Goal: Task Accomplishment & Management: Complete application form

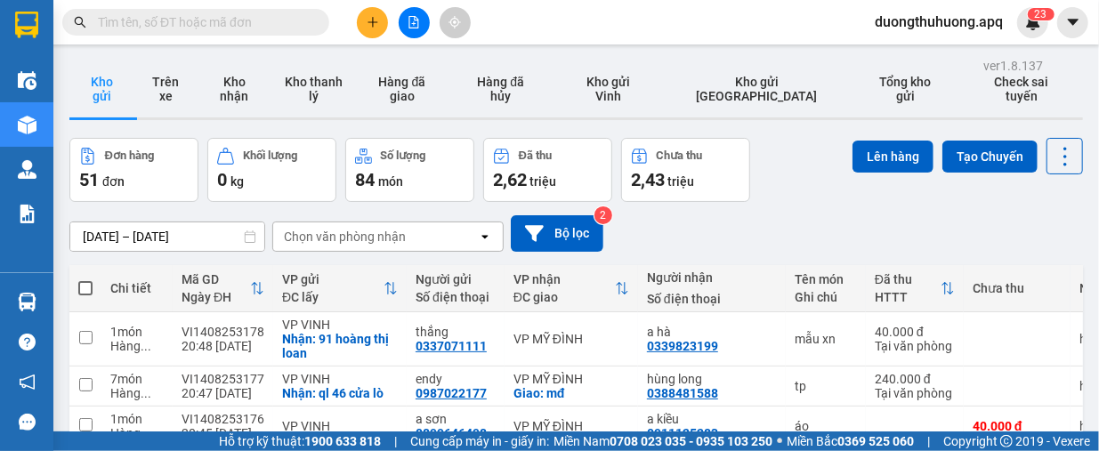
paste input "0971370408"
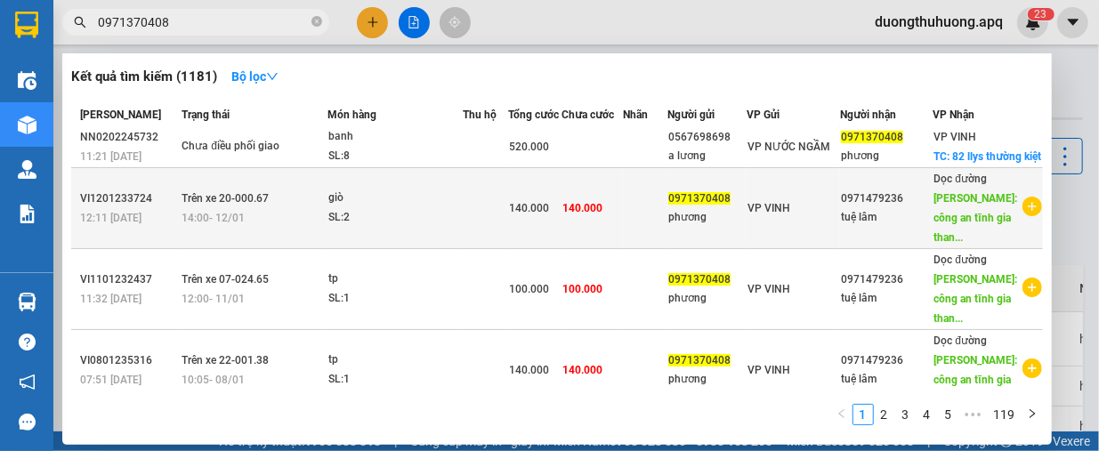
scroll to position [178, 0]
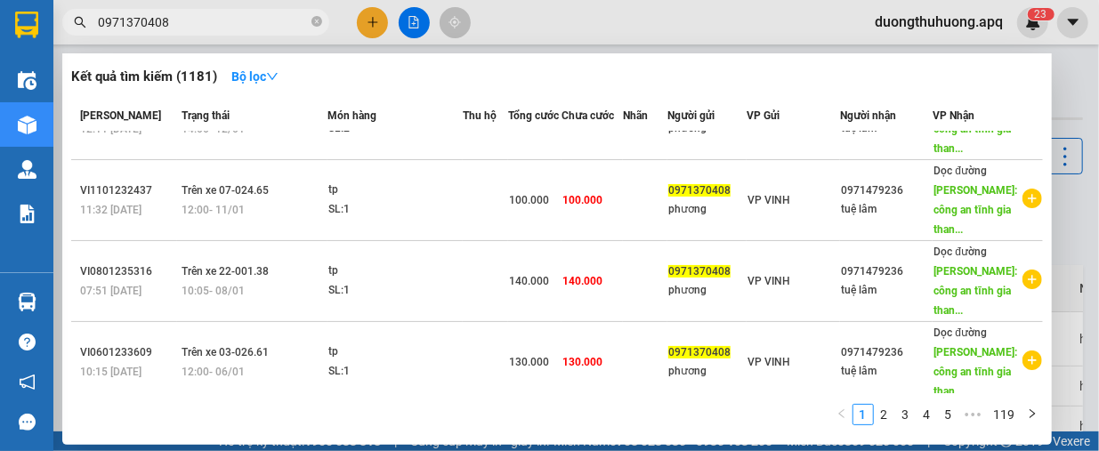
type input "0971370408"
click at [316, 26] on icon "close-circle" at bounding box center [316, 21] width 11 height 11
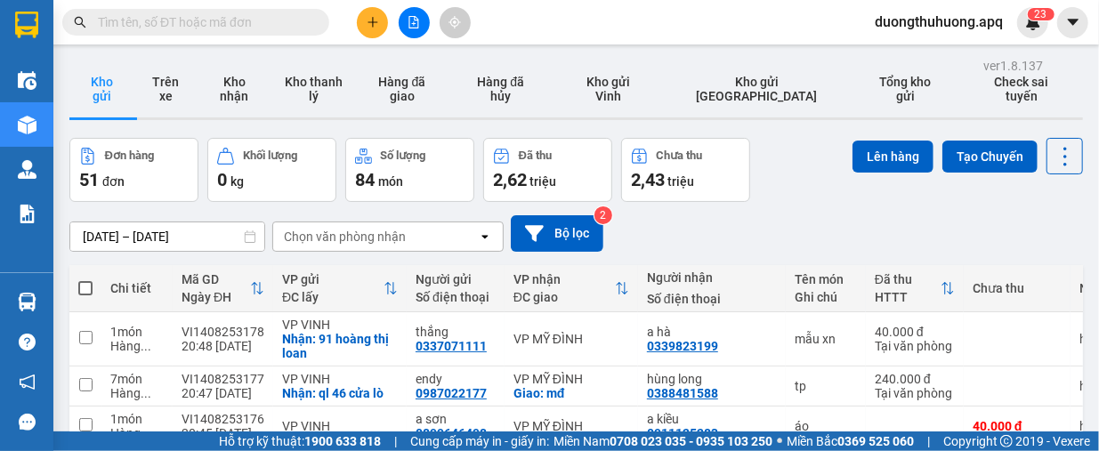
paste input "0389933139"
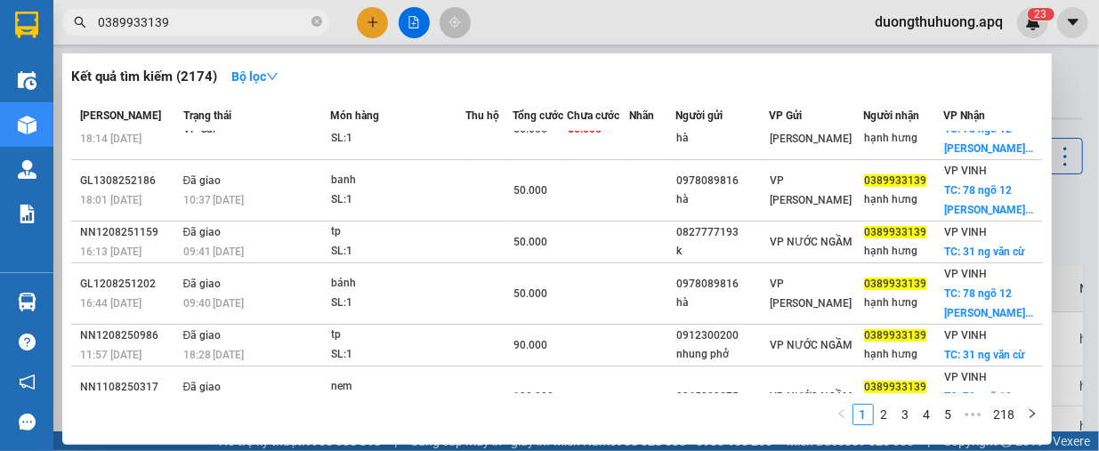
scroll to position [0, 0]
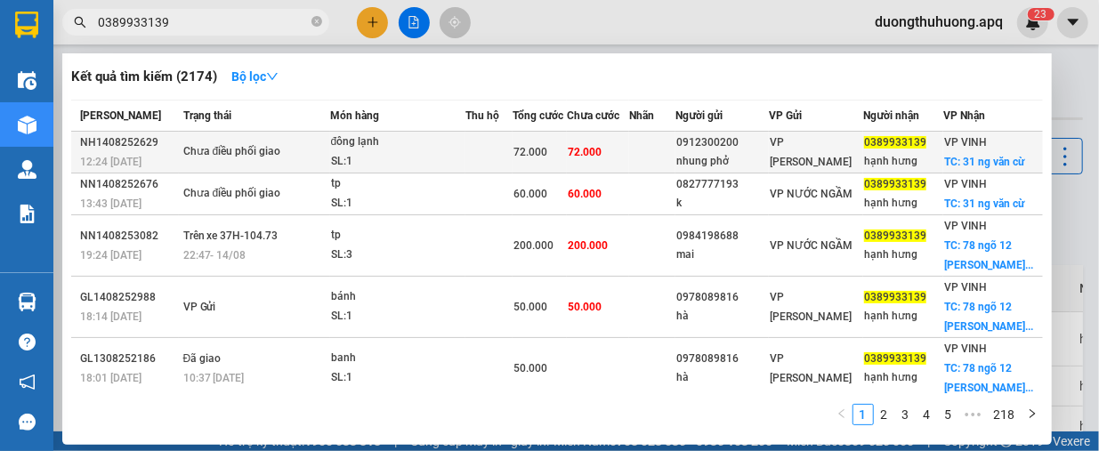
type input "0389933139"
click at [329, 162] on span "Chưa điều phối giao" at bounding box center [256, 152] width 146 height 20
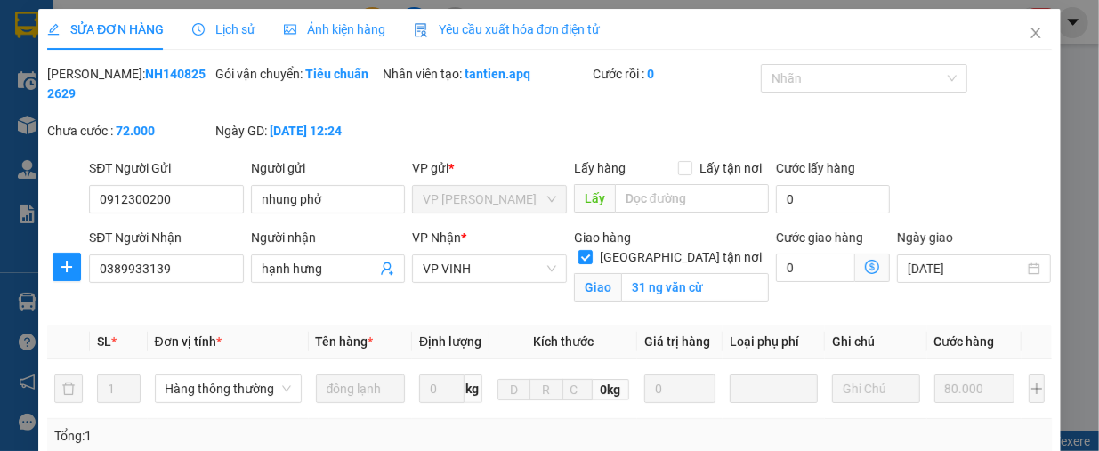
type input "0912300200"
type input "nhung phở"
type input "0389933139"
type input "hạnh hưng"
checkbox input "true"
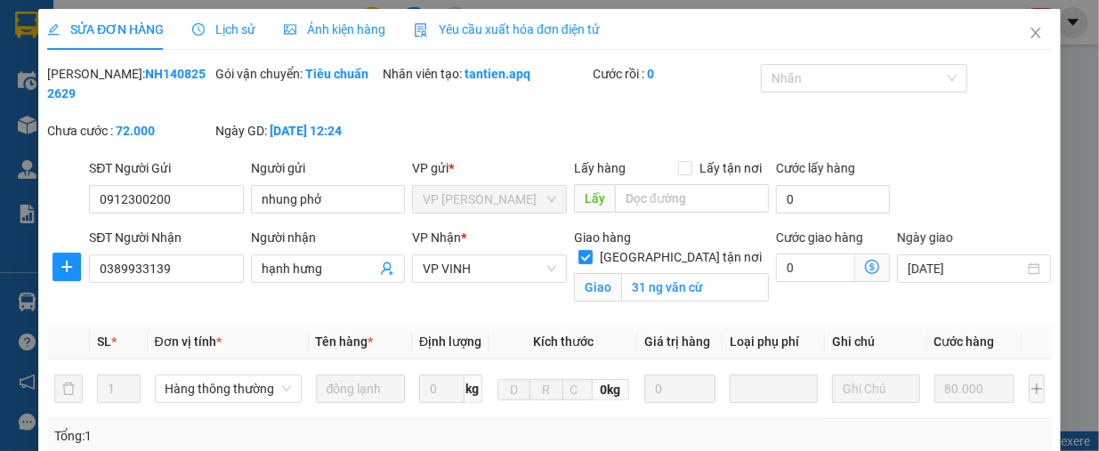
type input "31 ng văn cừ"
type input "72.000"
type input "10"
type input "72.000"
drag, startPoint x: 95, startPoint y: 75, endPoint x: 188, endPoint y: 81, distance: 92.8
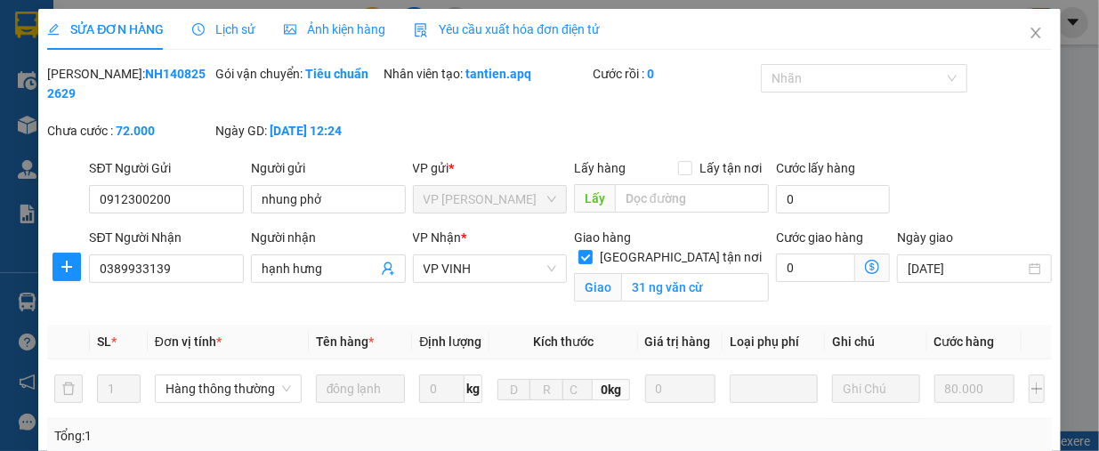
click at [188, 81] on div "[PERSON_NAME]: NH1408252629" at bounding box center [129, 83] width 165 height 39
copy b "NH1408252629"
drag, startPoint x: 1004, startPoint y: 35, endPoint x: 358, endPoint y: 31, distance: 646.1
click at [1011, 33] on span "Close" at bounding box center [1036, 34] width 50 height 50
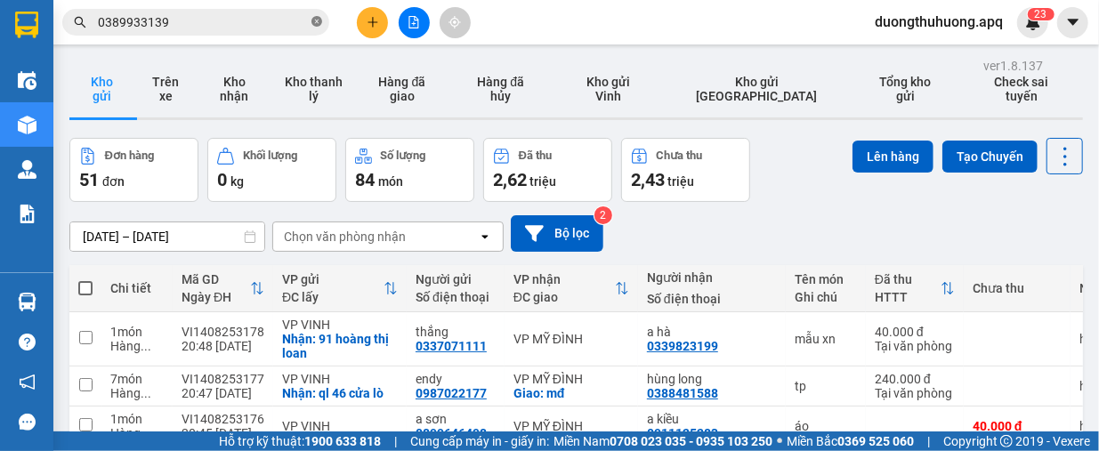
click at [319, 20] on icon "close-circle" at bounding box center [316, 21] width 11 height 11
click at [303, 20] on input "text" at bounding box center [203, 22] width 210 height 20
paste input "NH1408252629"
type input "NH1408252629"
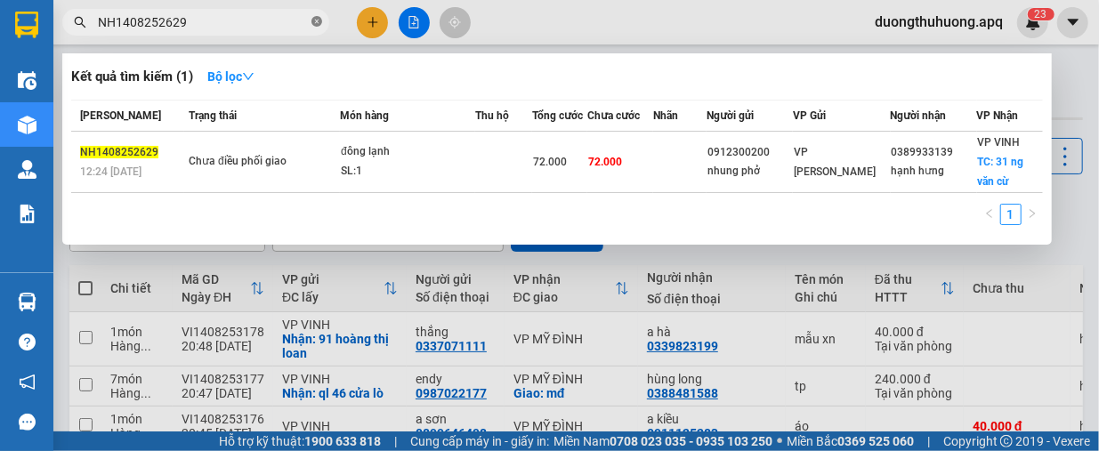
click at [320, 14] on span at bounding box center [316, 22] width 11 height 17
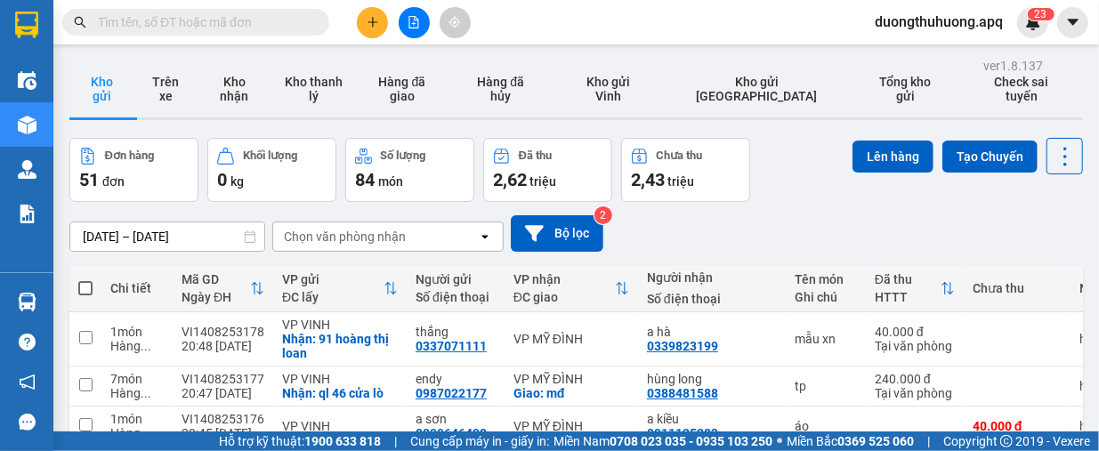
paste input "0389933139"
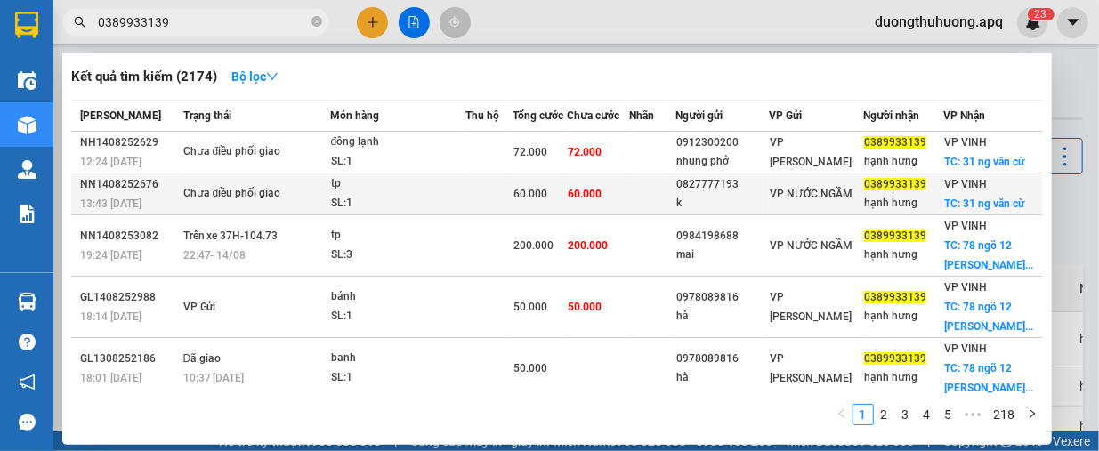
type input "0389933139"
click at [299, 204] on div "Chưa điều phối giao" at bounding box center [249, 194] width 133 height 20
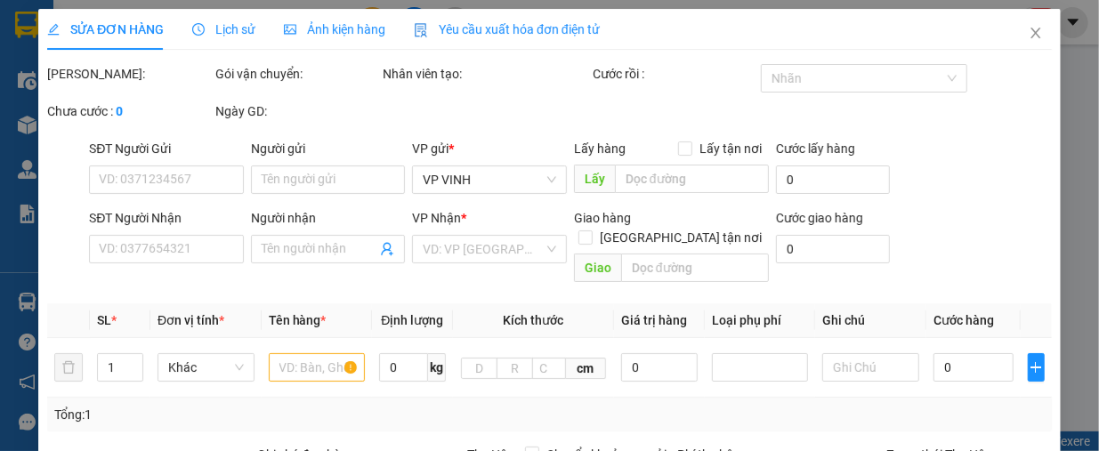
type input "0827777193"
type input "k"
type input "0389933139"
type input "hạnh hưng"
checkbox input "true"
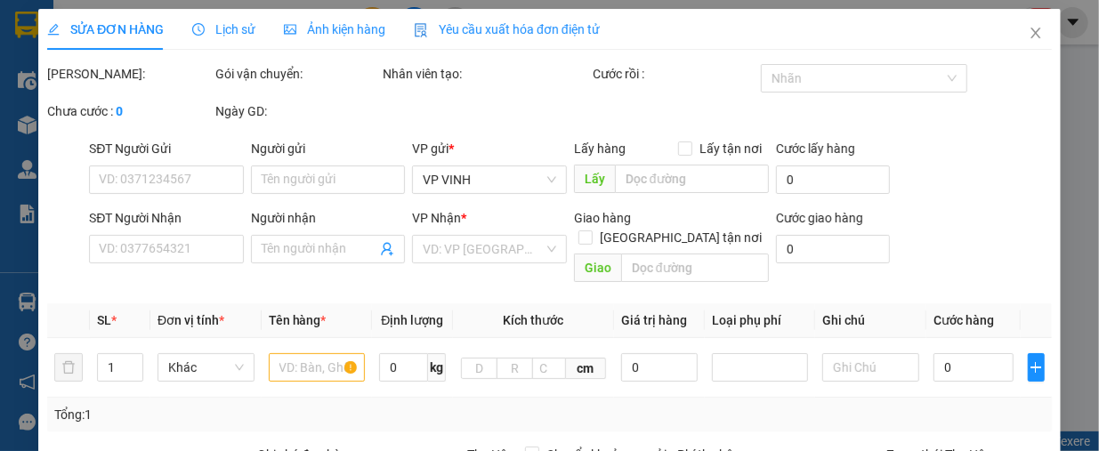
type input "31 ng văn cừ"
type input "60.000"
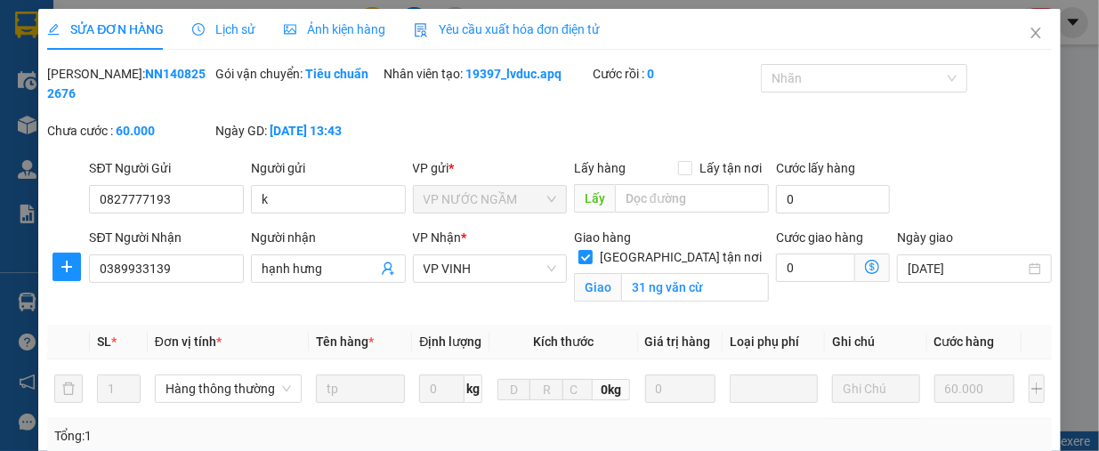
drag, startPoint x: 93, startPoint y: 74, endPoint x: 183, endPoint y: 81, distance: 91.1
click at [183, 81] on div "[PERSON_NAME]: NN1408252676" at bounding box center [129, 83] width 165 height 39
copy b "NN1408252676"
click at [1029, 30] on icon "close" at bounding box center [1036, 33] width 14 height 14
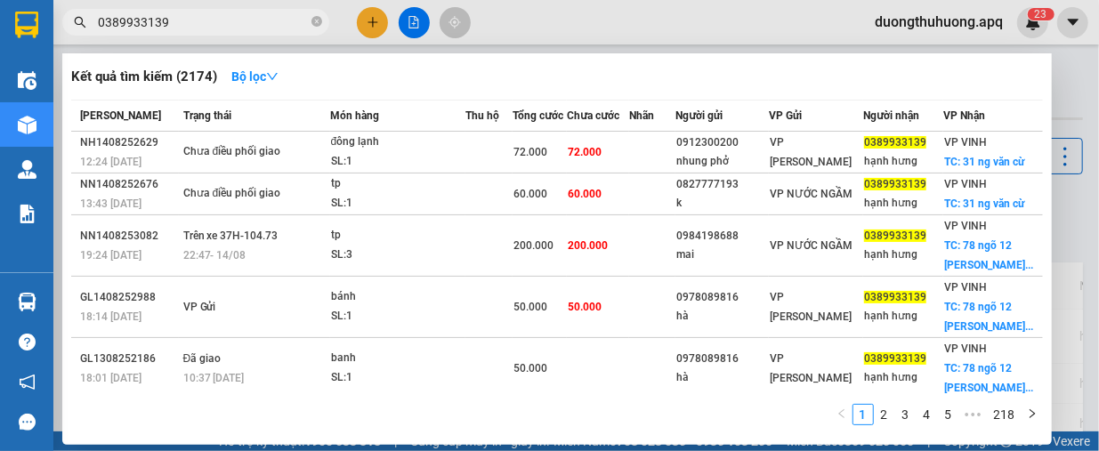
click at [235, 23] on input "0389933139" at bounding box center [203, 22] width 210 height 20
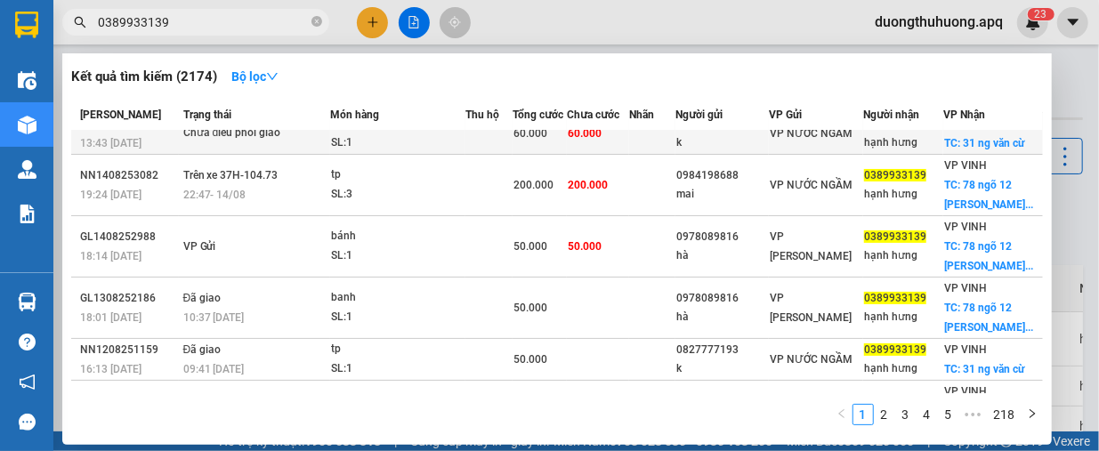
scroll to position [89, 0]
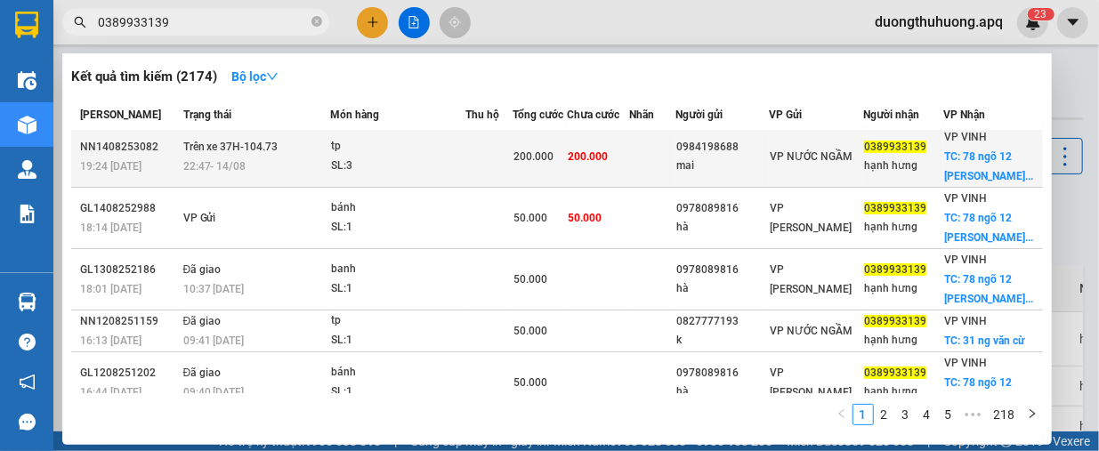
click at [253, 176] on div "22:47 [DATE]" at bounding box center [256, 167] width 146 height 20
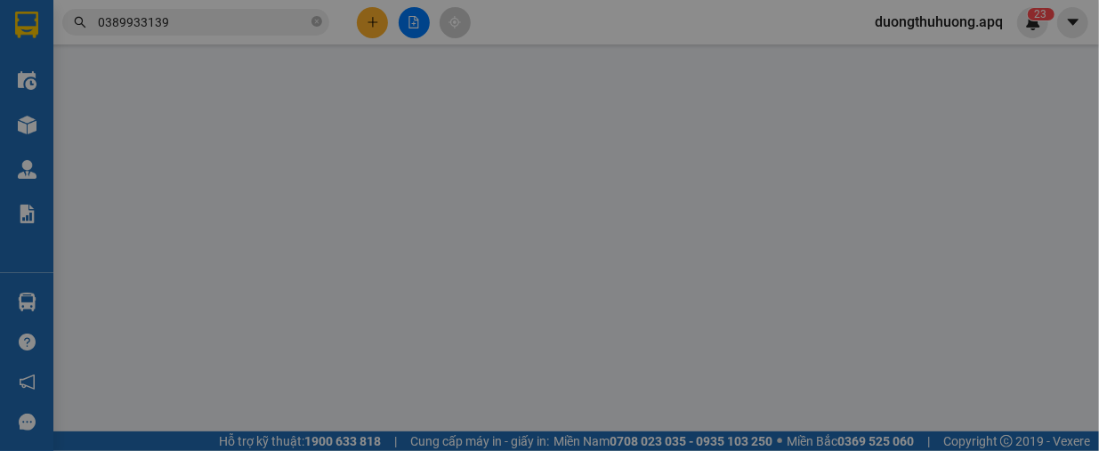
type input "0984198688"
type input "mai"
type input "0389933139"
type input "hạnh hưng"
checkbox input "true"
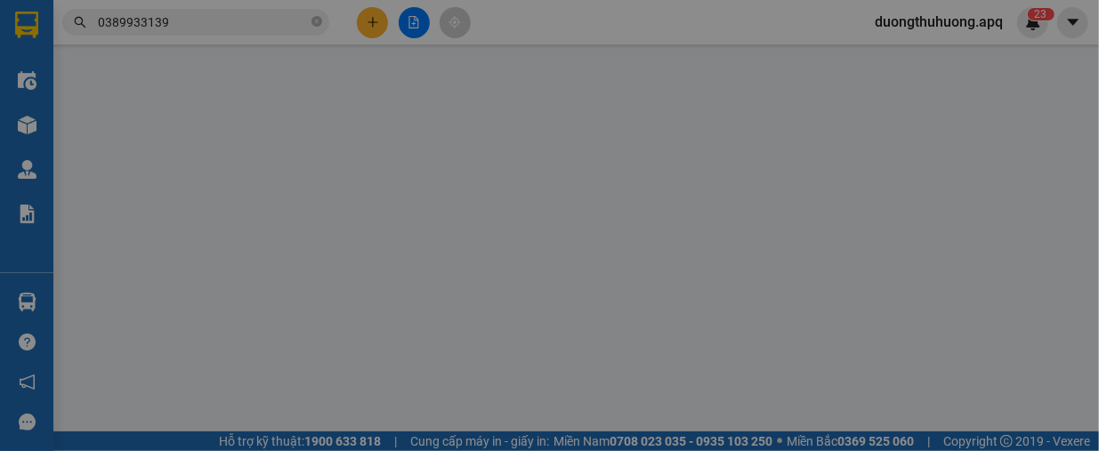
type input "78 ngõ 12 [PERSON_NAME] ([PERSON_NAME]) [PERSON_NAME]"
type input "200.000"
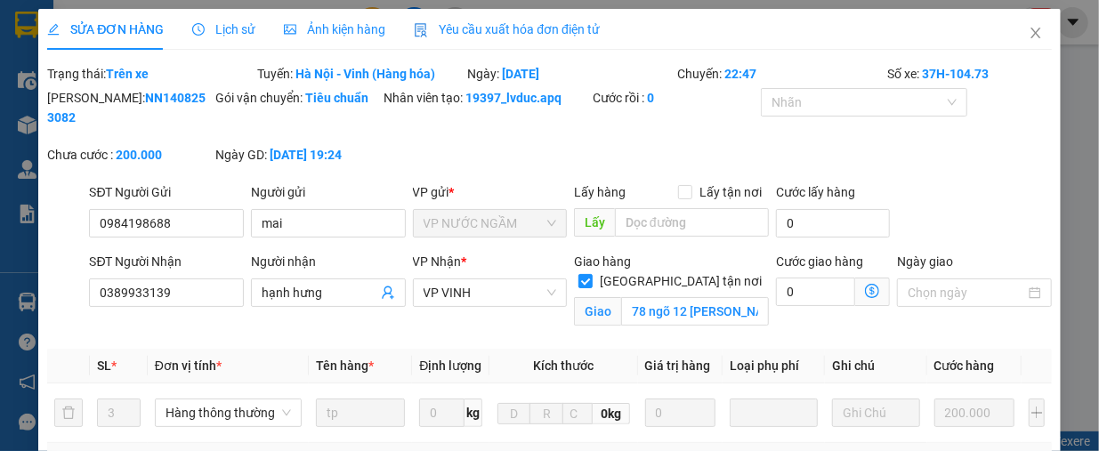
drag, startPoint x: 91, startPoint y: 101, endPoint x: 190, endPoint y: 102, distance: 99.7
click at [190, 102] on div "[PERSON_NAME]: NN1408253082" at bounding box center [129, 107] width 165 height 39
copy b "NN1408253082"
click at [1029, 30] on icon "close" at bounding box center [1036, 33] width 14 height 14
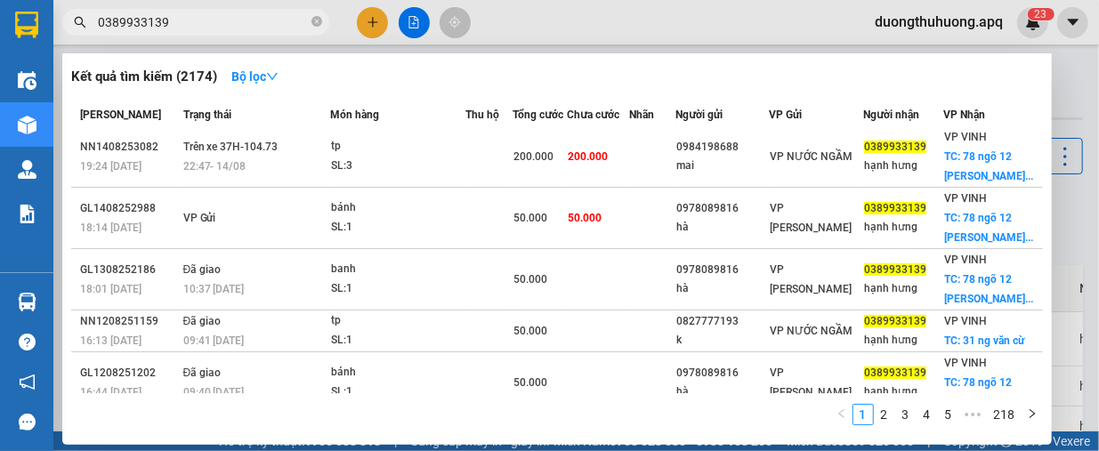
click at [252, 19] on input "0389933139" at bounding box center [203, 22] width 210 height 20
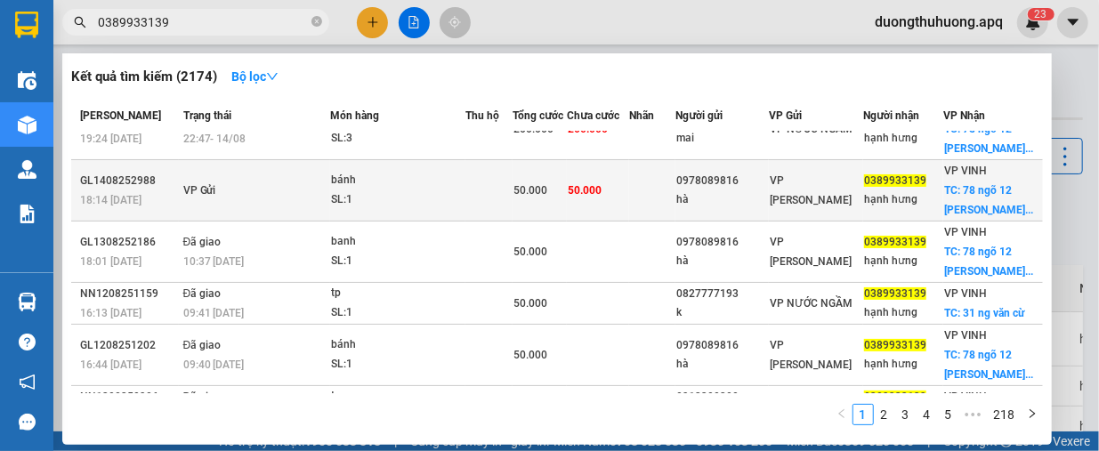
scroll to position [89, 0]
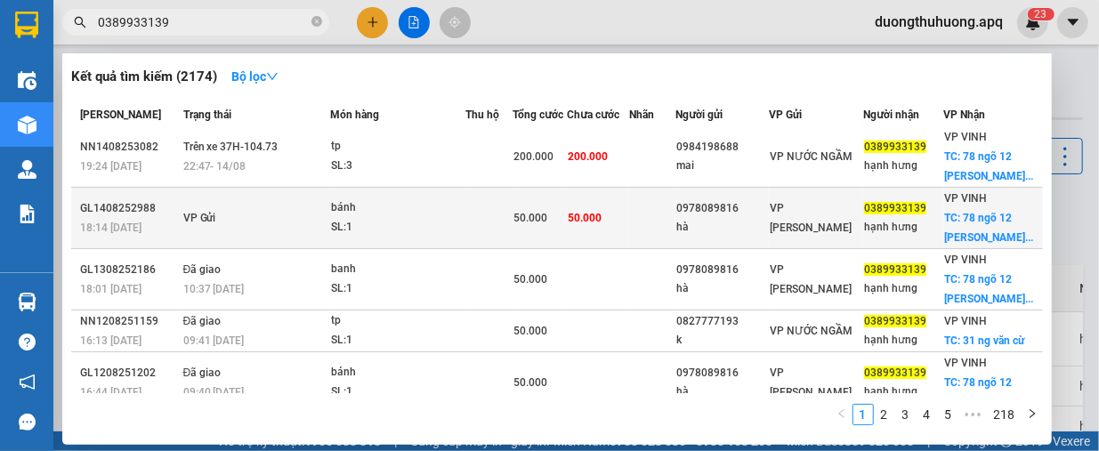
click at [399, 249] on td "bánh SL: 1" at bounding box center [397, 218] width 135 height 61
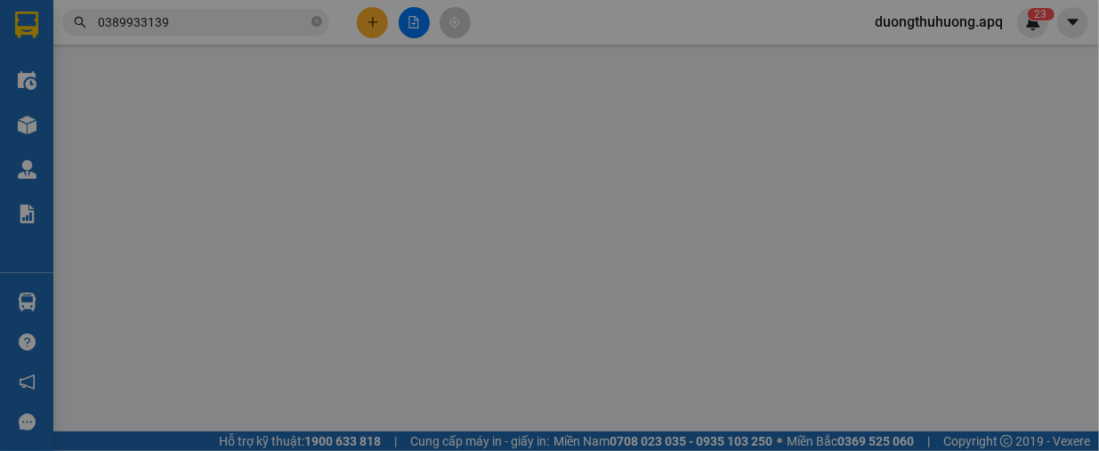
type input "0978089816"
type input "hà"
type input "0389933139"
type input "hạnh hưng"
checkbox input "true"
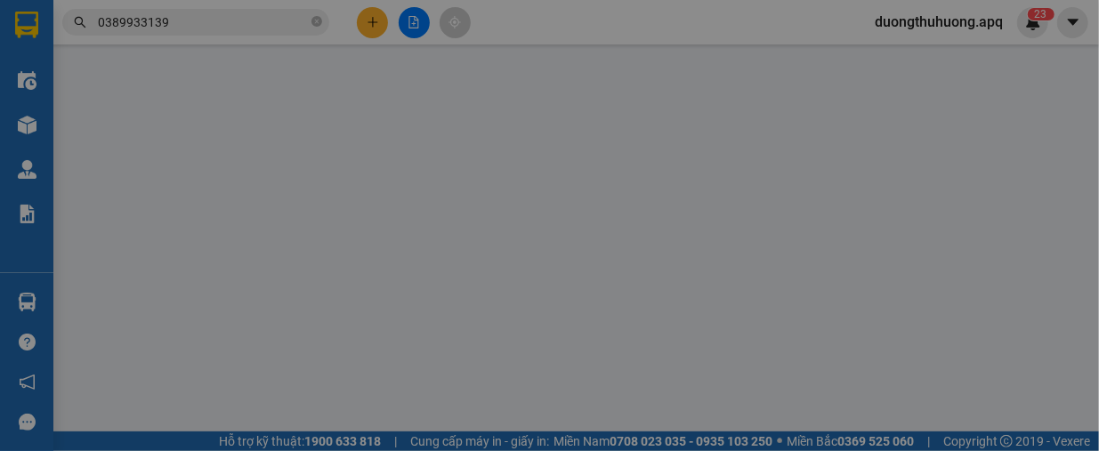
type input "78 ngõ 12 [PERSON_NAME] ([PERSON_NAME]) [PERSON_NAME]"
type input "50.000"
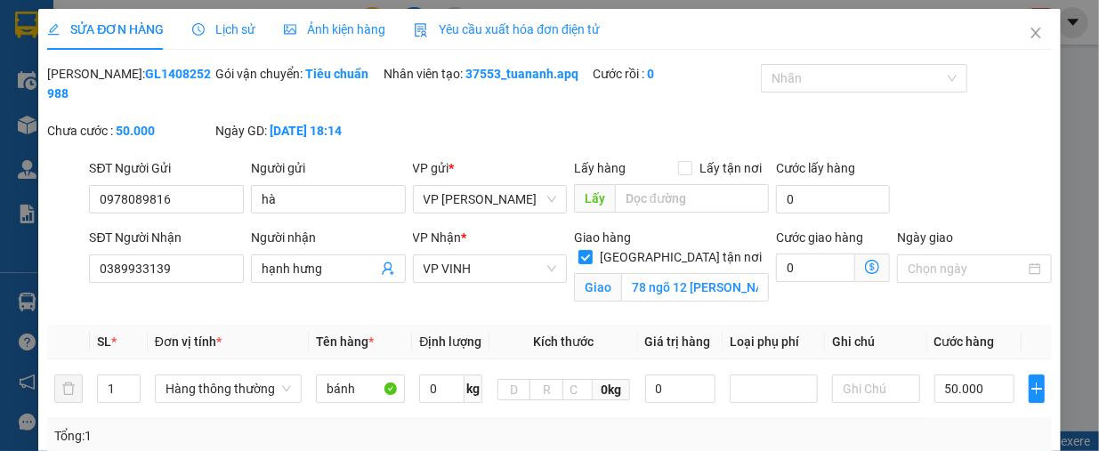
drag, startPoint x: 93, startPoint y: 72, endPoint x: 176, endPoint y: 73, distance: 82.8
click at [176, 73] on b "GL1408252988" at bounding box center [129, 84] width 164 height 34
copy b "GL1408252988"
click at [1029, 33] on icon "close" at bounding box center [1036, 33] width 14 height 14
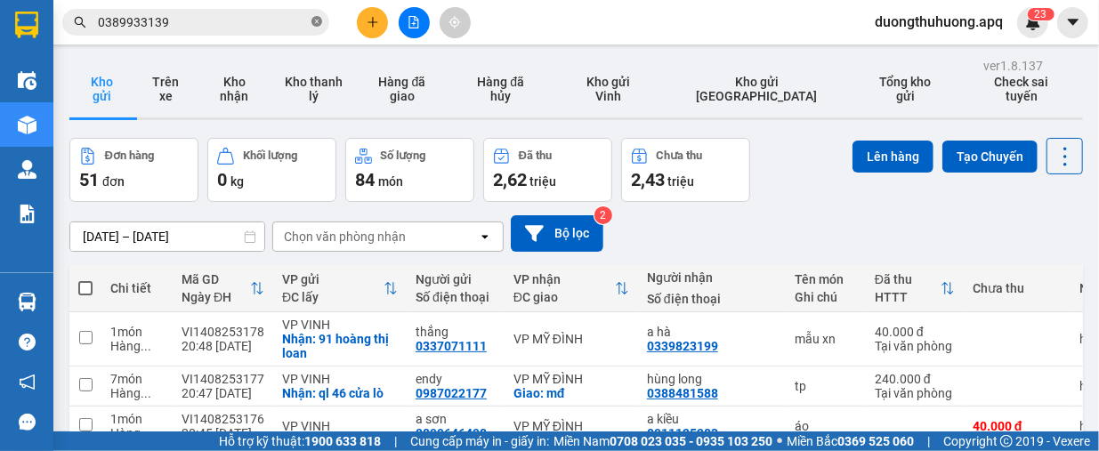
click at [315, 17] on icon "close-circle" at bounding box center [316, 21] width 11 height 11
paste input "0799177775"
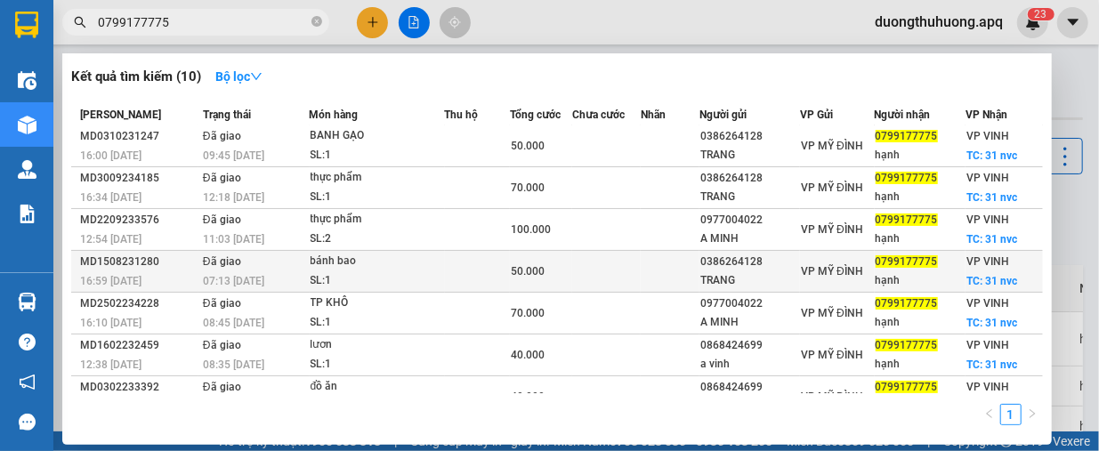
scroll to position [89, 0]
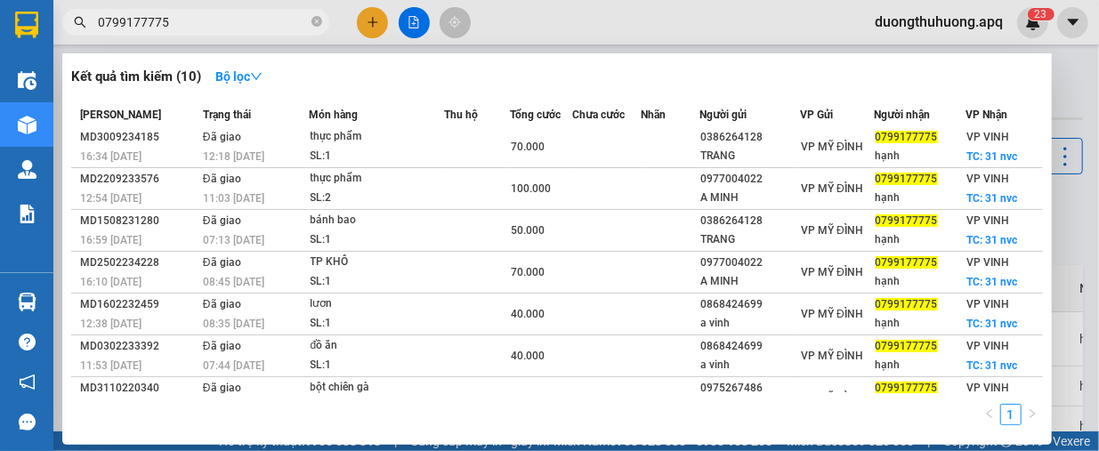
type input "0799177775"
click at [317, 18] on icon "close-circle" at bounding box center [316, 21] width 11 height 11
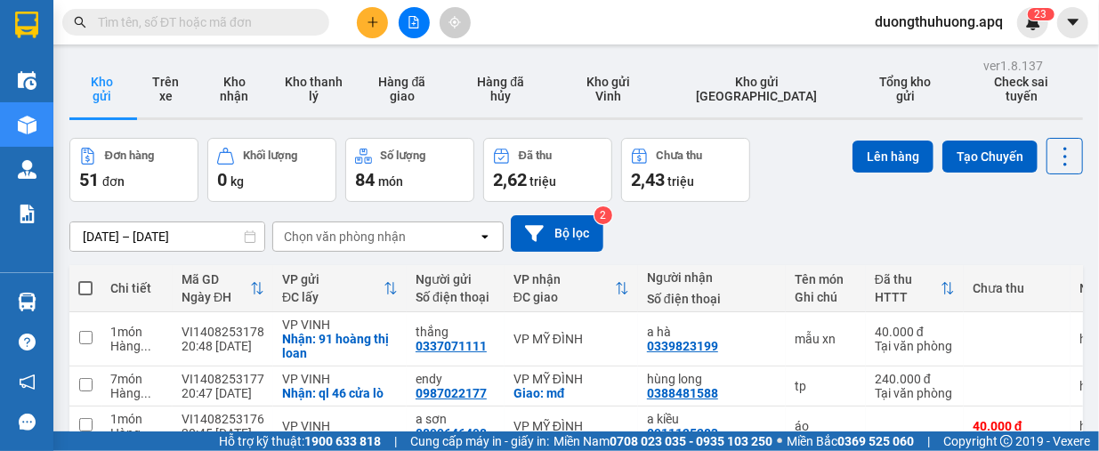
paste input "0969908037"
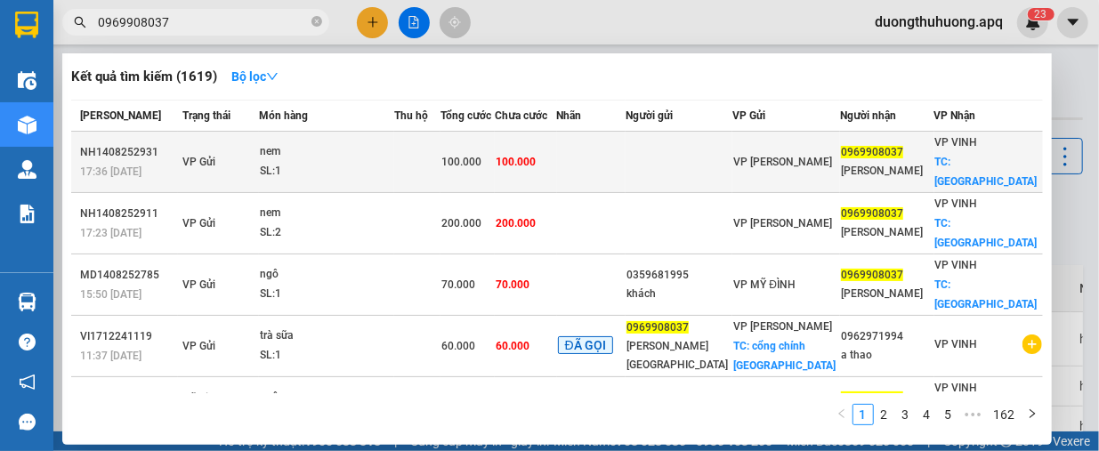
type input "0969908037"
click at [361, 162] on div "SL: 1" at bounding box center [326, 172] width 133 height 20
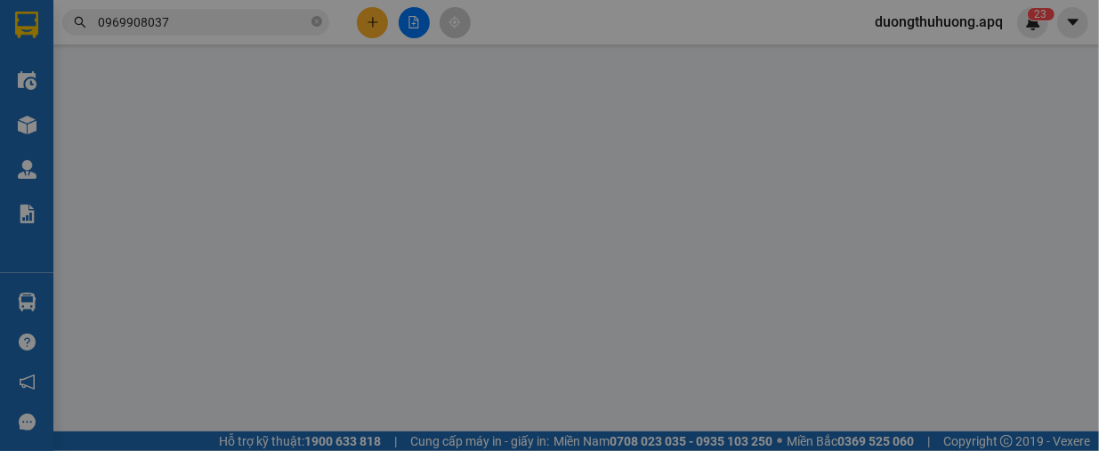
type input "0969908037"
type input "[PERSON_NAME]"
checkbox input "true"
type input "[GEOGRAPHIC_DATA]"
type input "100.000"
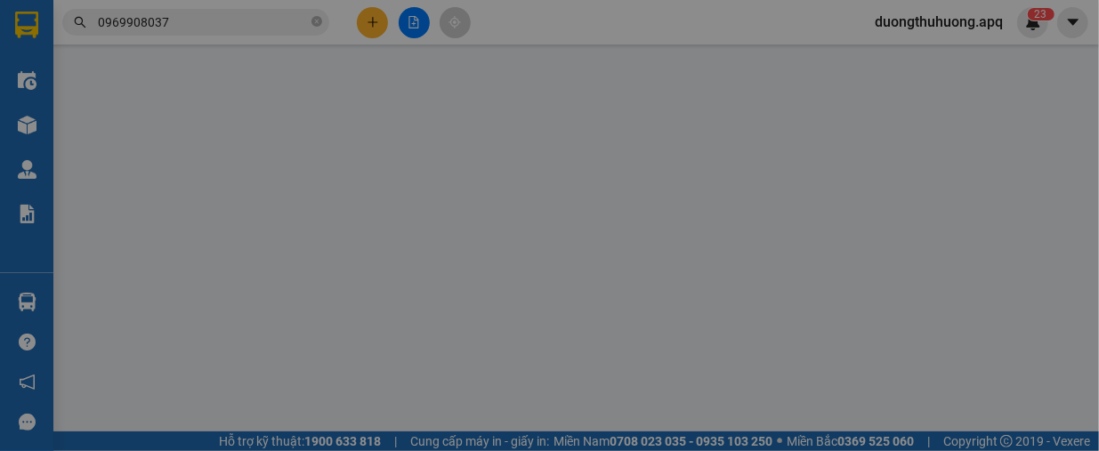
type input "100.000"
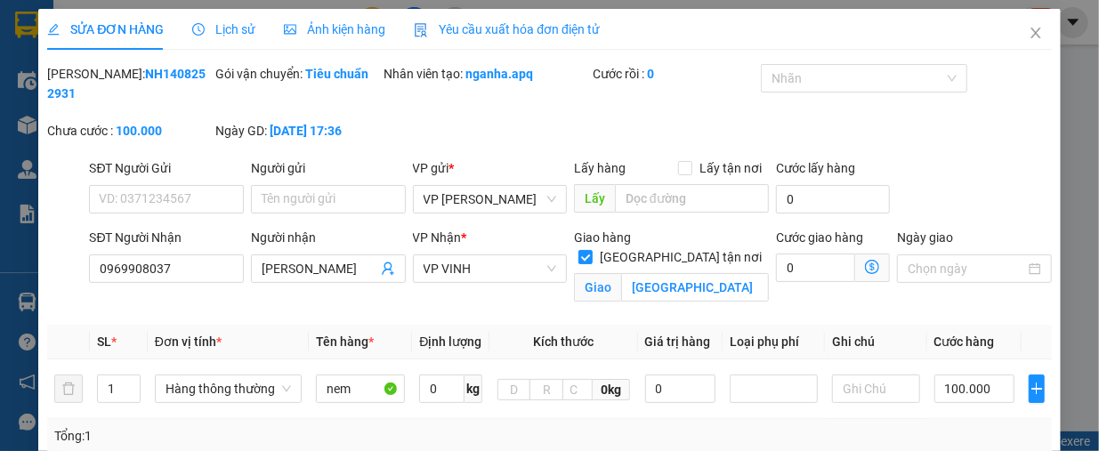
drag, startPoint x: 93, startPoint y: 74, endPoint x: 186, endPoint y: 83, distance: 93.9
click at [186, 83] on div "[PERSON_NAME]: NH1408252931" at bounding box center [129, 83] width 165 height 39
copy b "NH1408252931"
click at [1027, 44] on span "Close" at bounding box center [1036, 34] width 50 height 50
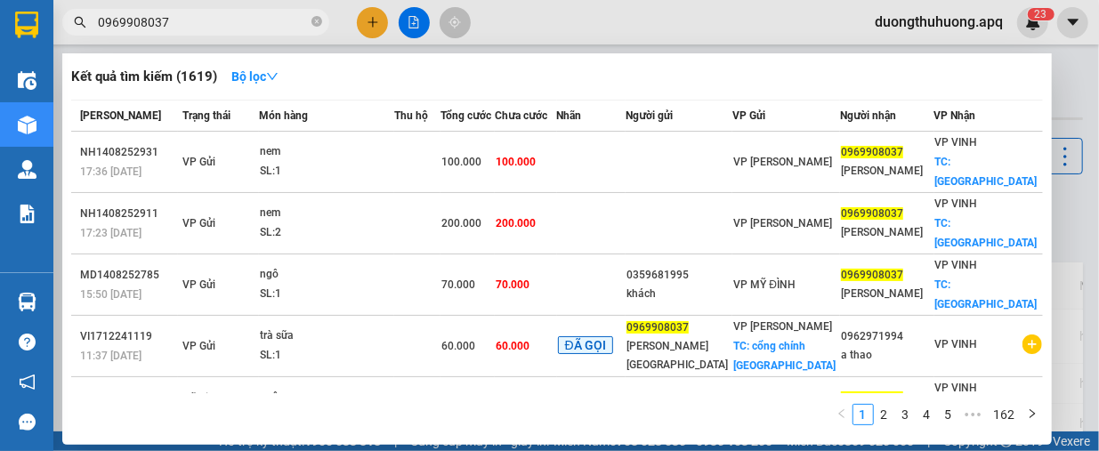
click at [256, 29] on input "0969908037" at bounding box center [203, 22] width 210 height 20
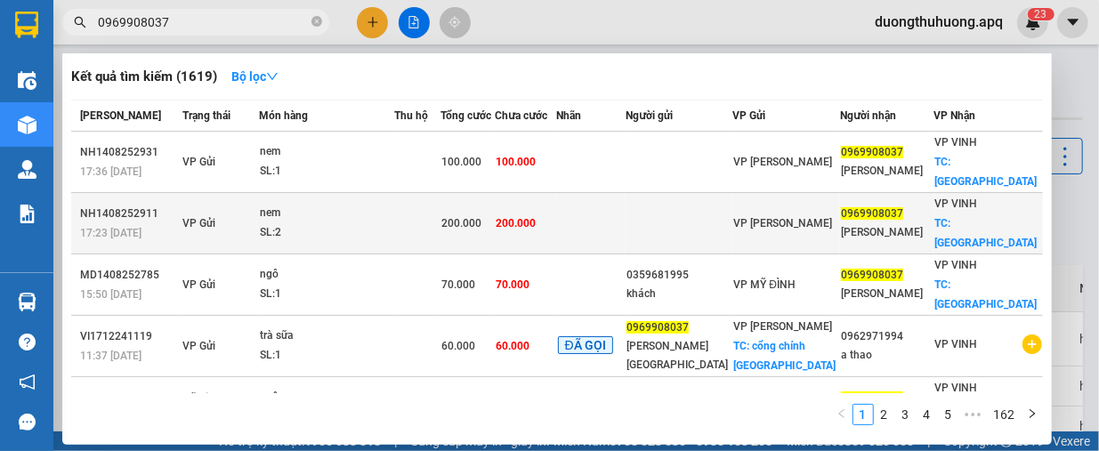
click at [259, 198] on td "VP Gửi" at bounding box center [218, 223] width 81 height 61
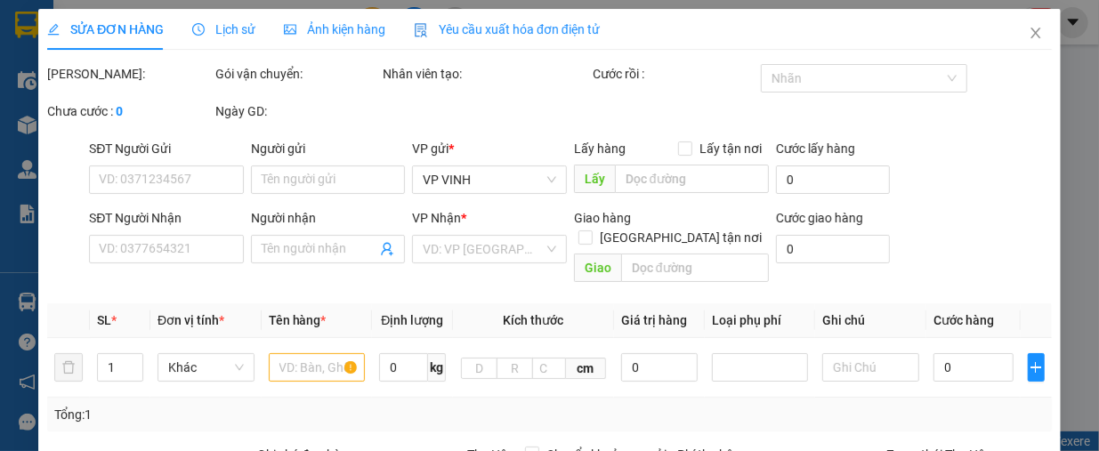
type input "0969908037"
type input "[PERSON_NAME]"
checkbox input "true"
type input "[GEOGRAPHIC_DATA]"
type input "200.000"
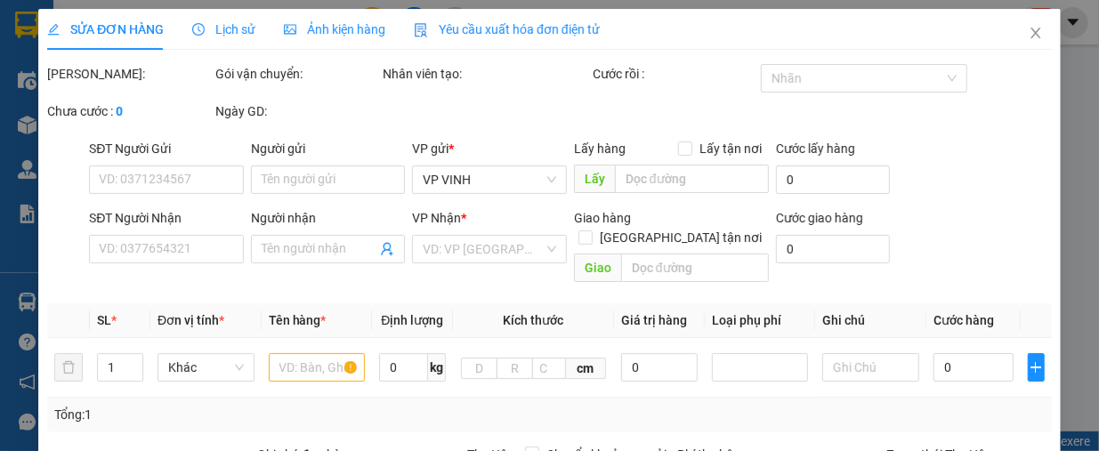
type input "200.000"
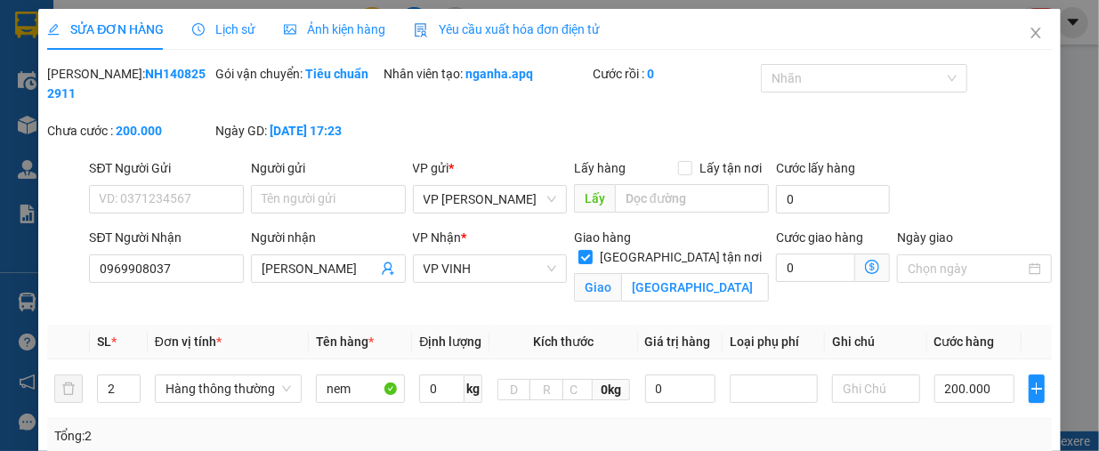
drag, startPoint x: 87, startPoint y: 69, endPoint x: 194, endPoint y: 76, distance: 107.0
click at [194, 76] on div "[PERSON_NAME]: NH1408252911" at bounding box center [129, 83] width 165 height 39
copy b "NH1408252911"
click at [1029, 40] on icon "close" at bounding box center [1036, 33] width 14 height 14
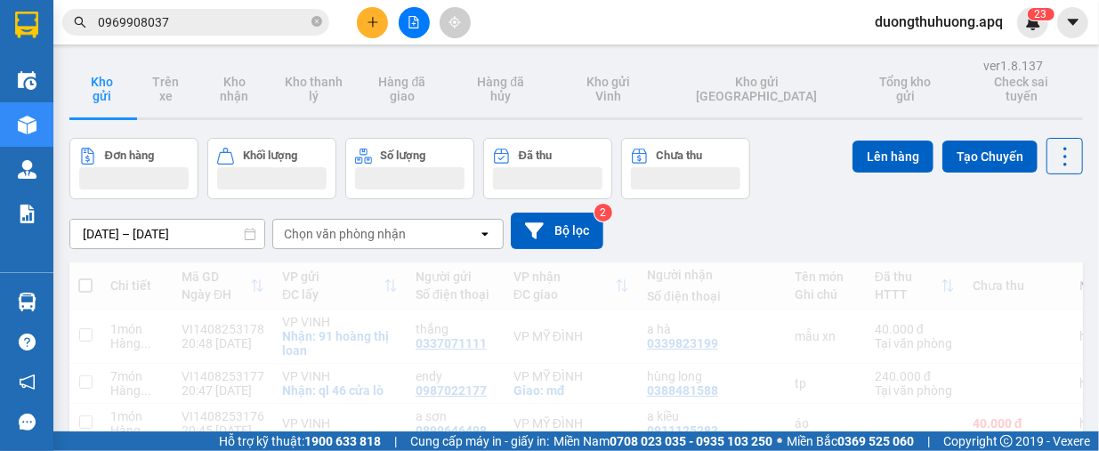
click at [271, 26] on input "0969908037" at bounding box center [203, 22] width 210 height 20
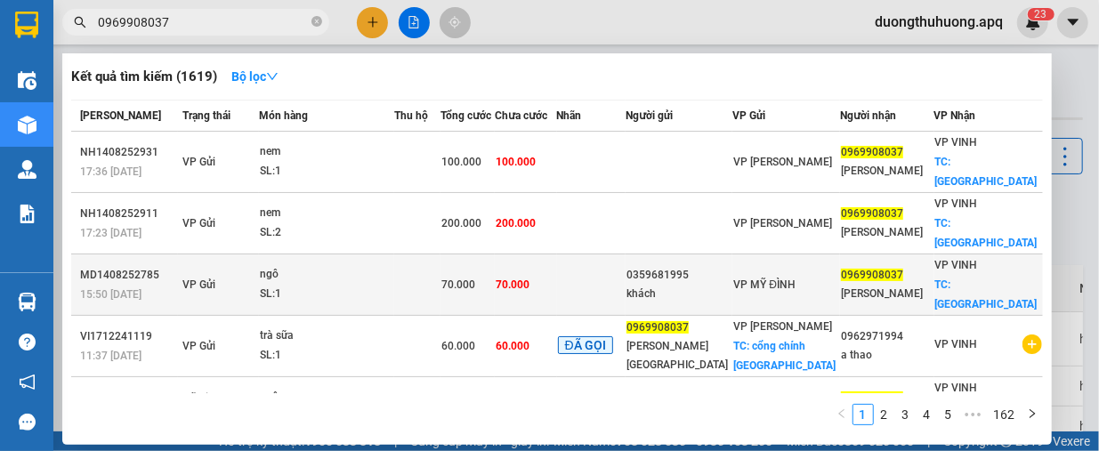
click at [259, 255] on td "VP Gửi" at bounding box center [218, 285] width 81 height 61
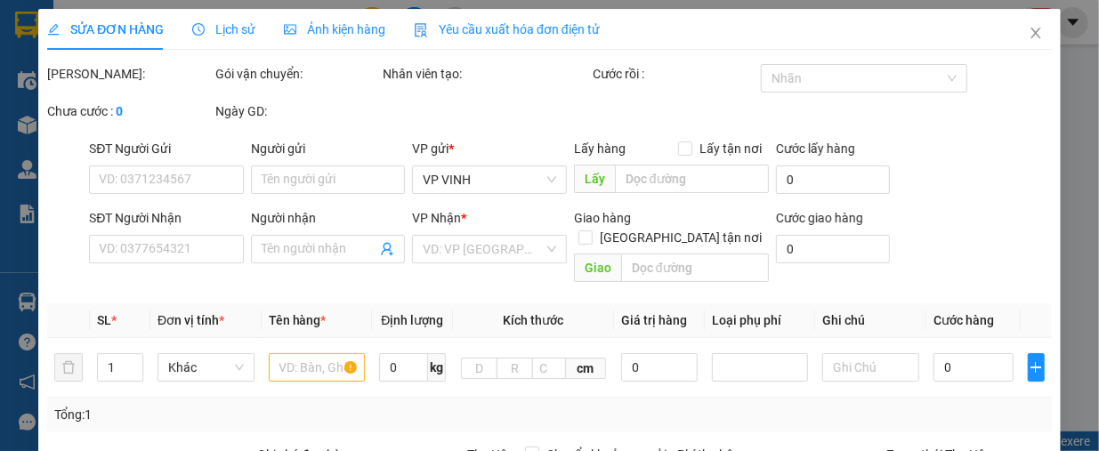
type input "0359681995"
type input "khách"
type input "0969908037"
type input "[PERSON_NAME]"
checkbox input "true"
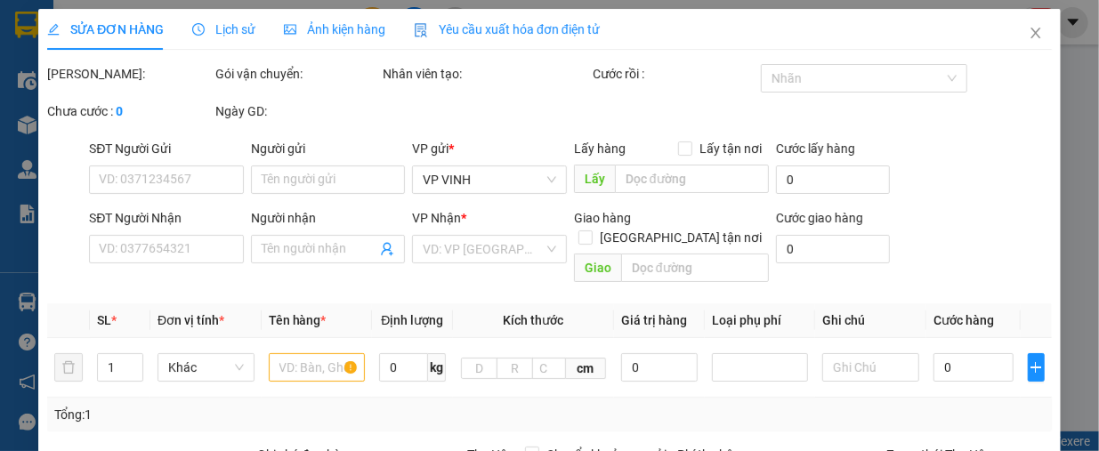
type input "[GEOGRAPHIC_DATA]"
type input "70.000"
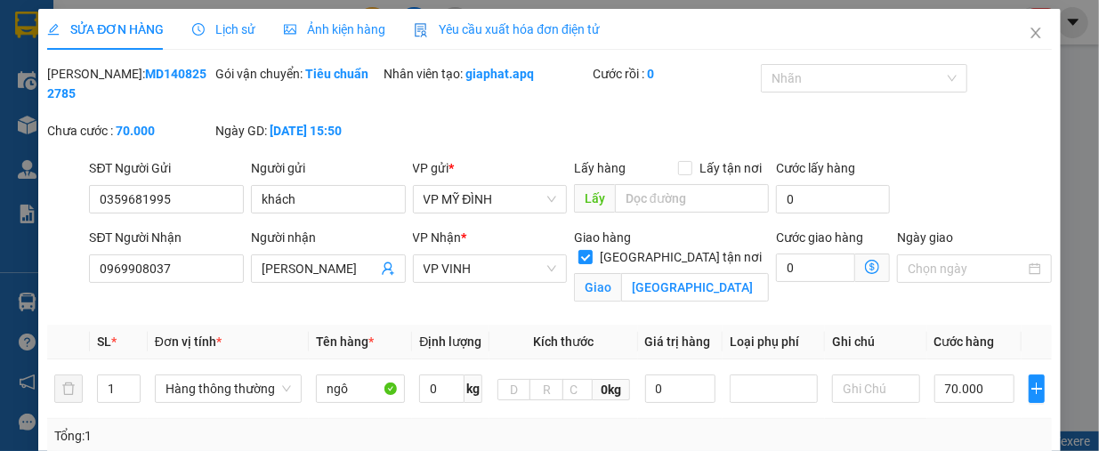
drag, startPoint x: 87, startPoint y: 75, endPoint x: 198, endPoint y: 79, distance: 110.4
click at [198, 79] on div "[PERSON_NAME]: MD1408252785" at bounding box center [129, 83] width 165 height 39
copy b "MD1408252785"
click at [1030, 40] on span "Close" at bounding box center [1036, 34] width 50 height 50
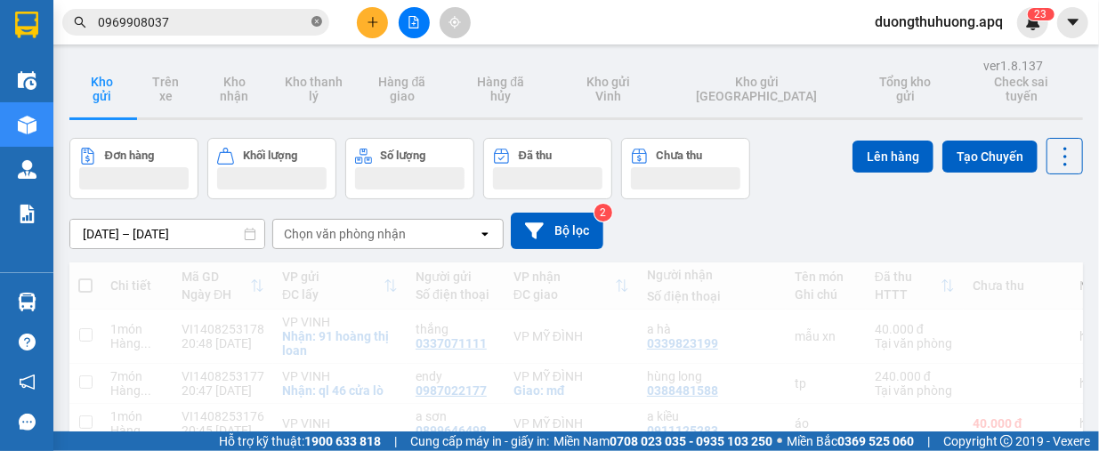
click at [317, 24] on icon "close-circle" at bounding box center [316, 21] width 11 height 11
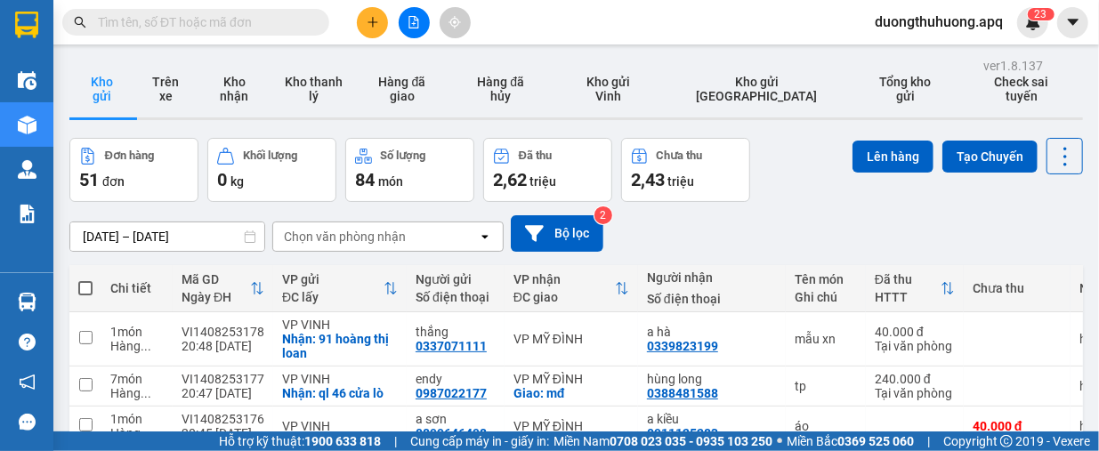
paste input "0588551678"
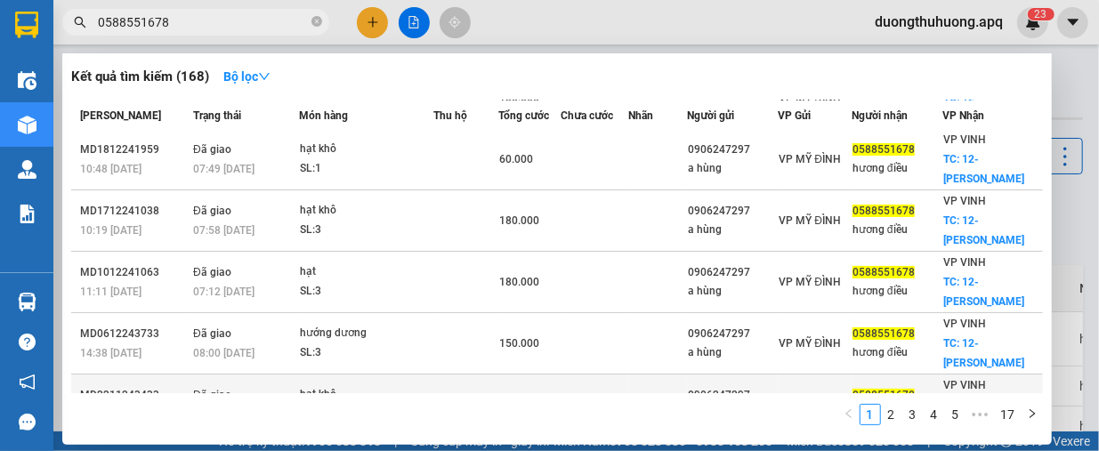
scroll to position [356, 0]
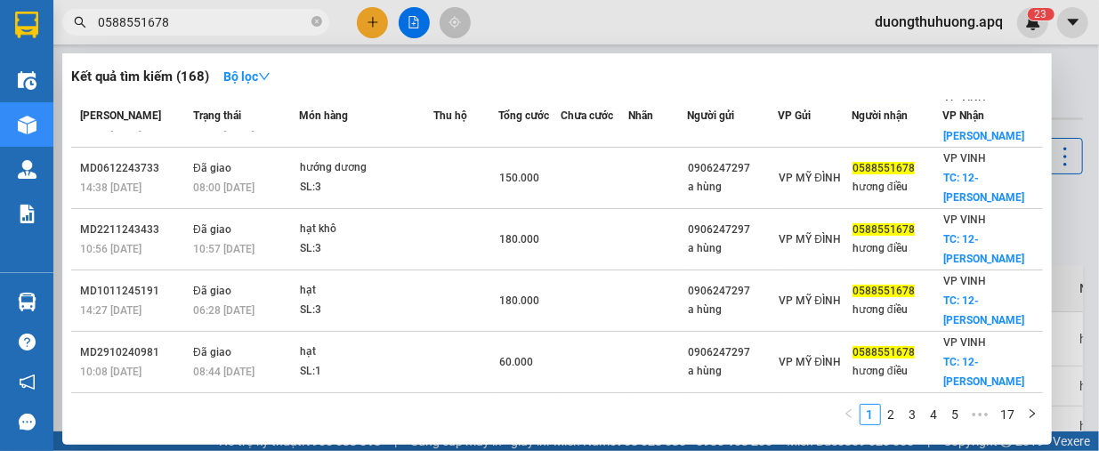
type input "0588551678"
click at [317, 15] on span at bounding box center [316, 22] width 11 height 17
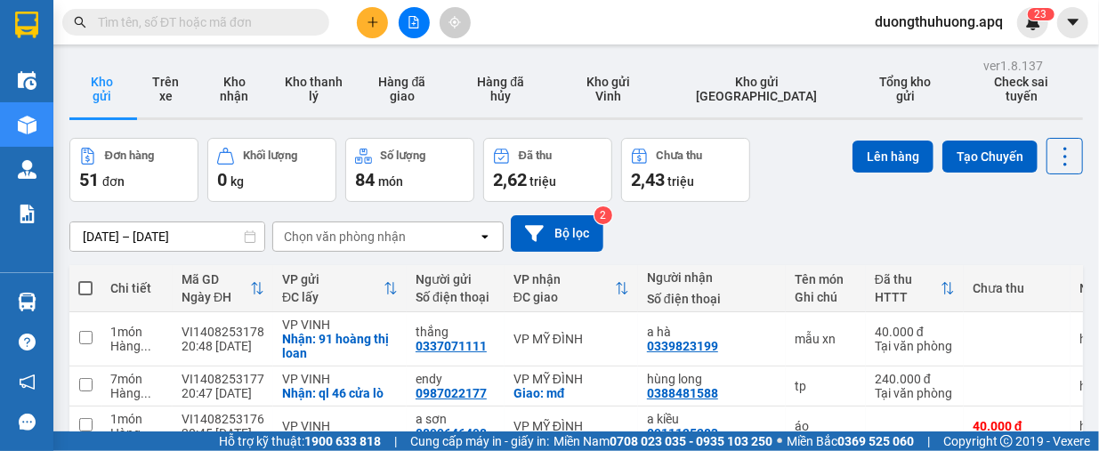
paste input "0961009595"
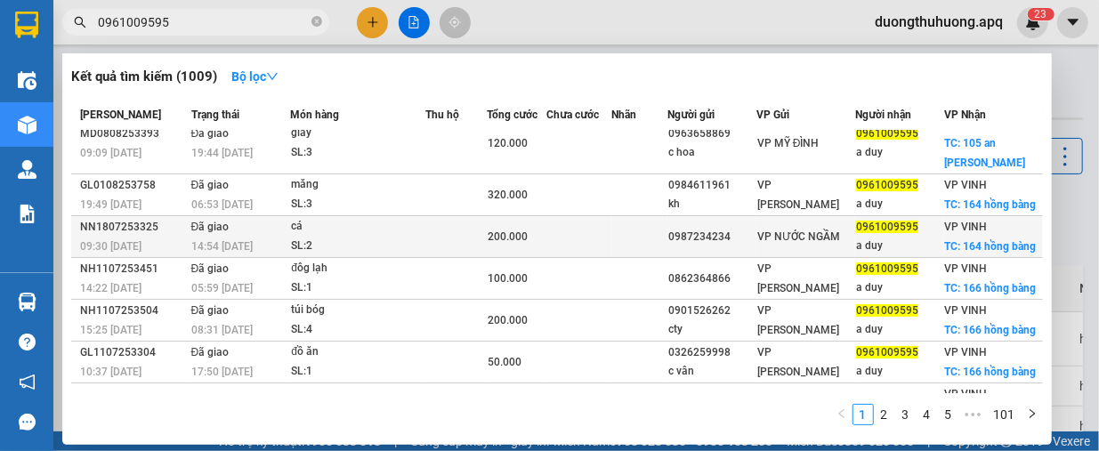
scroll to position [89, 0]
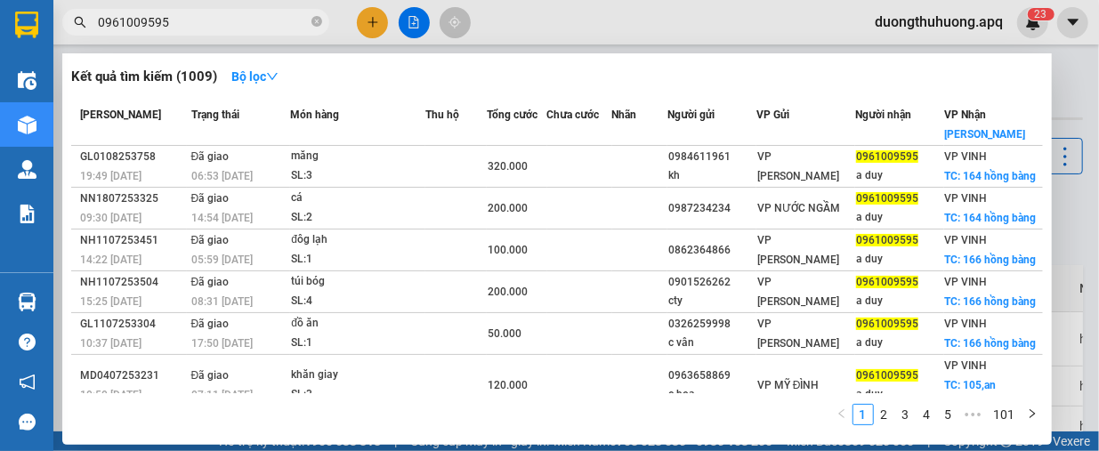
type input "0961009595"
click at [314, 24] on icon "close-circle" at bounding box center [316, 21] width 11 height 11
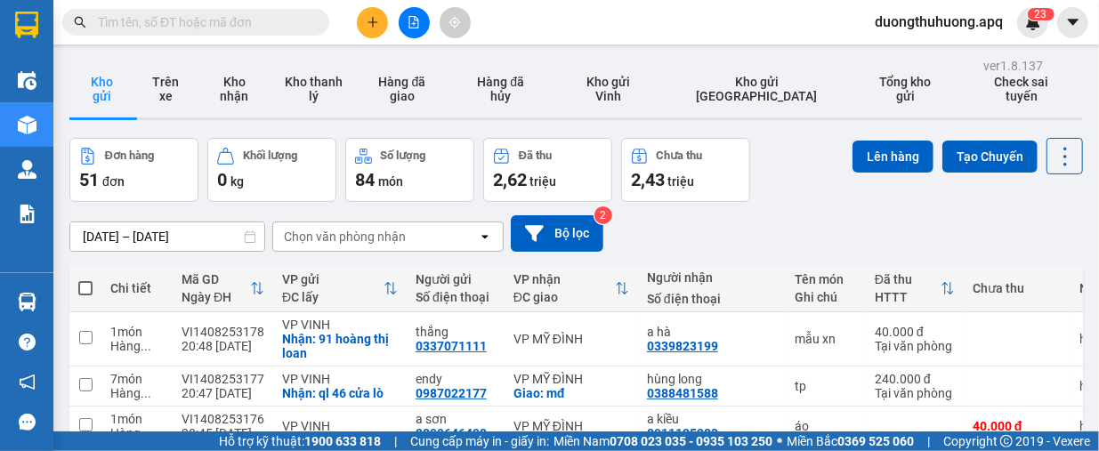
paste input "0989793333"
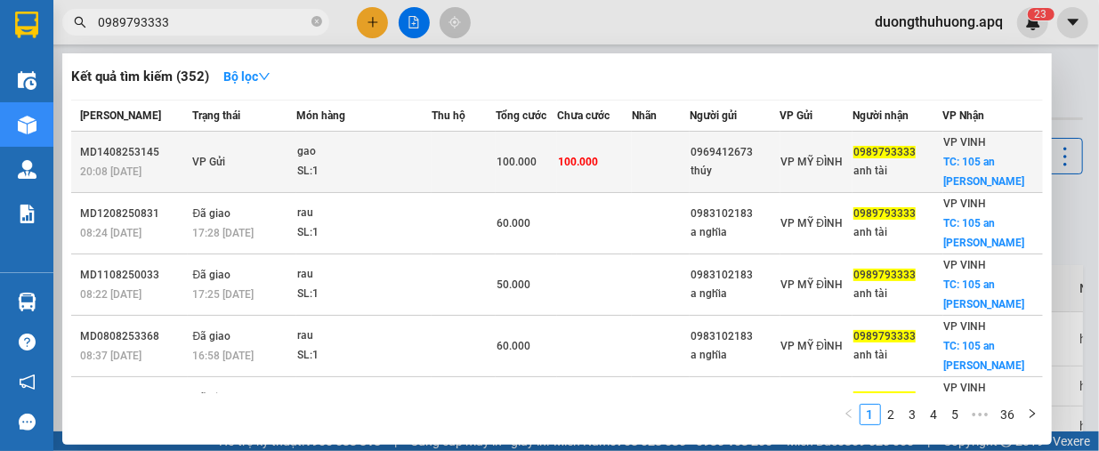
type input "0989793333"
click at [471, 171] on td at bounding box center [464, 162] width 64 height 61
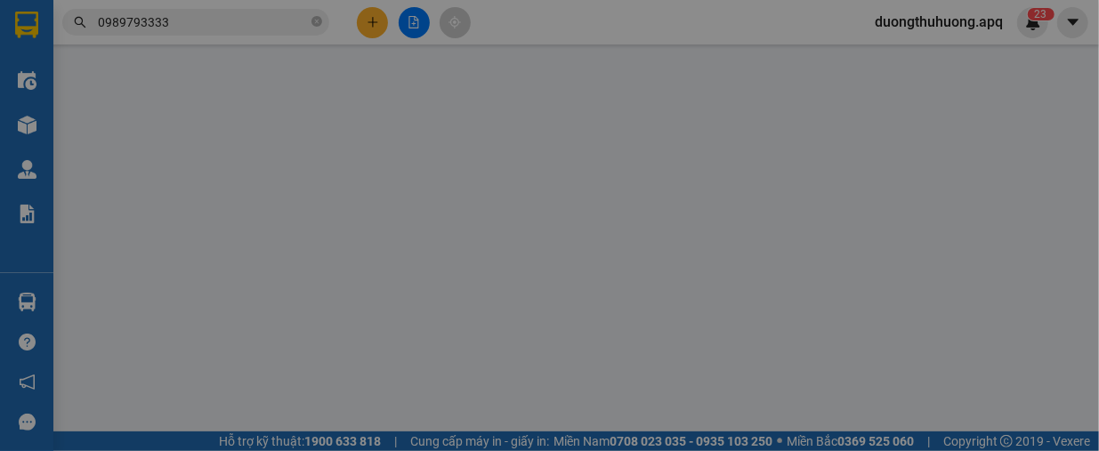
type input "0969412673"
type input "thúy"
type input "0989793333"
type input "anh tài"
checkbox input "true"
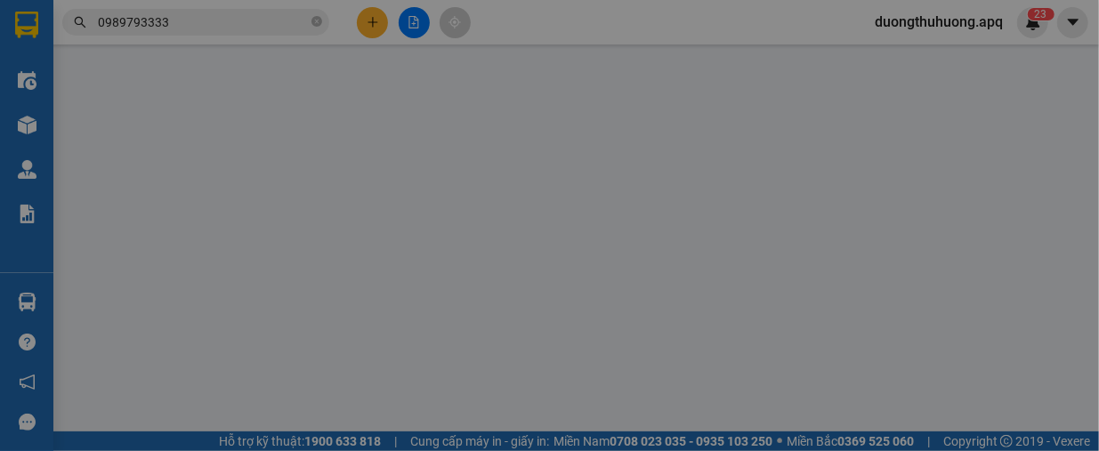
type input "105 an [PERSON_NAME]"
checkbox input "true"
type input "100.000"
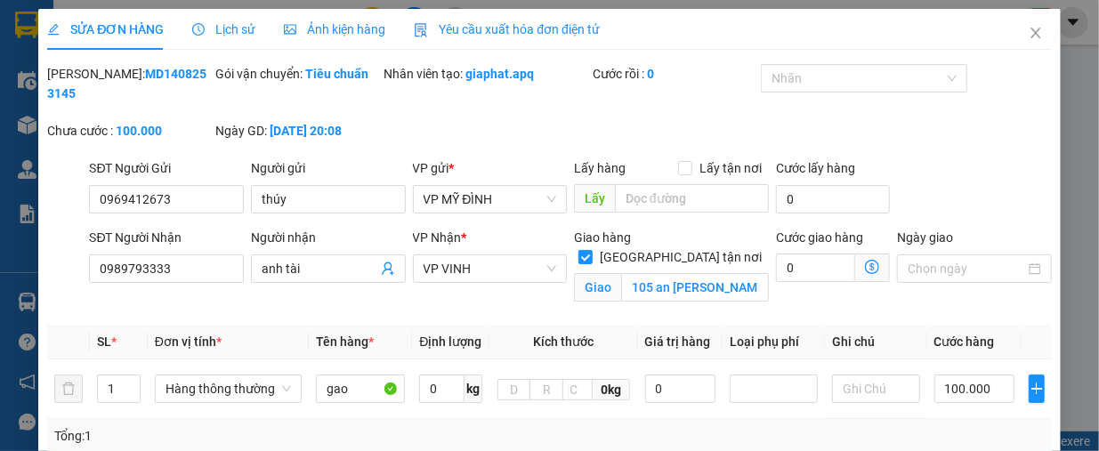
drag, startPoint x: 94, startPoint y: 74, endPoint x: 181, endPoint y: 76, distance: 86.3
click at [181, 76] on b "MD1408253145" at bounding box center [126, 84] width 159 height 34
drag, startPoint x: 170, startPoint y: 78, endPoint x: 1022, endPoint y: 25, distance: 853.4
click at [1022, 25] on span "Close" at bounding box center [1036, 34] width 50 height 50
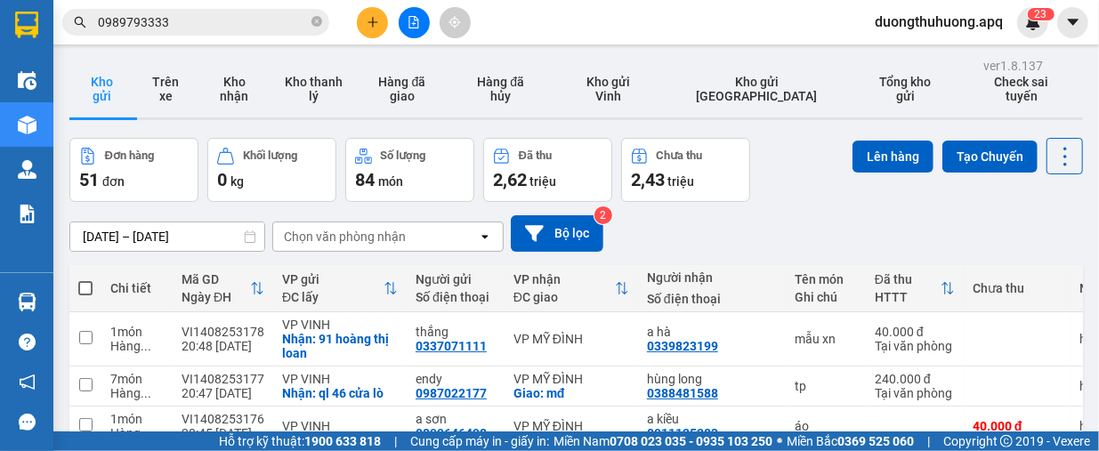
click at [279, 24] on input "0989793333" at bounding box center [203, 22] width 210 height 20
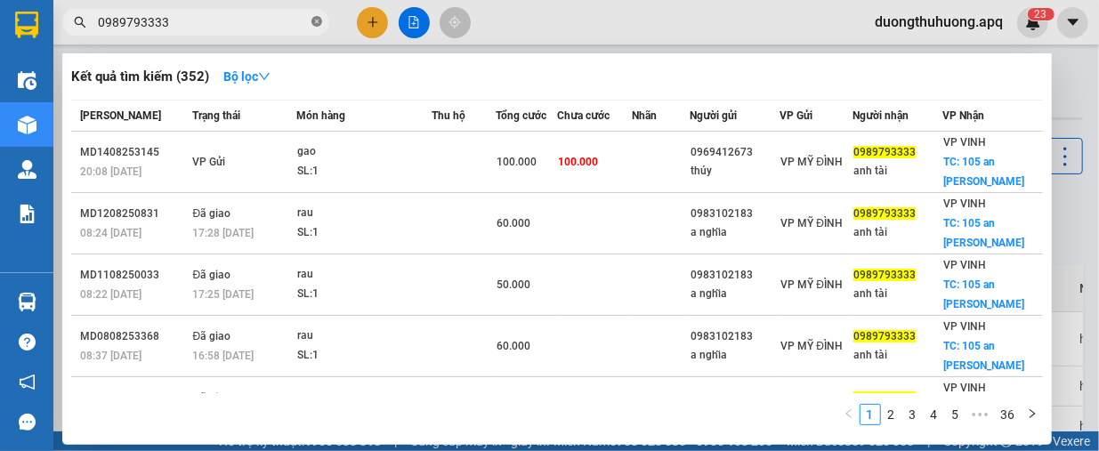
click at [317, 26] on icon "close-circle" at bounding box center [316, 21] width 11 height 11
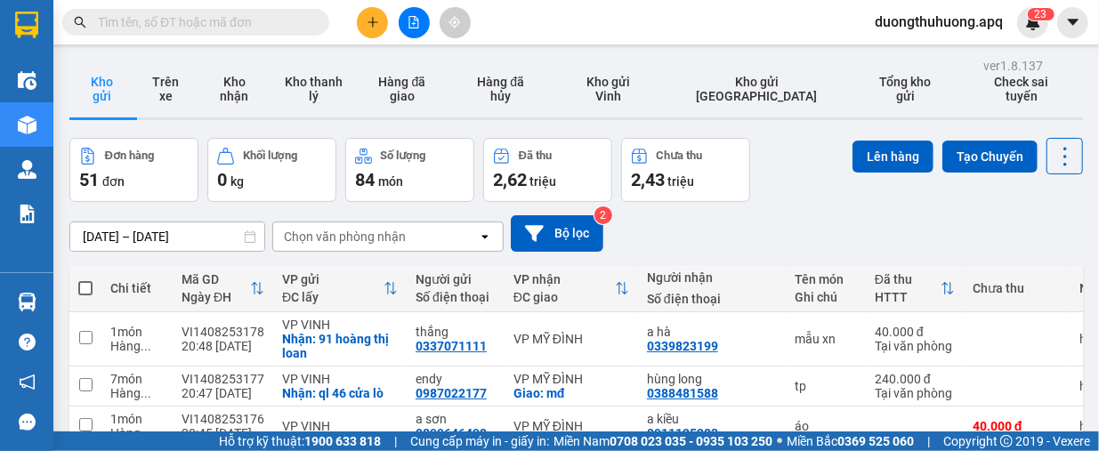
paste input "0983509595"
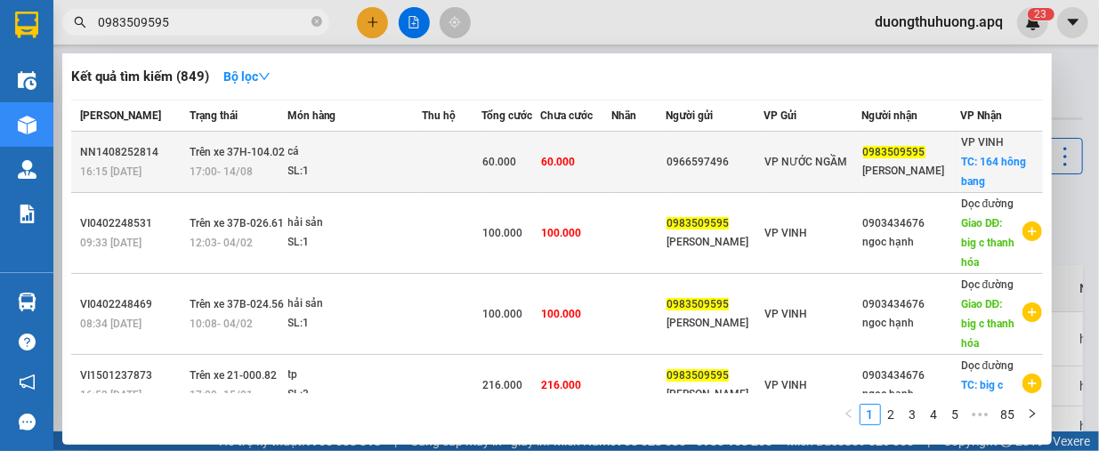
type input "0983509595"
click at [366, 170] on div "SL: 1" at bounding box center [354, 172] width 133 height 20
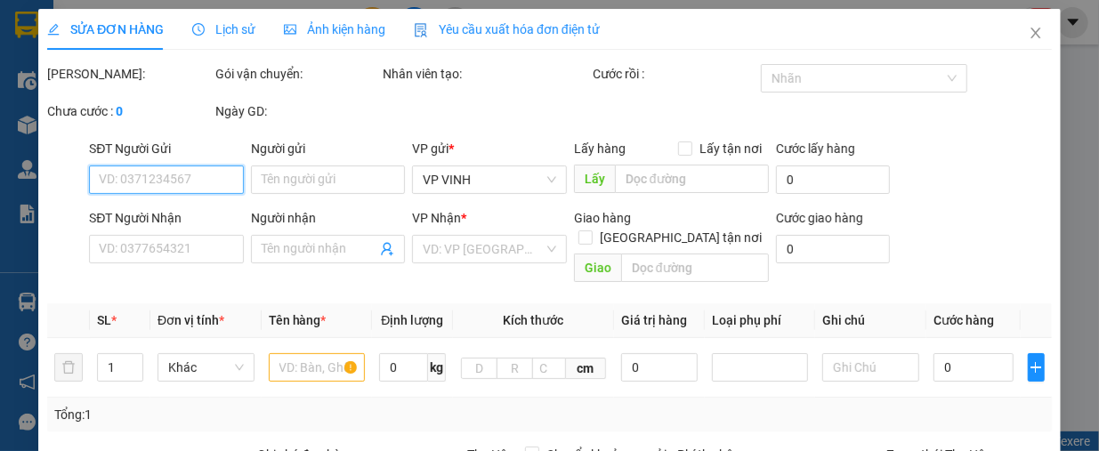
type input "0966597496"
type input "0983509595"
type input "[PERSON_NAME]"
checkbox input "true"
type input "164 hông bang"
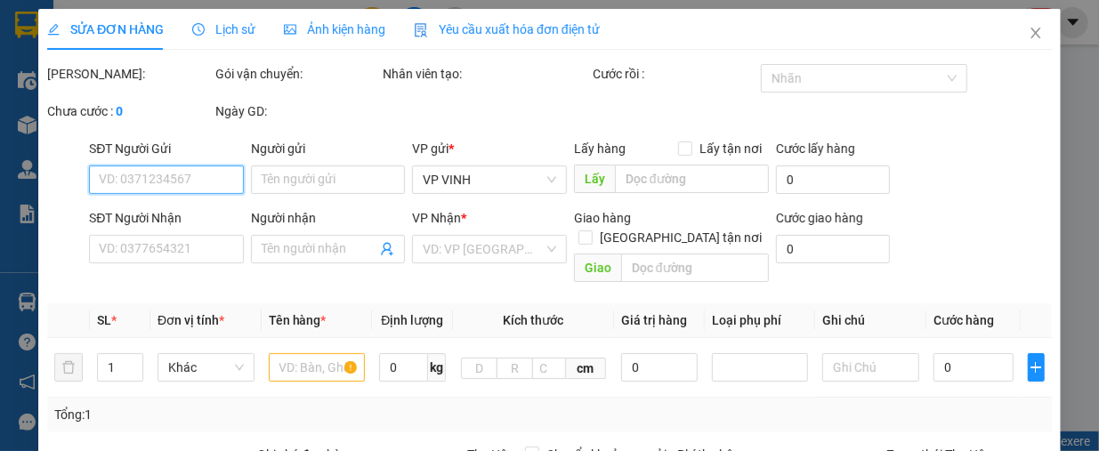
type input "60.000"
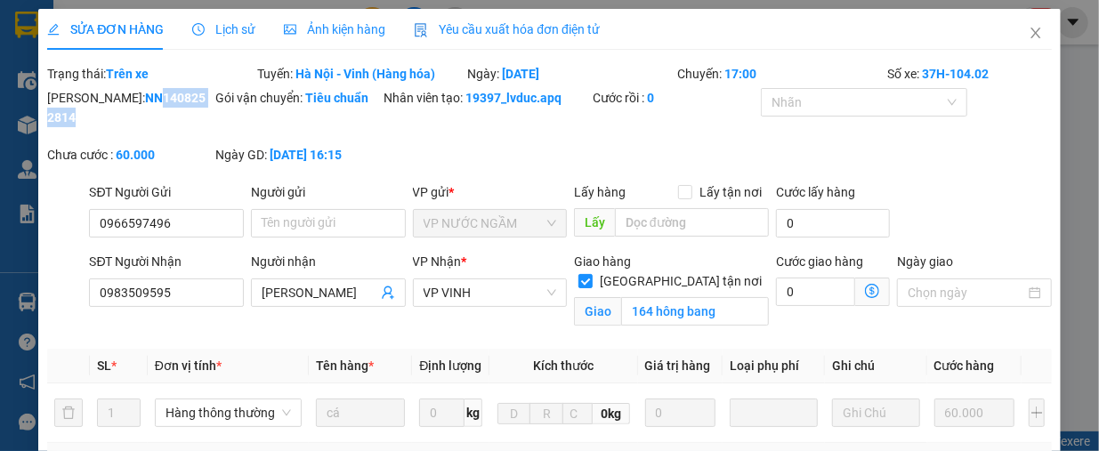
drag, startPoint x: 97, startPoint y: 97, endPoint x: 174, endPoint y: 100, distance: 77.5
click at [174, 100] on b "NN1408252814" at bounding box center [126, 108] width 158 height 34
drag, startPoint x: 183, startPoint y: 152, endPoint x: 85, endPoint y: 89, distance: 116.5
click at [183, 152] on div "Chưa cước : 60.000" at bounding box center [129, 163] width 168 height 37
drag, startPoint x: 93, startPoint y: 95, endPoint x: 188, endPoint y: 98, distance: 94.4
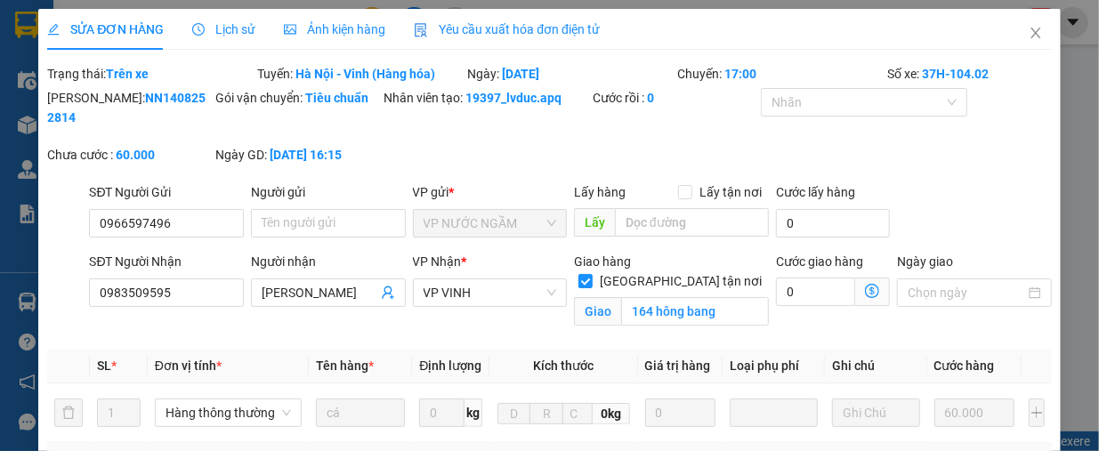
click at [188, 98] on div "[PERSON_NAME]: NN1408252814" at bounding box center [129, 107] width 165 height 39
copy b "NN1408252814"
click at [1029, 28] on icon "close" at bounding box center [1036, 33] width 14 height 14
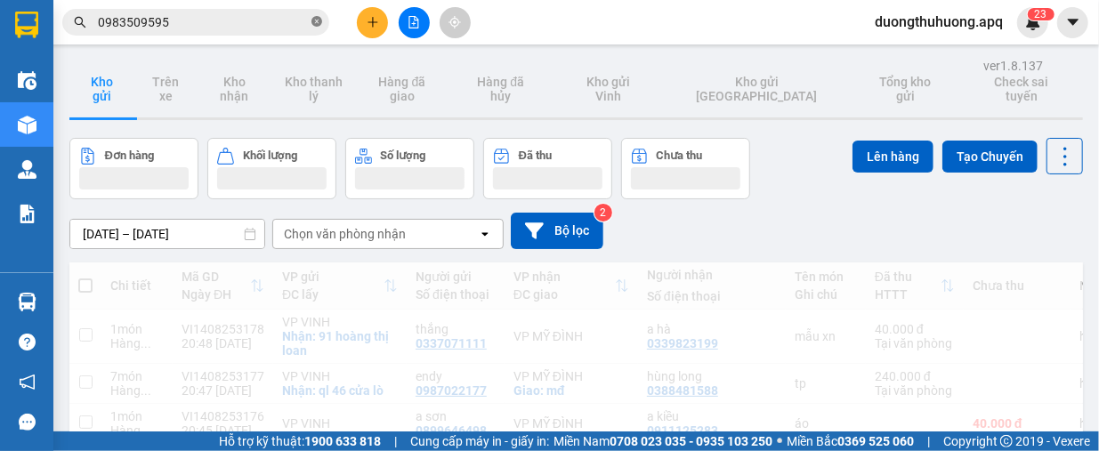
click at [319, 26] on icon "close-circle" at bounding box center [316, 21] width 11 height 11
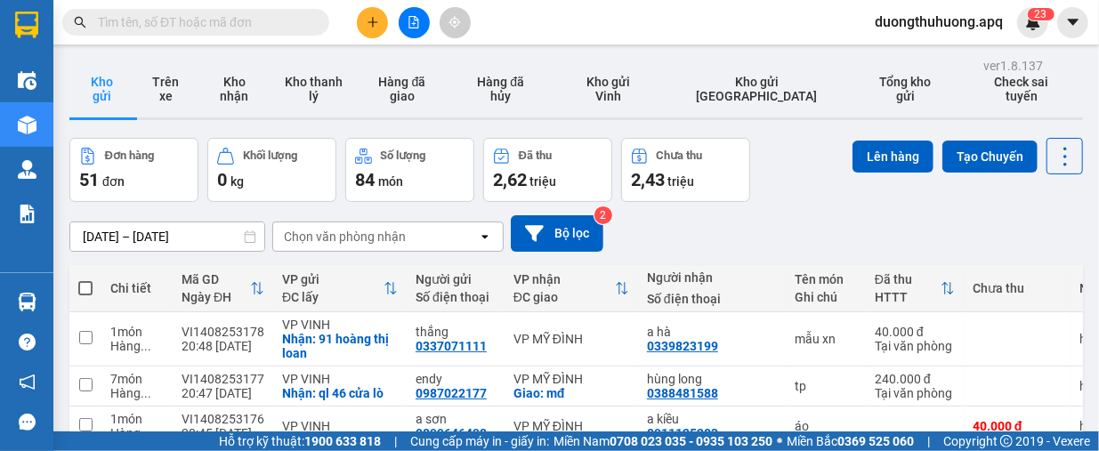
paste input "0979509595"
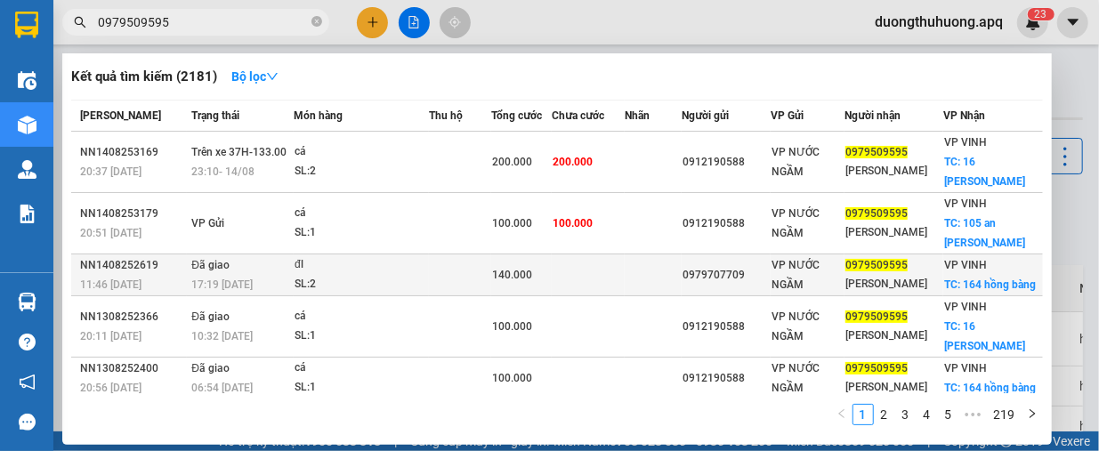
type input "0979509595"
click at [400, 255] on div "đl" at bounding box center [361, 265] width 133 height 20
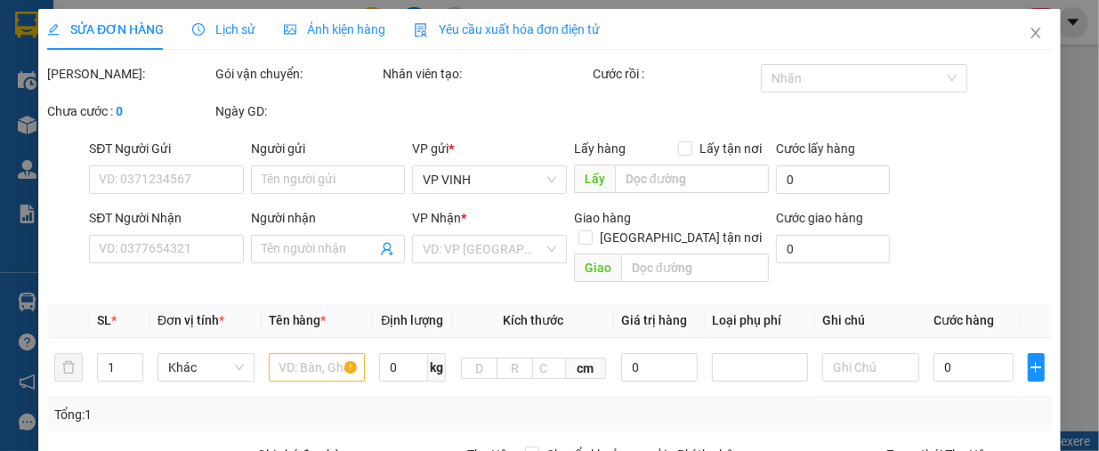
type input "0979707709"
type input "0979509595"
type input "[PERSON_NAME]"
checkbox input "true"
type input "164 hồng bàng"
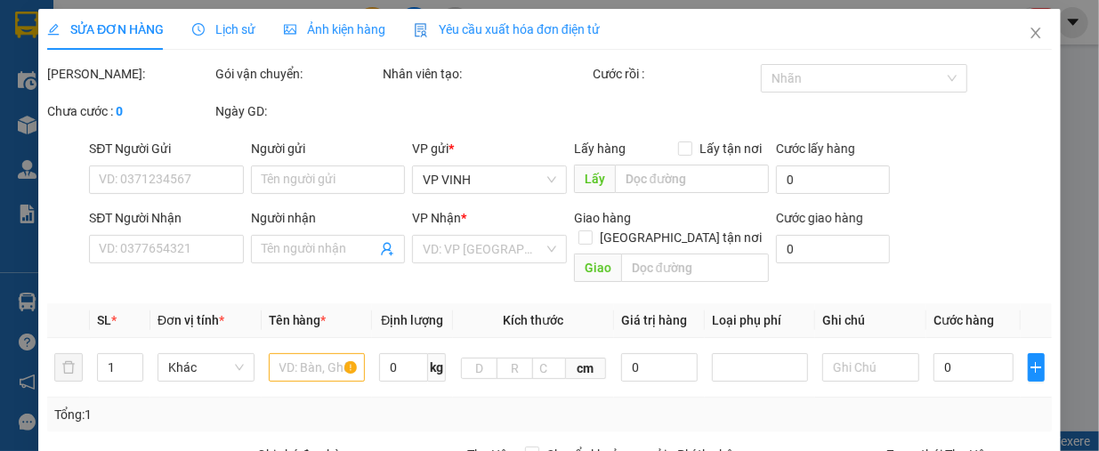
type input "140.000"
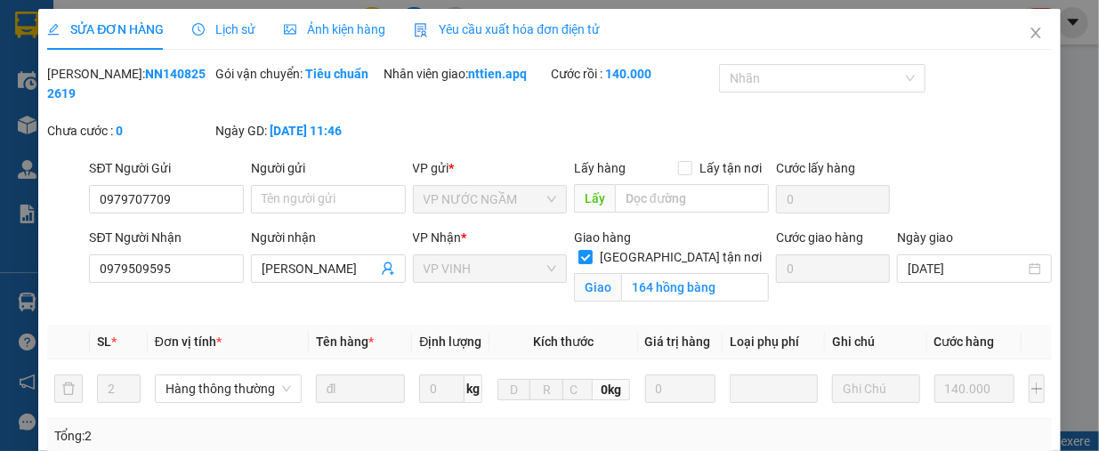
drag, startPoint x: 91, startPoint y: 74, endPoint x: 187, endPoint y: 79, distance: 96.3
click at [187, 79] on div "[PERSON_NAME]: NN1408252619" at bounding box center [129, 83] width 165 height 39
copy b "NN1408252619"
click at [1011, 30] on span "Close" at bounding box center [1036, 34] width 50 height 50
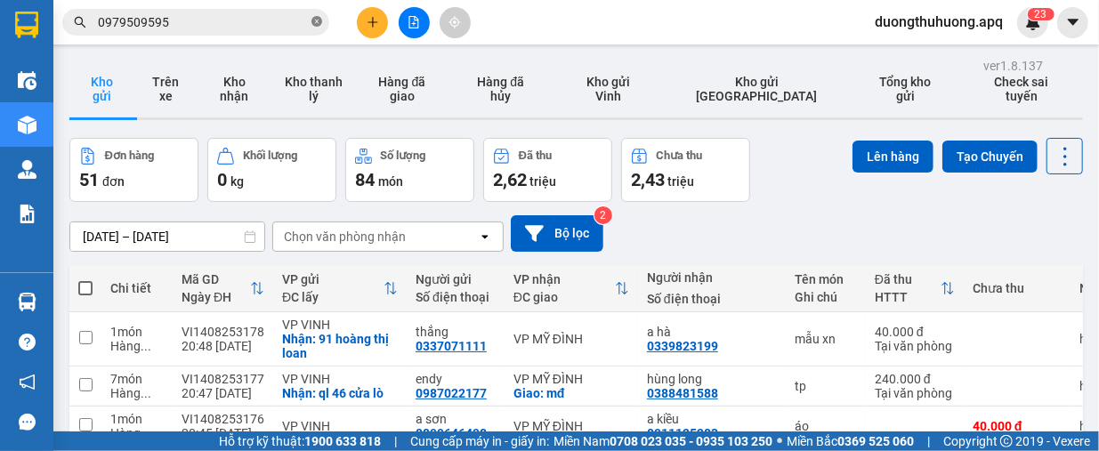
click at [315, 20] on icon "close-circle" at bounding box center [316, 21] width 11 height 11
paste input "0978254459"
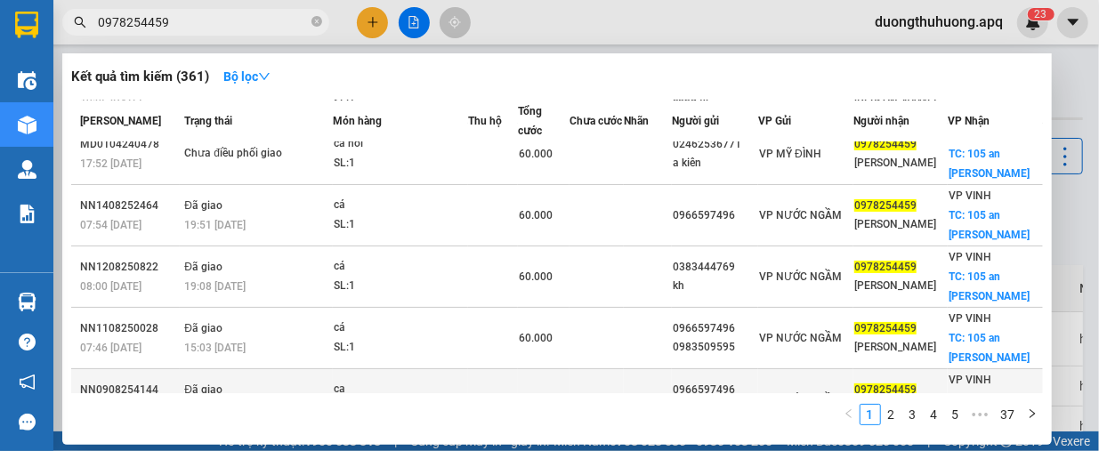
scroll to position [178, 0]
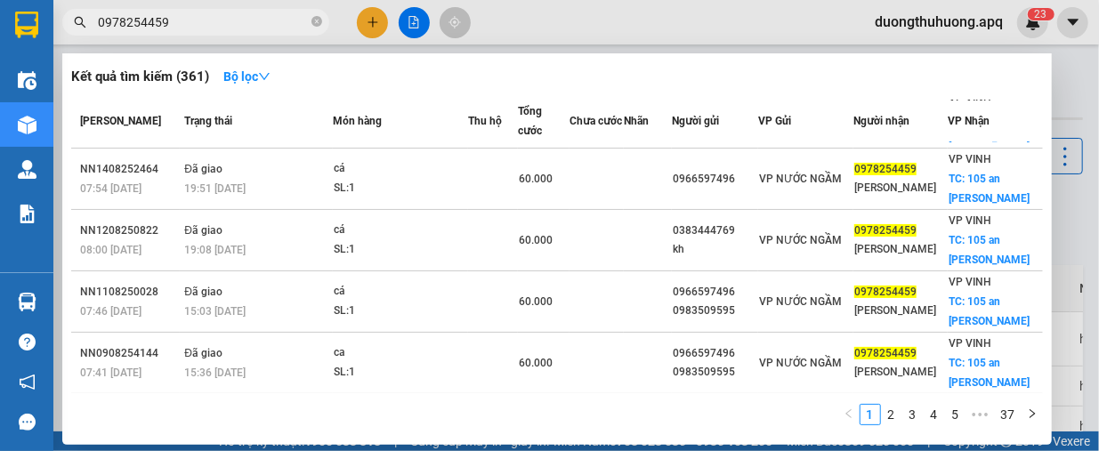
type input "0978254459"
click at [314, 27] on icon "close-circle" at bounding box center [316, 21] width 11 height 11
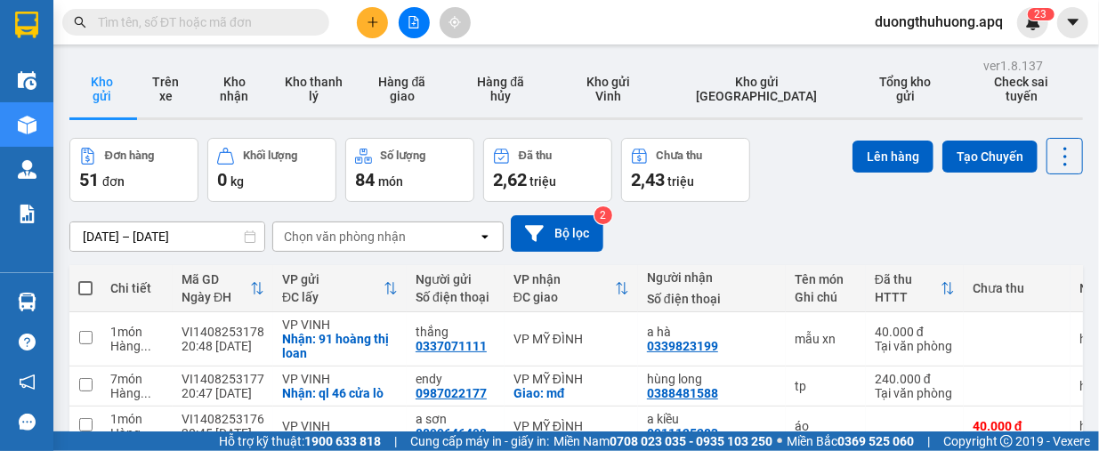
paste input "0917782228"
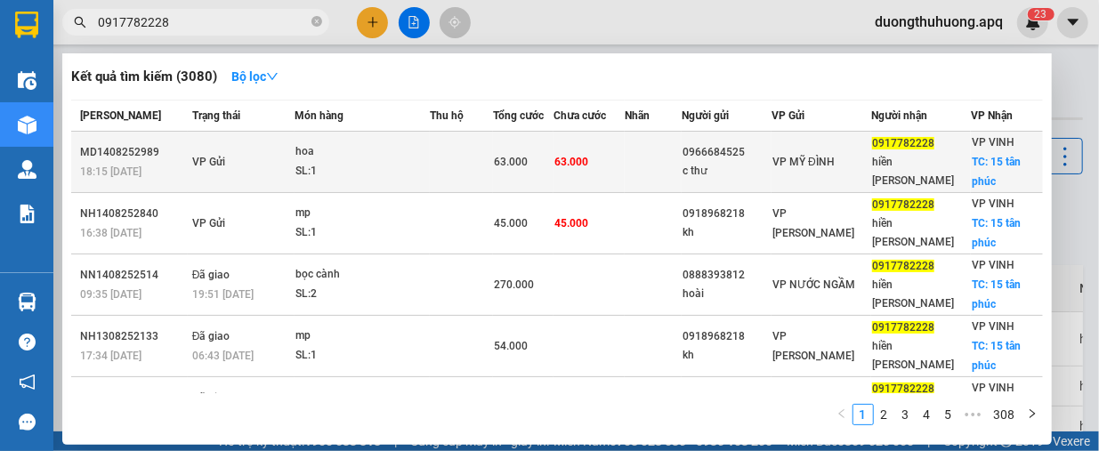
type input "0917782228"
click at [457, 161] on td at bounding box center [461, 162] width 63 height 61
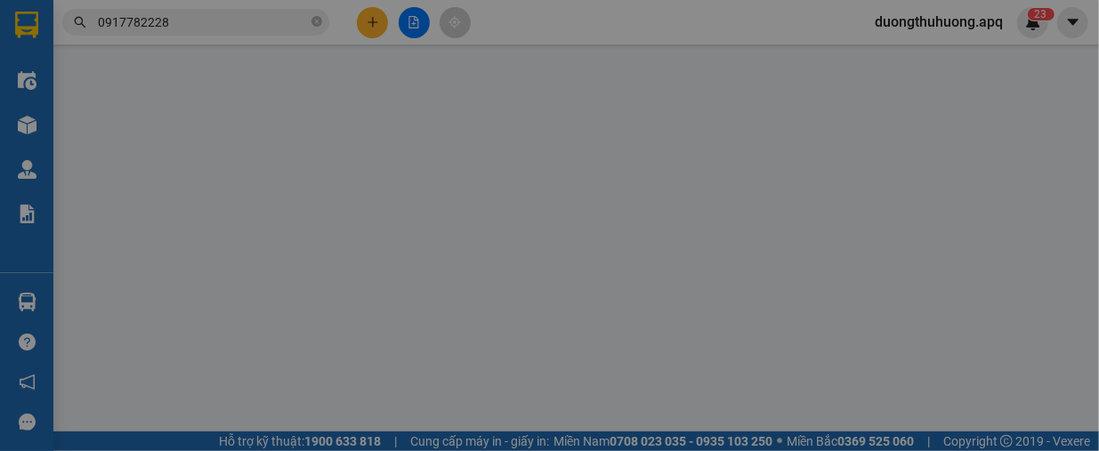
type input "0966684525"
type input "c thư"
type input "0917782228"
type input "hiền [PERSON_NAME]"
checkbox input "true"
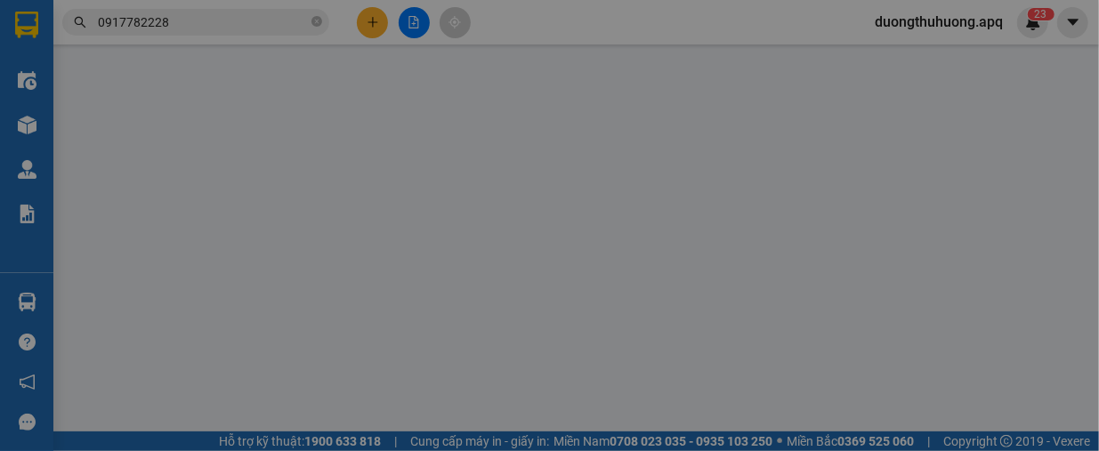
type input "15 tân phúc"
type input "63.000"
type input "10"
type input "63.000"
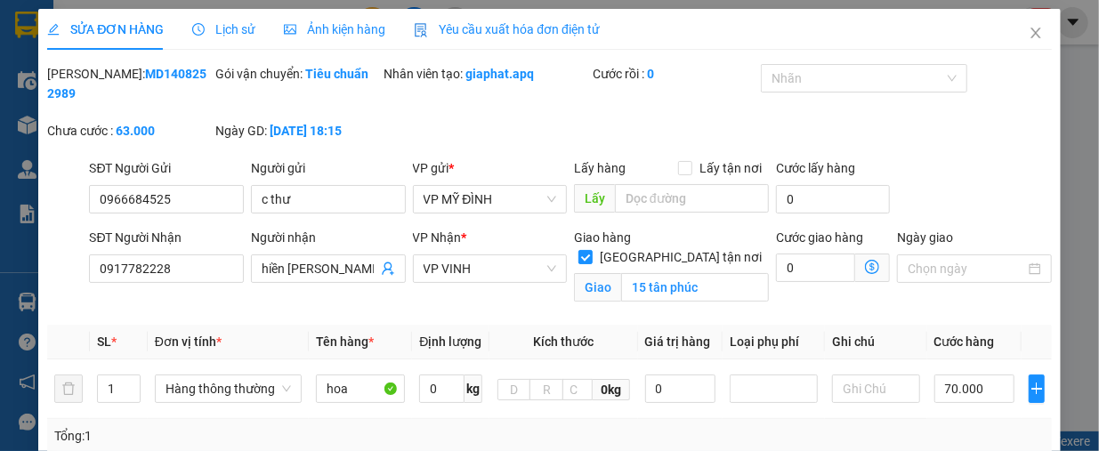
drag, startPoint x: 93, startPoint y: 65, endPoint x: 188, endPoint y: 74, distance: 94.8
click at [188, 74] on div "[PERSON_NAME]: MD1408252989" at bounding box center [129, 83] width 165 height 39
copy b "MD1408252989"
click at [1029, 33] on icon "close" at bounding box center [1036, 33] width 14 height 14
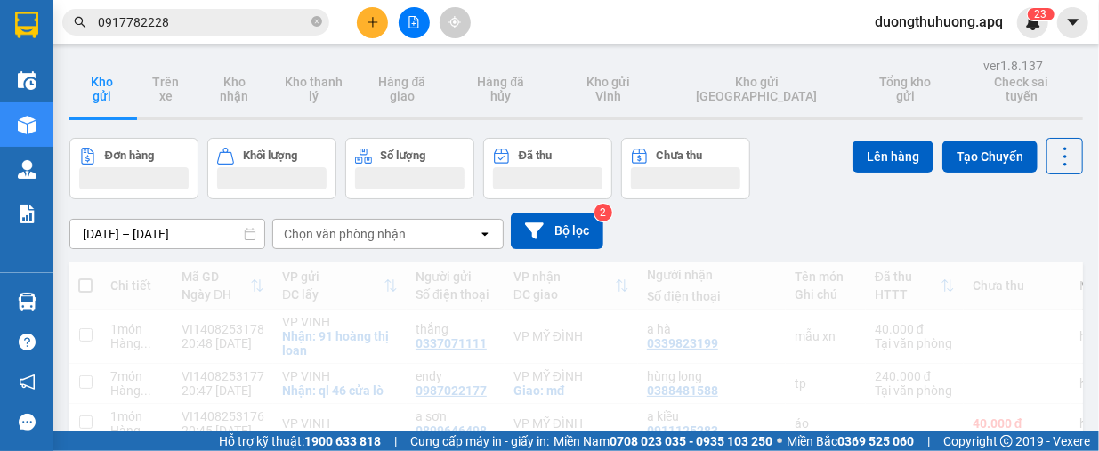
click at [251, 24] on input "0917782228" at bounding box center [203, 22] width 210 height 20
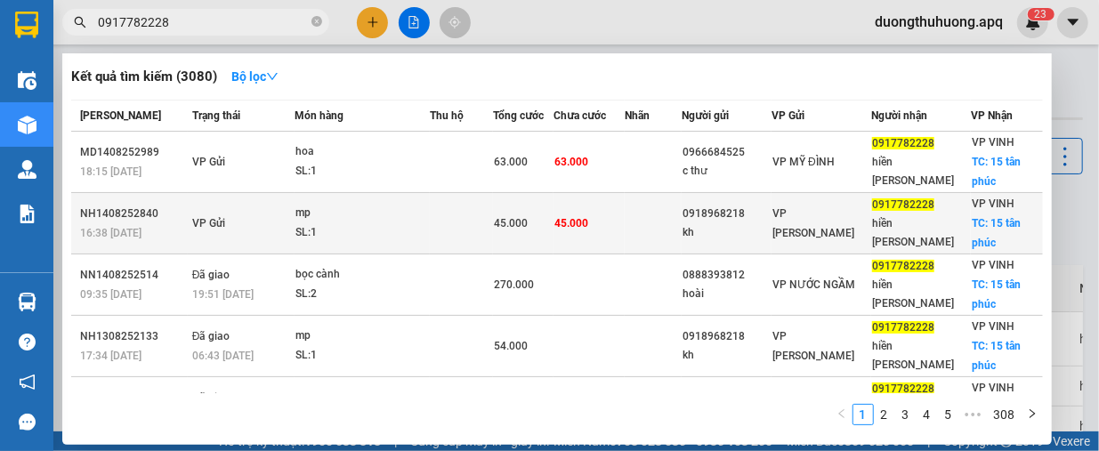
click at [275, 211] on td "VP Gửi" at bounding box center [241, 223] width 107 height 61
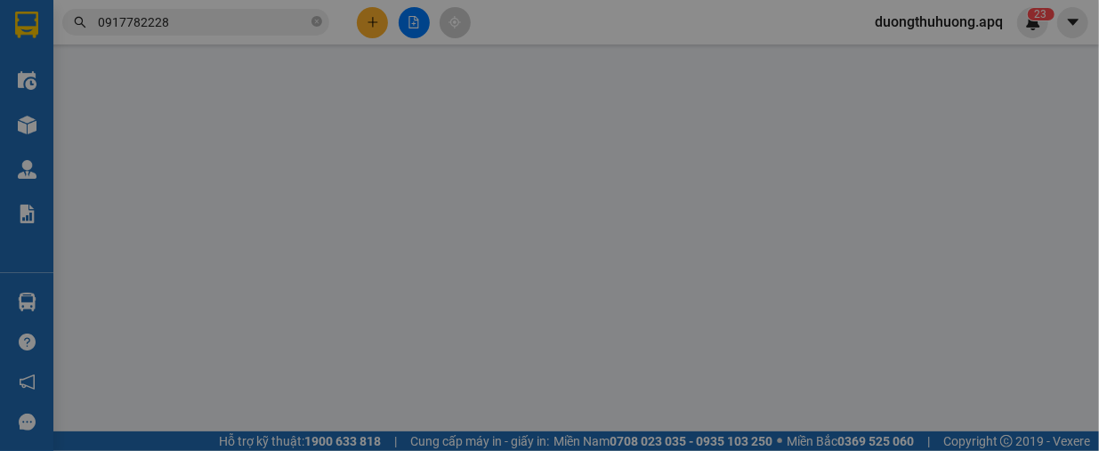
type input "0918968218"
type input "kh"
type input "0917782228"
type input "hiền [PERSON_NAME]"
checkbox input "true"
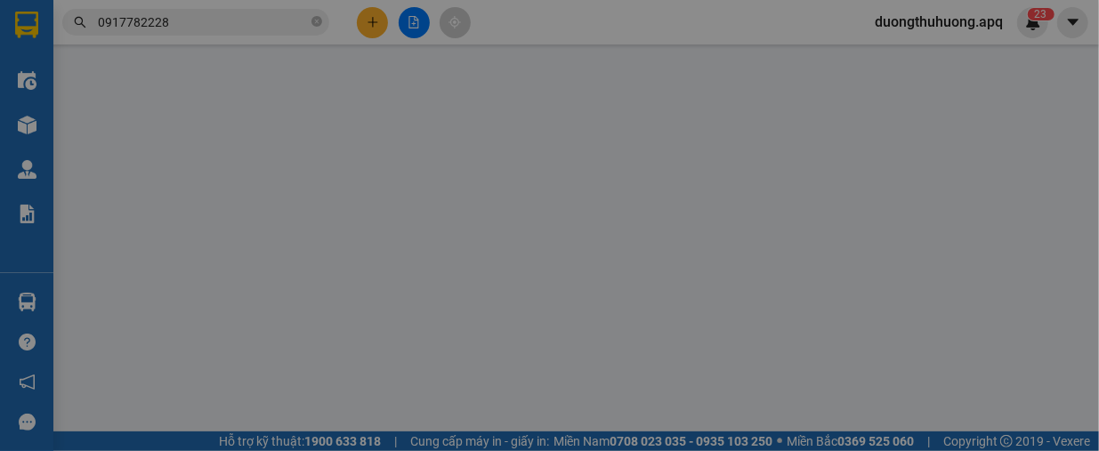
type input "15 tân phúc"
type input "45.000"
type input "10"
type input "45.000"
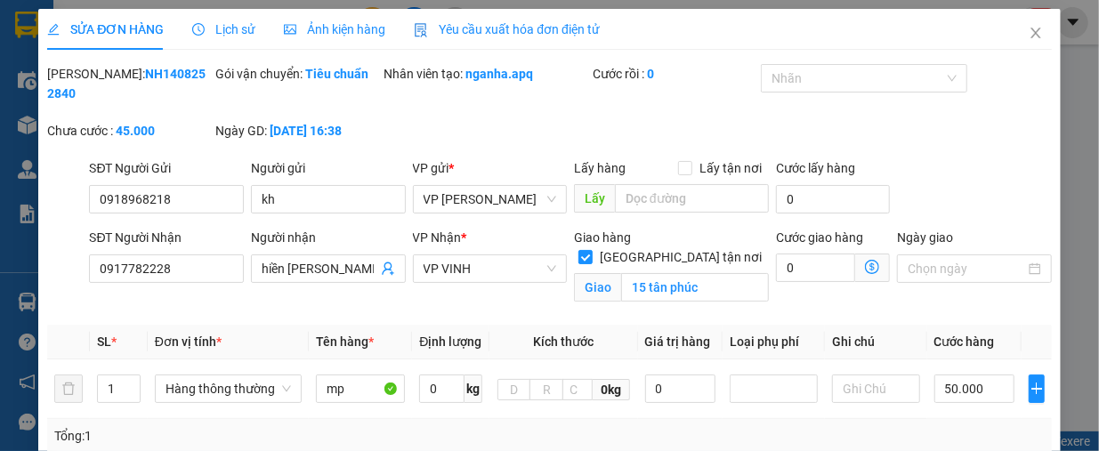
drag, startPoint x: 93, startPoint y: 77, endPoint x: 187, endPoint y: 83, distance: 94.5
click at [187, 83] on div "[PERSON_NAME]: NH1408252840" at bounding box center [129, 83] width 165 height 39
click at [1011, 34] on span "Close" at bounding box center [1036, 34] width 50 height 50
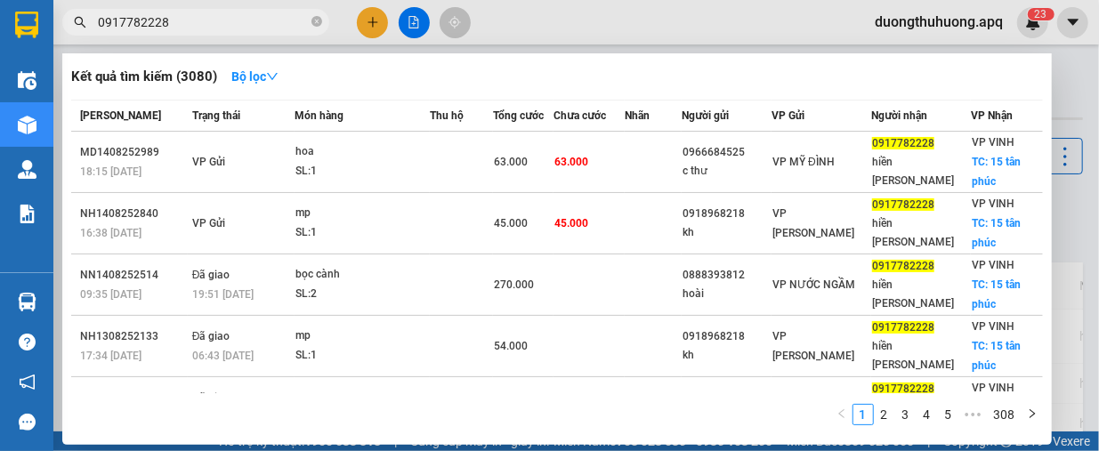
click at [221, 20] on input "0917782228" at bounding box center [203, 22] width 210 height 20
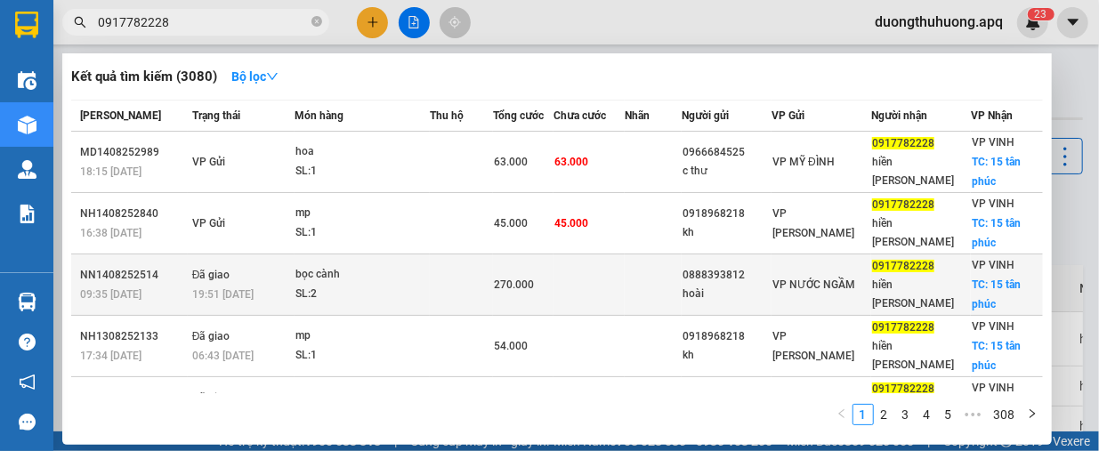
click at [322, 255] on td "bọc cành SL: 2" at bounding box center [362, 285] width 135 height 61
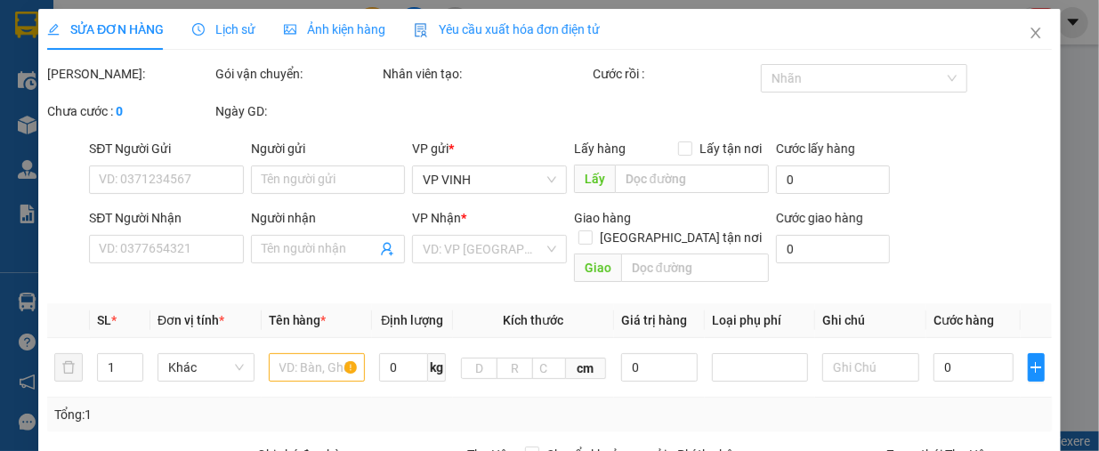
type input "0888393812"
type input "hoài"
type input "0917782228"
type input "hiền [PERSON_NAME]"
checkbox input "true"
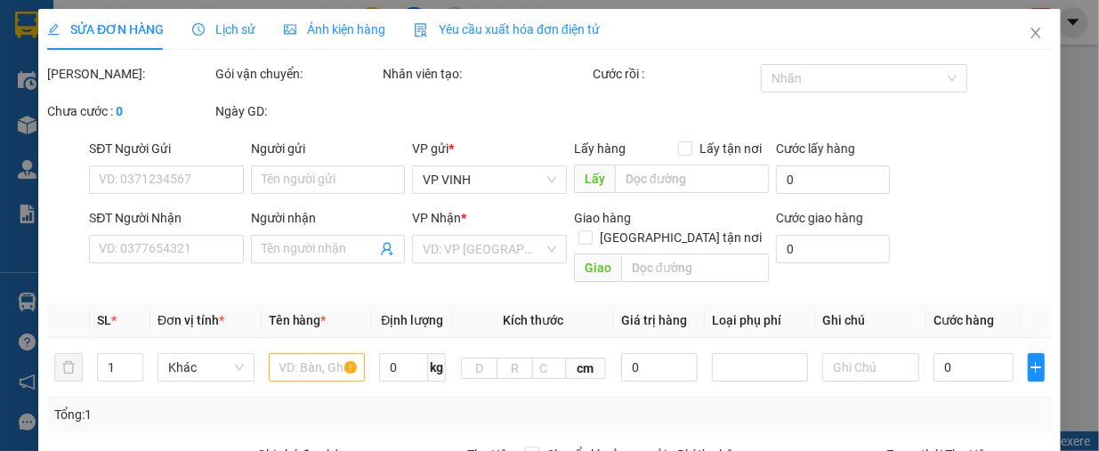
type input "15 tân phúc"
type input "270.000"
type input "10"
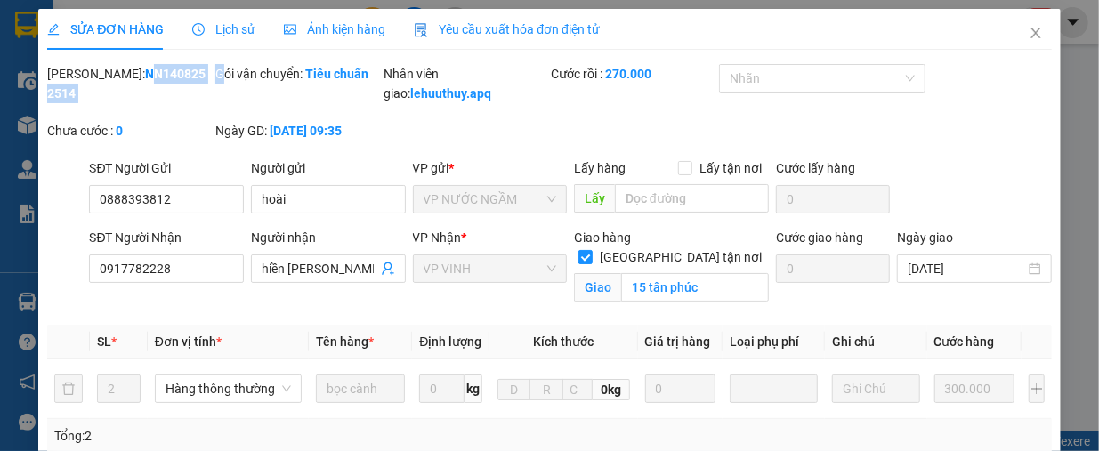
drag, startPoint x: 94, startPoint y: 74, endPoint x: 219, endPoint y: 81, distance: 124.8
click at [219, 81] on div "[PERSON_NAME]: NN1408252514 Gói vận chuyển: Tiêu chuẩn Nhân viên giao: lehuuthu…" at bounding box center [549, 111] width 1008 height 94
click at [203, 95] on div "[PERSON_NAME]: NN1408252514" at bounding box center [129, 92] width 168 height 57
drag, startPoint x: 95, startPoint y: 76, endPoint x: 190, endPoint y: 67, distance: 95.6
click at [190, 67] on div "[PERSON_NAME]: NN1408252514" at bounding box center [129, 83] width 165 height 39
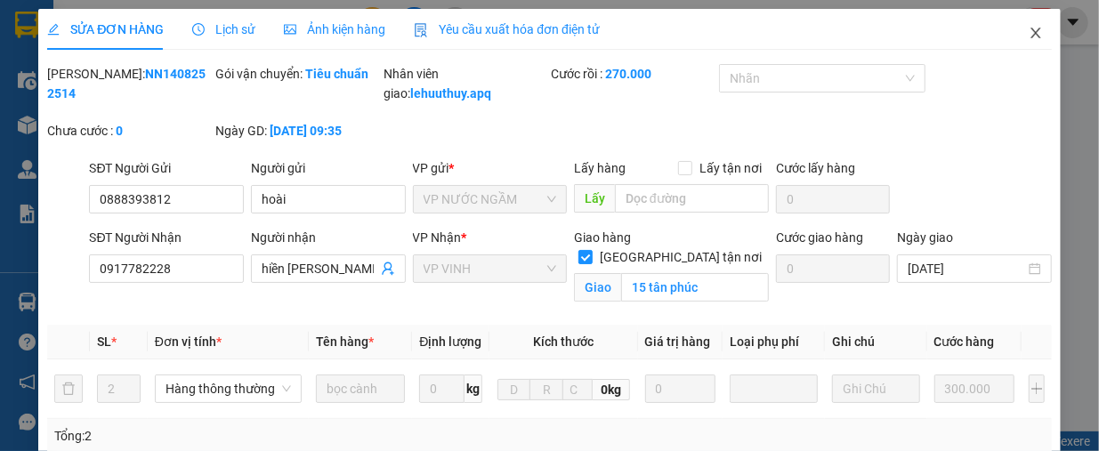
click at [1031, 40] on span "Close" at bounding box center [1036, 34] width 50 height 50
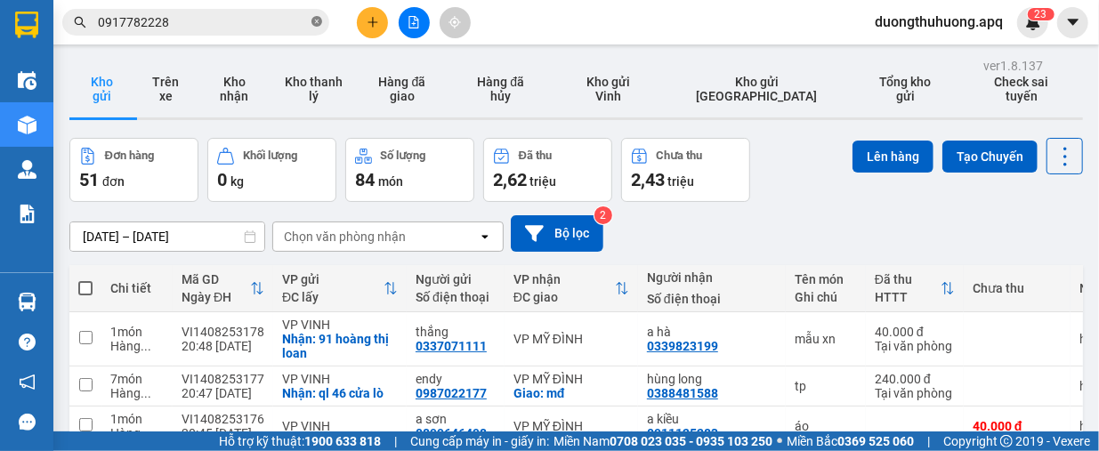
click at [316, 24] on icon "close-circle" at bounding box center [316, 21] width 11 height 11
paste input "0986666878"
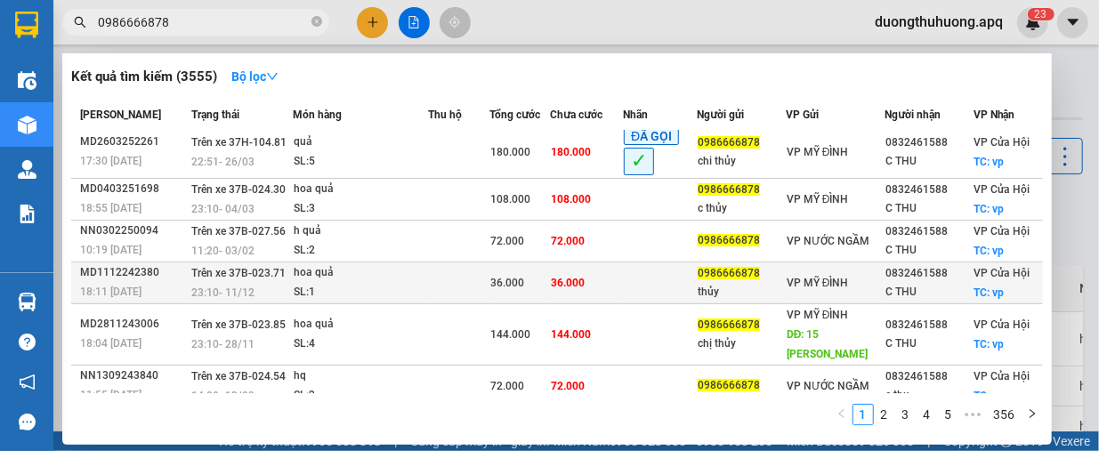
scroll to position [10, 0]
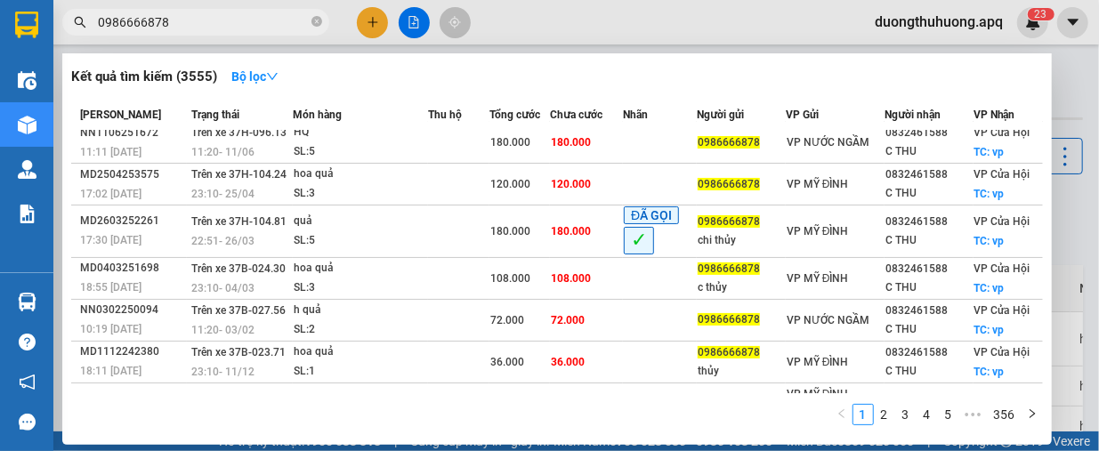
type input "0986666878"
click at [320, 14] on span at bounding box center [316, 22] width 11 height 17
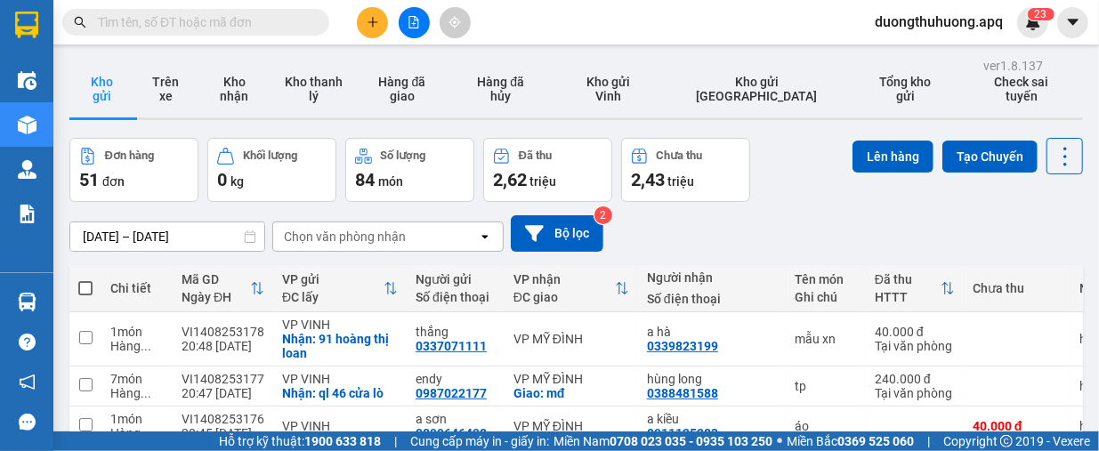
paste input "0986455666"
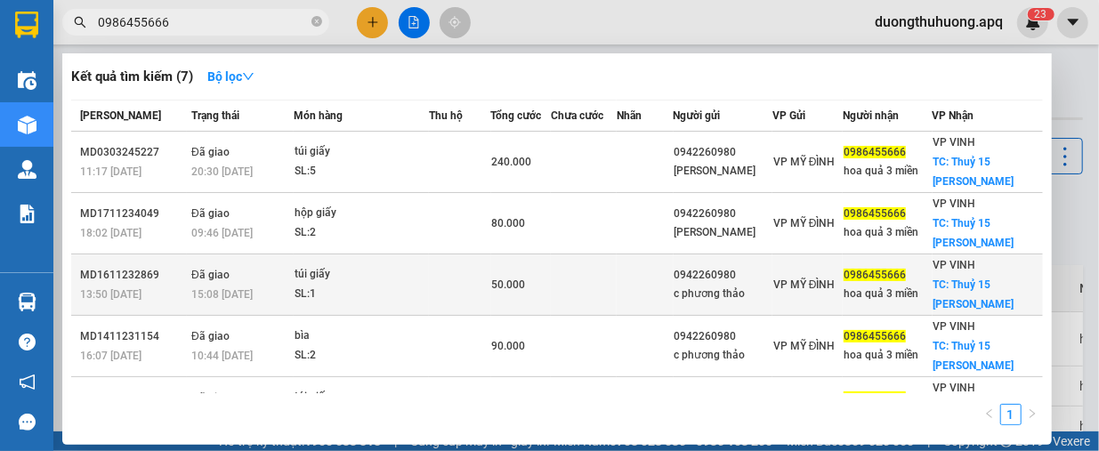
scroll to position [178, 0]
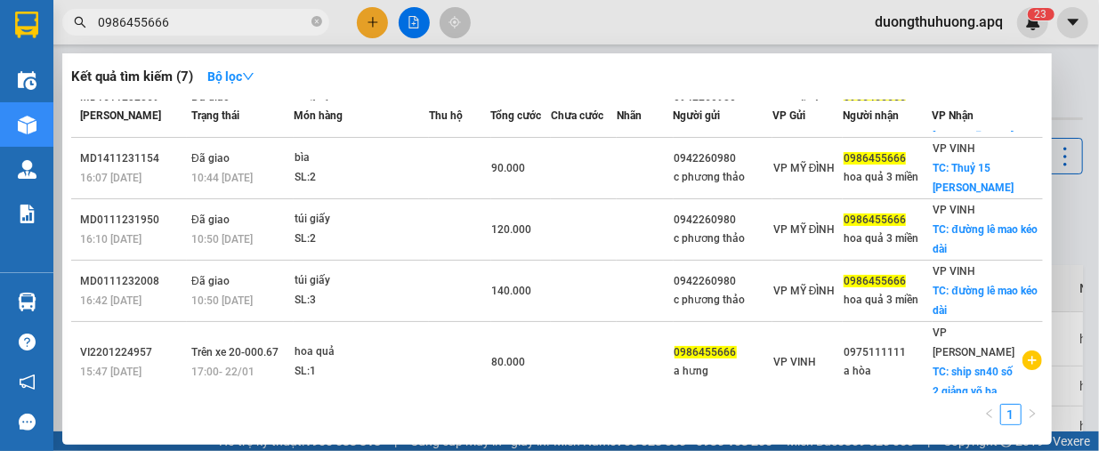
type input "0986455666"
click at [312, 20] on icon "close-circle" at bounding box center [316, 21] width 11 height 11
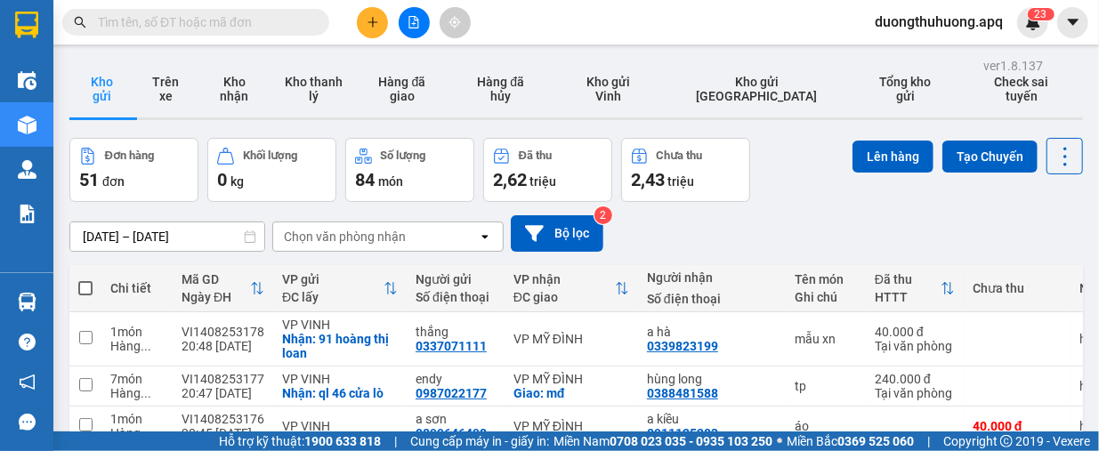
paste input "0983695936"
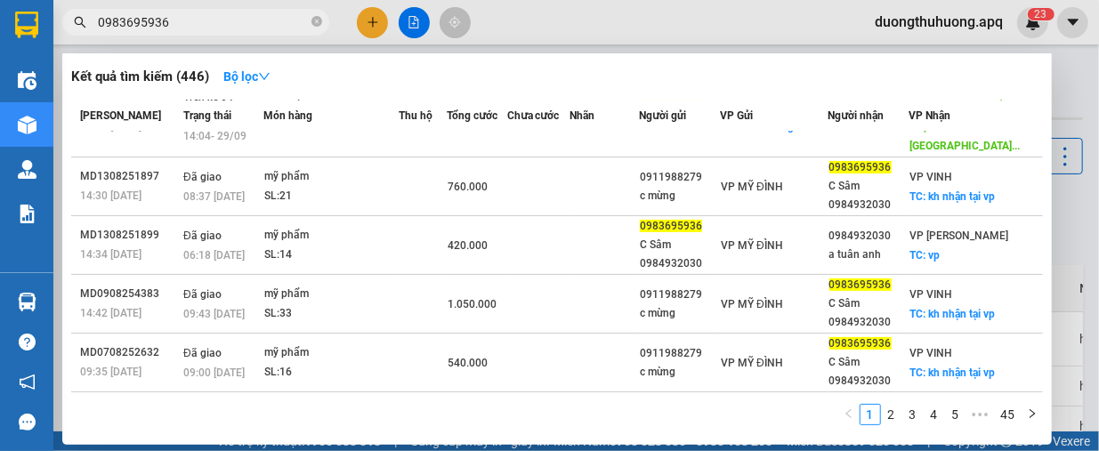
type input "0983695936"
click at [314, 28] on span at bounding box center [316, 22] width 11 height 17
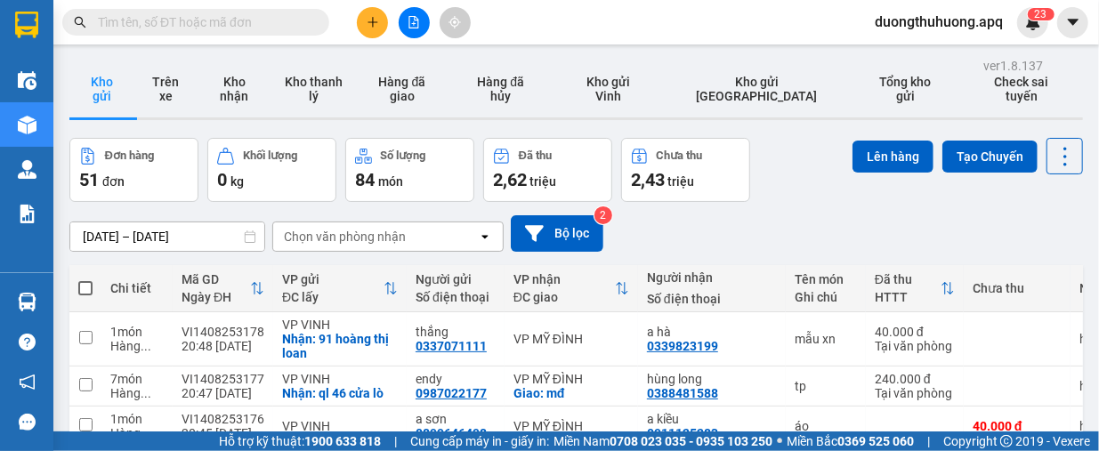
paste input "0857655555"
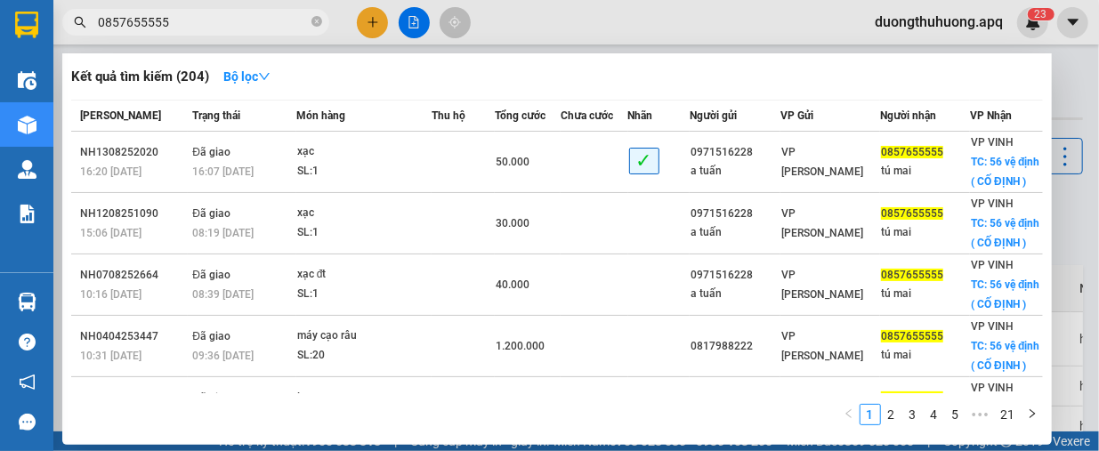
type input "0857655555"
click at [311, 24] on span "0857655555" at bounding box center [195, 22] width 267 height 27
click at [314, 22] on icon "close-circle" at bounding box center [316, 21] width 11 height 11
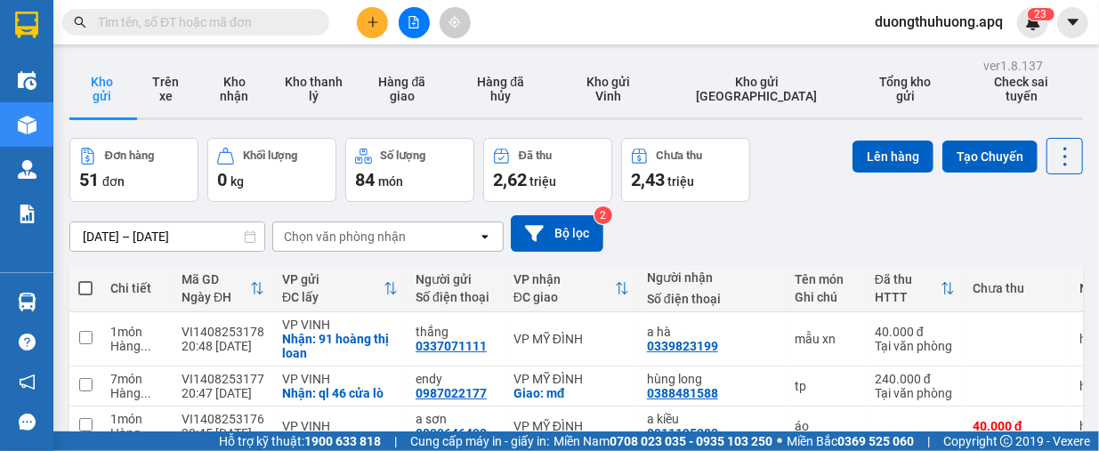
paste input "0973417352"
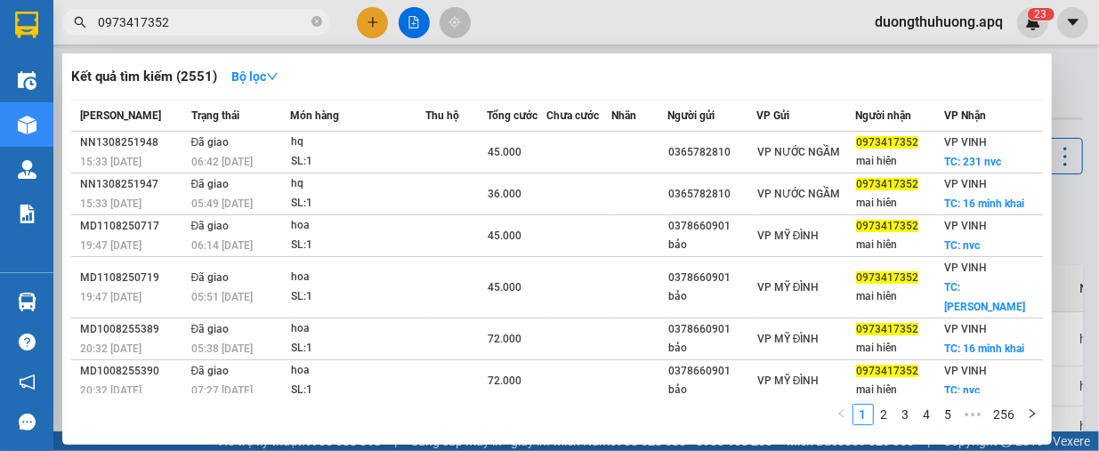
type input "0973417352"
click at [314, 20] on icon "close-circle" at bounding box center [316, 21] width 11 height 11
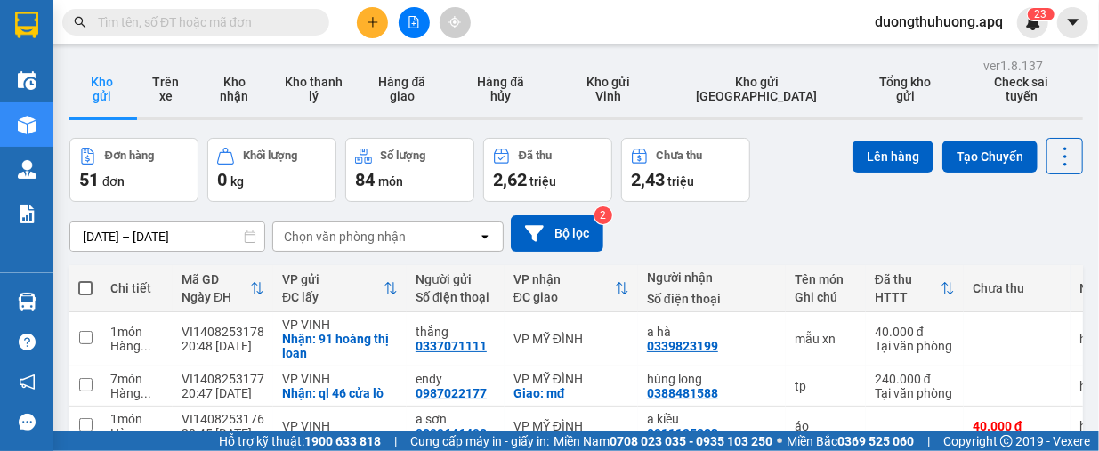
paste input "0886545266"
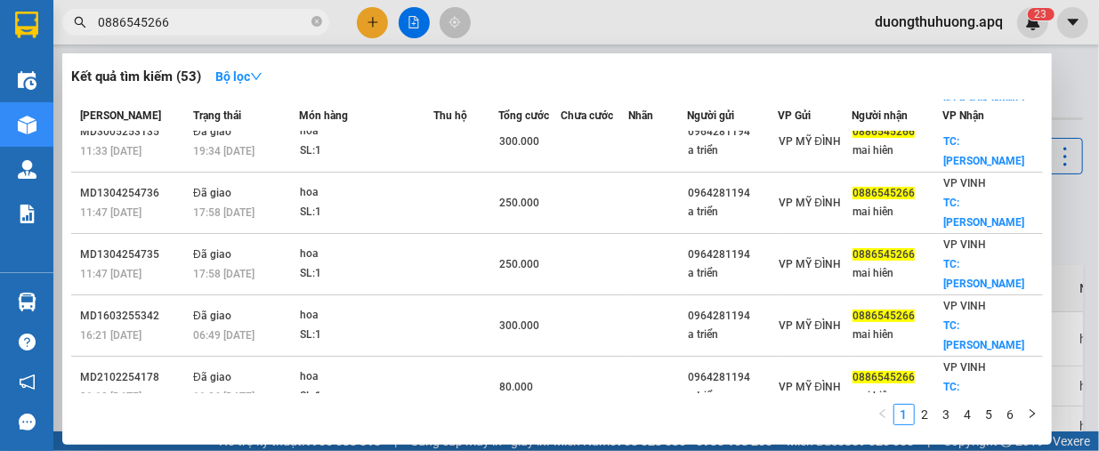
scroll to position [219, 0]
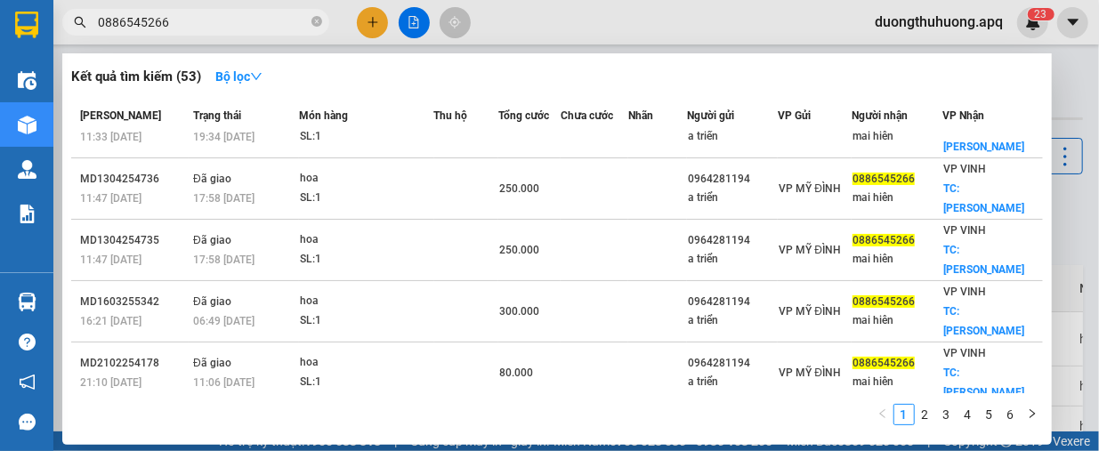
type input "0886545266"
click at [316, 24] on icon "close-circle" at bounding box center [316, 21] width 11 height 11
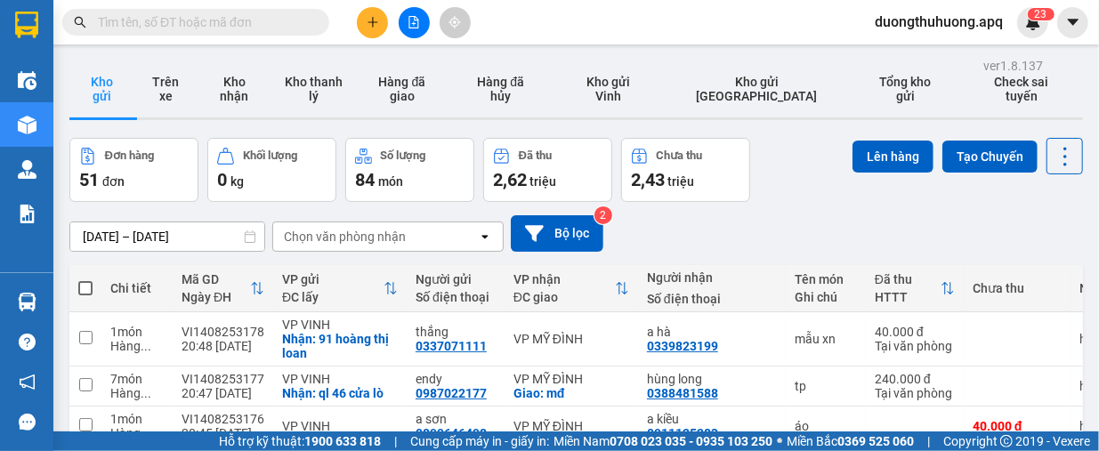
paste input "0983548956"
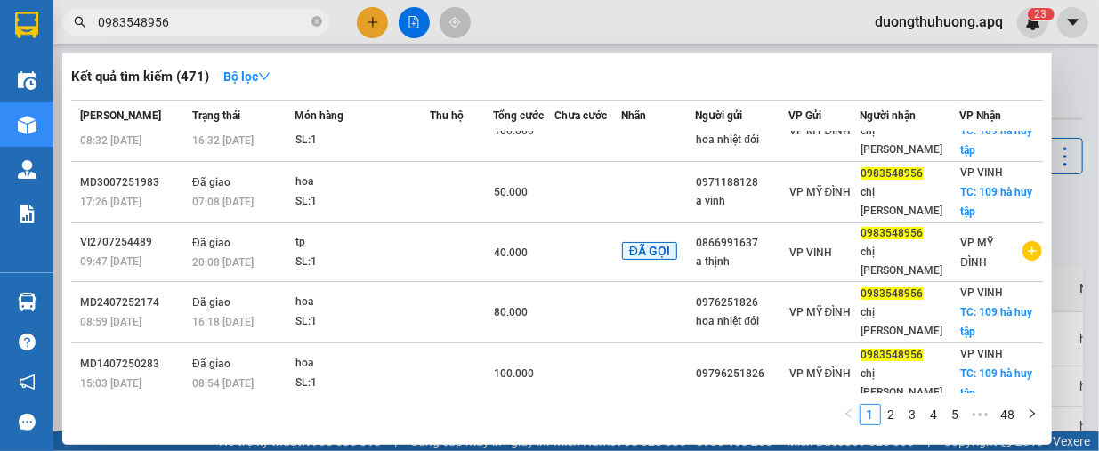
scroll to position [178, 0]
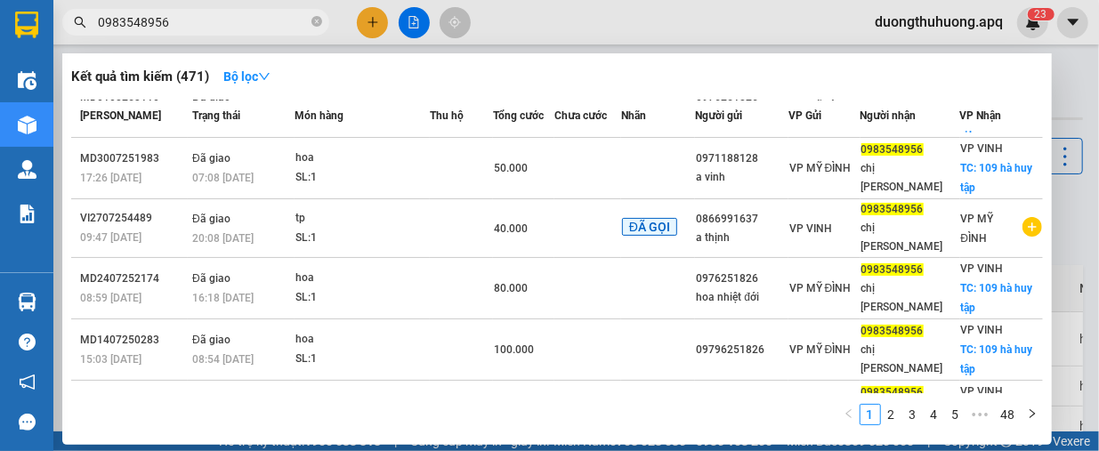
type input "0983548956"
click at [315, 20] on icon "close-circle" at bounding box center [316, 21] width 11 height 11
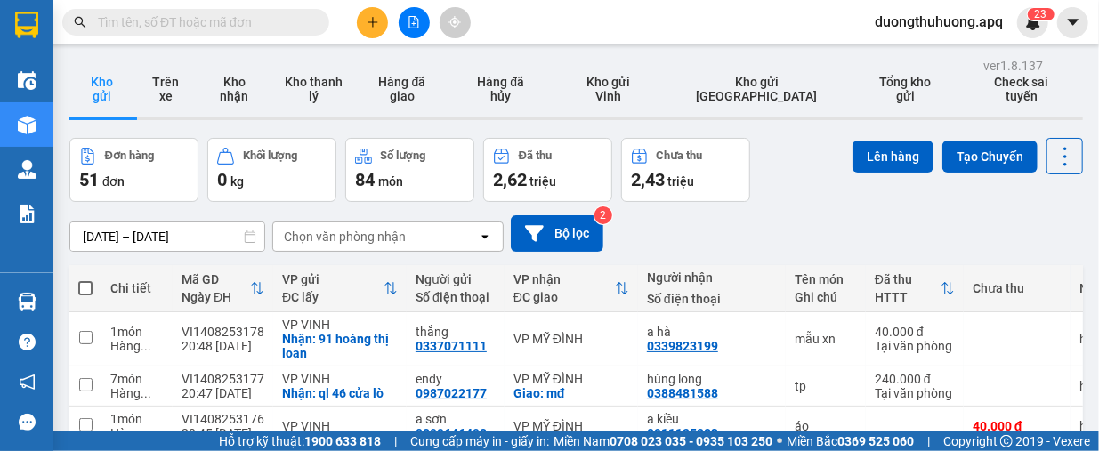
paste input "0988529035"
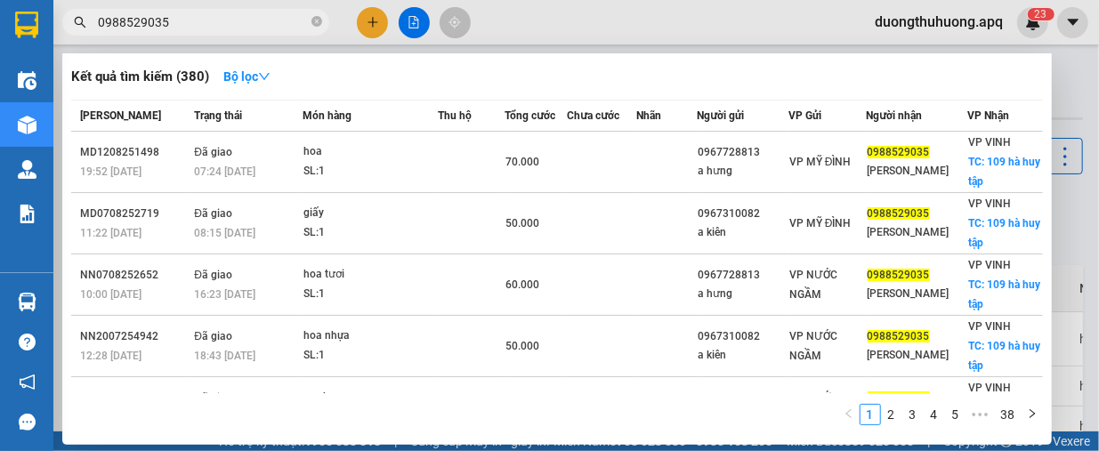
type input "0988529035"
click at [313, 21] on icon "close-circle" at bounding box center [316, 21] width 11 height 11
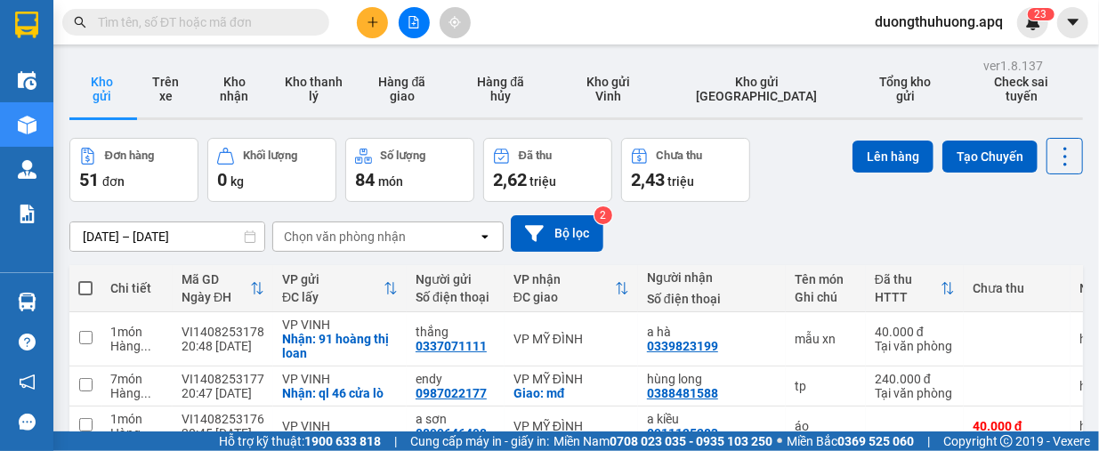
paste input "0914560807"
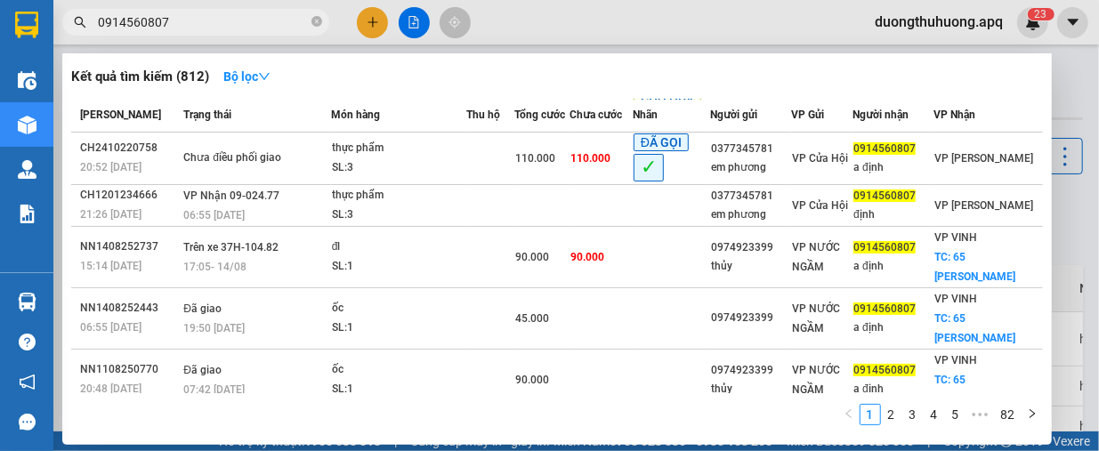
scroll to position [89, 0]
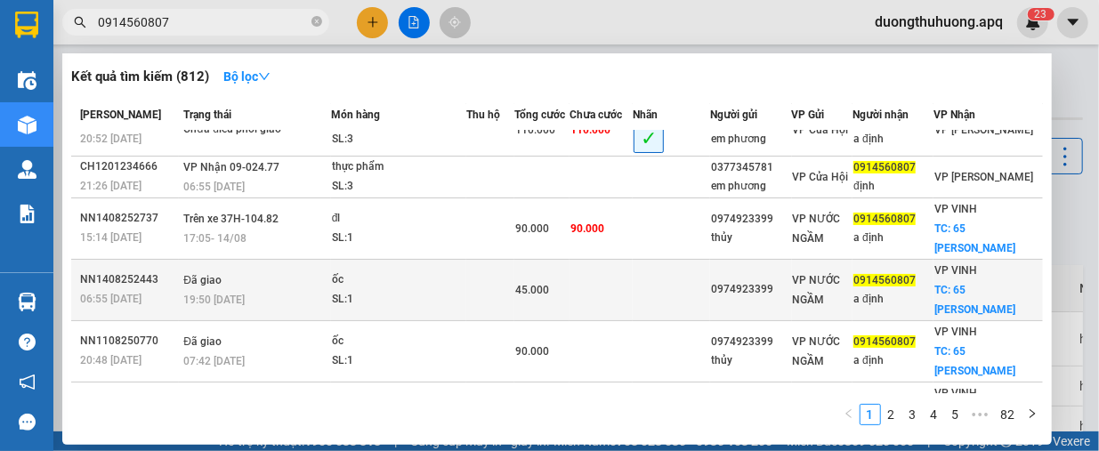
type input "0914560807"
click at [515, 259] on td at bounding box center [490, 289] width 49 height 61
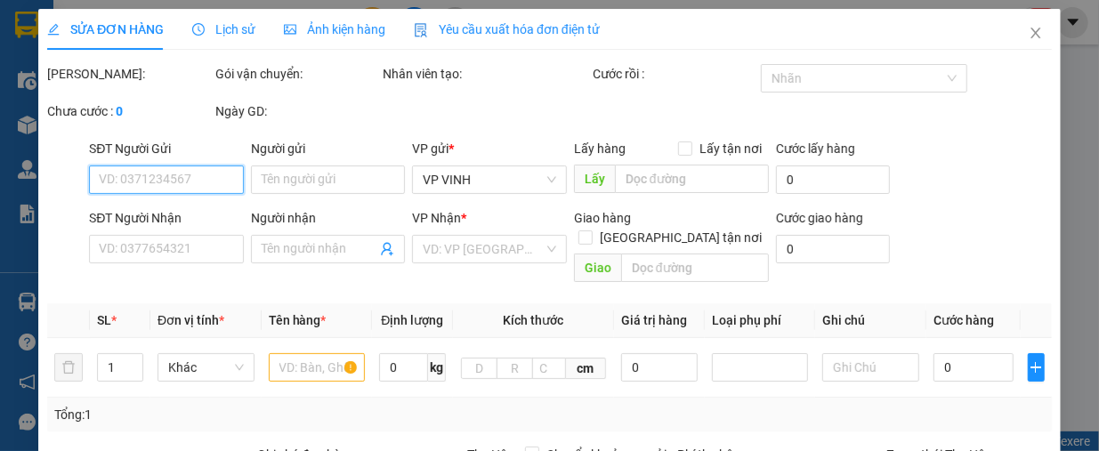
type input "0974923399"
type input "0914560807"
type input "a định"
checkbox input "true"
type input "65 [PERSON_NAME]"
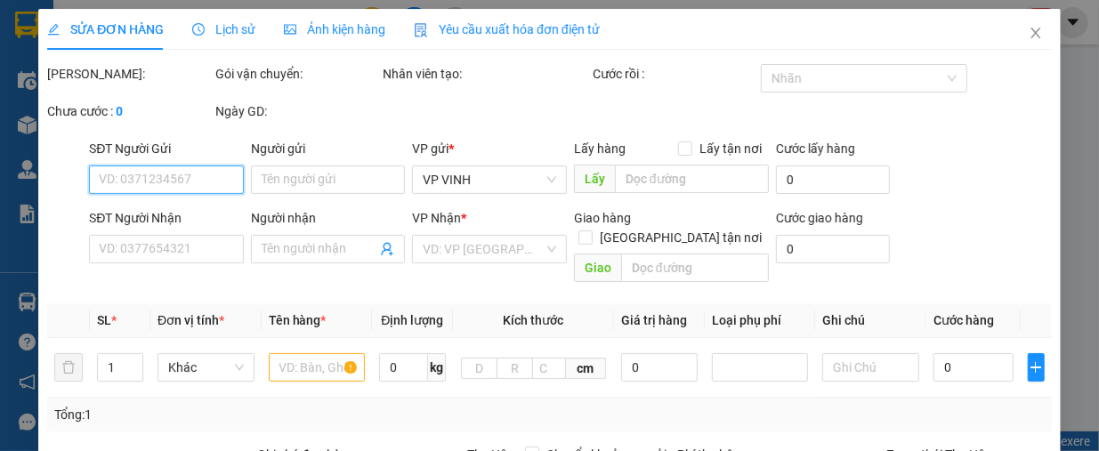
type input "45.000"
type input "10"
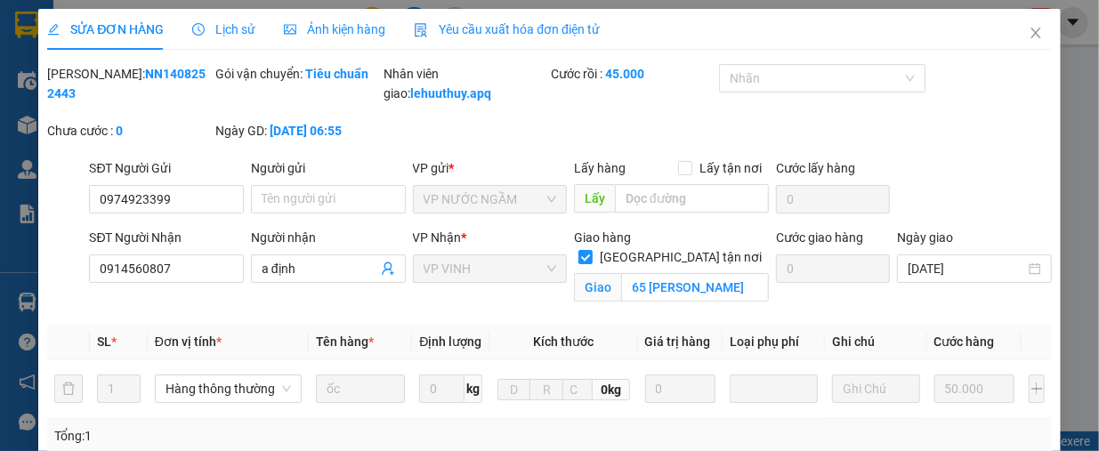
drag, startPoint x: 94, startPoint y: 73, endPoint x: 188, endPoint y: 83, distance: 94.0
click at [188, 83] on div "[PERSON_NAME]: NN1408252443" at bounding box center [129, 83] width 165 height 39
click at [1016, 26] on span "Close" at bounding box center [1036, 34] width 50 height 50
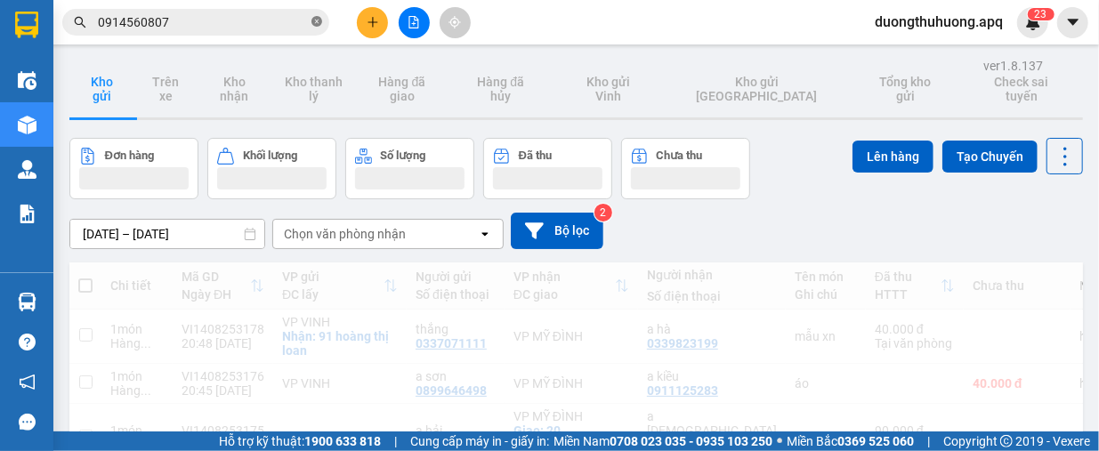
click at [316, 20] on icon "close-circle" at bounding box center [316, 21] width 11 height 11
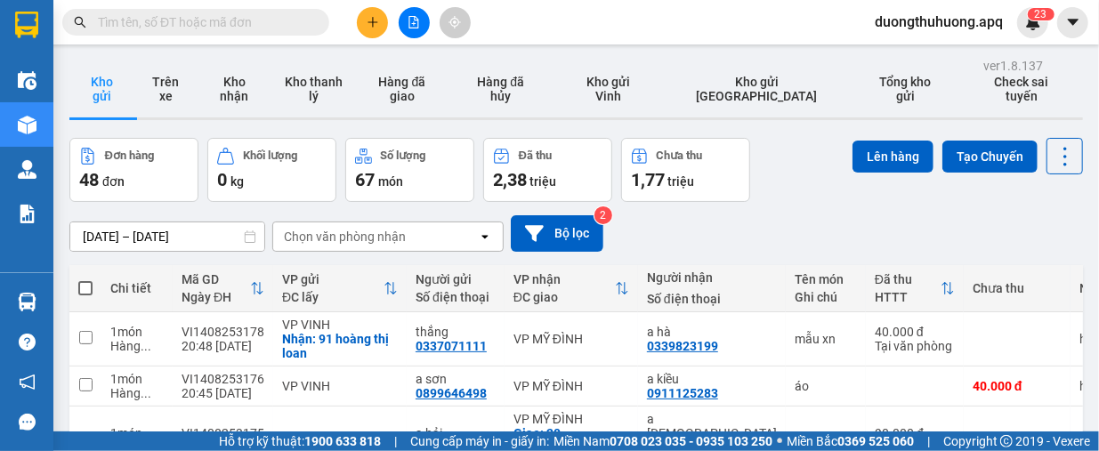
paste input "0979604207"
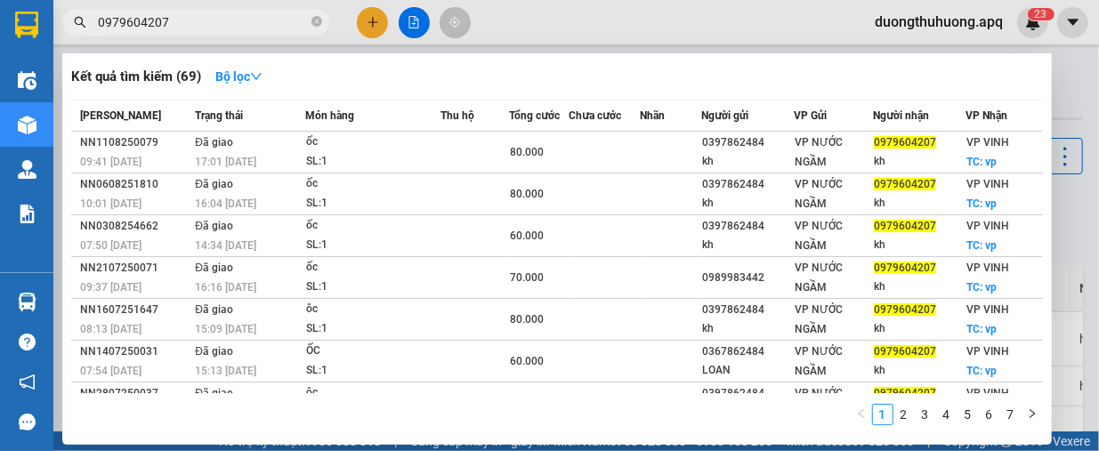
type input "0979604207"
click at [318, 24] on icon "close-circle" at bounding box center [316, 21] width 11 height 11
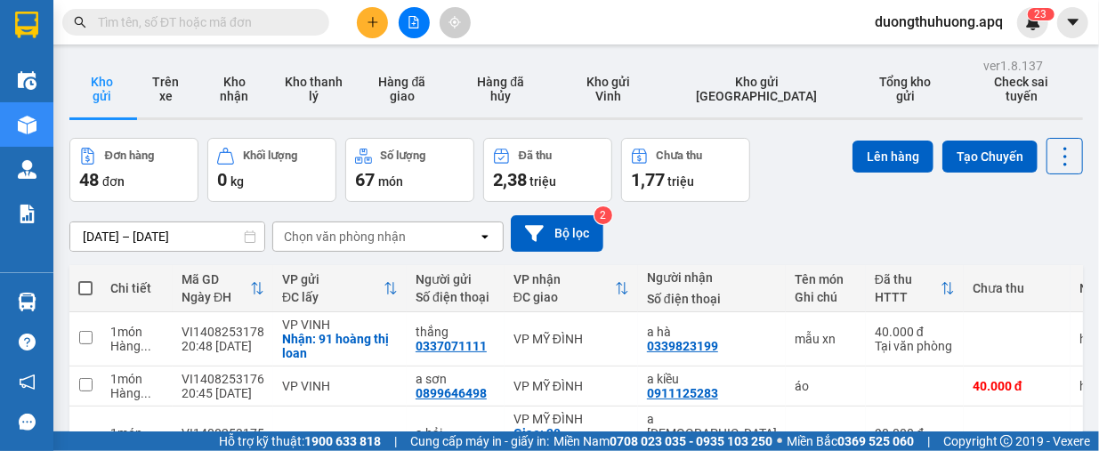
paste input "0359150687"
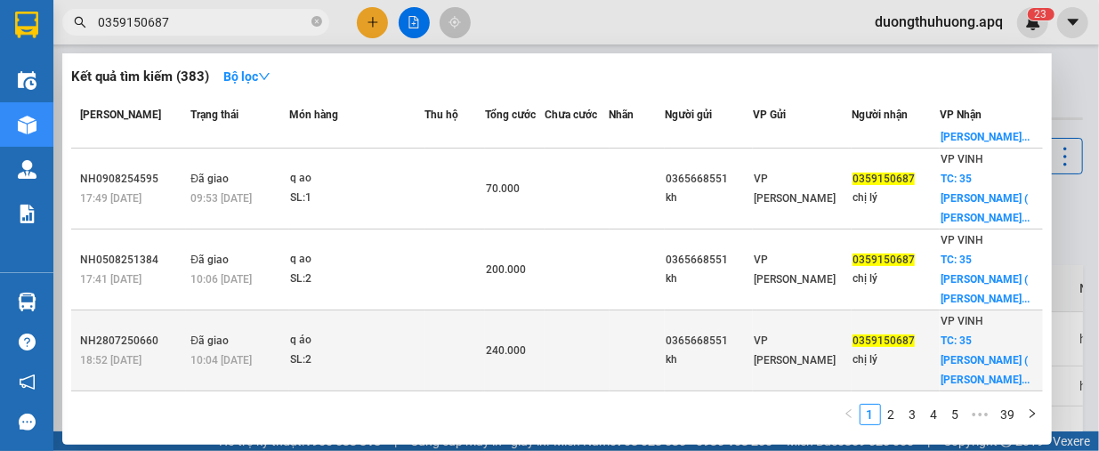
scroll to position [89, 0]
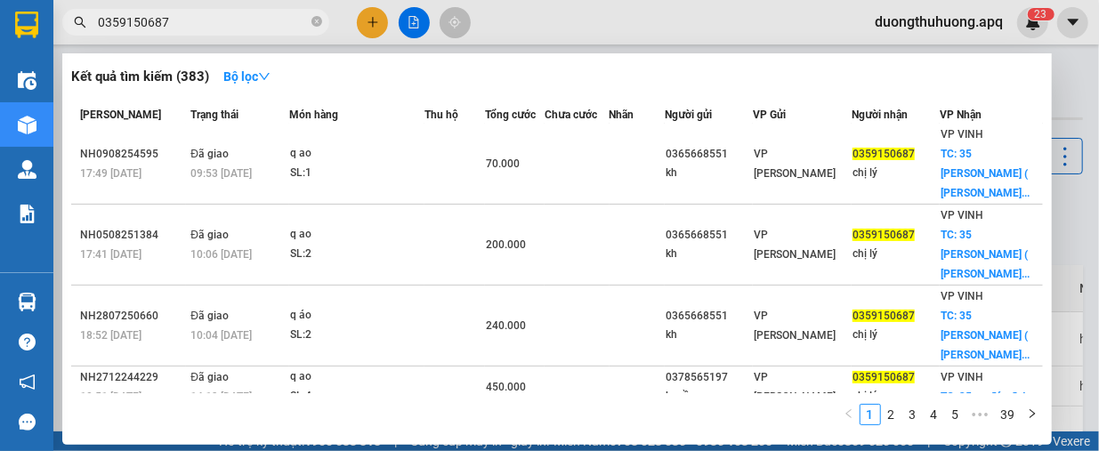
type input "0359150687"
click at [319, 18] on icon "close-circle" at bounding box center [316, 21] width 11 height 11
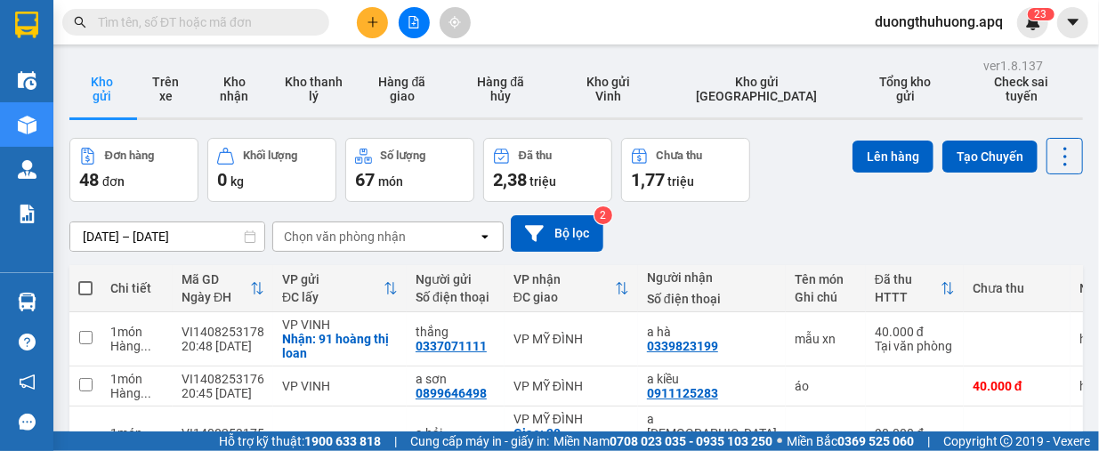
drag, startPoint x: 293, startPoint y: 9, endPoint x: 277, endPoint y: 20, distance: 19.8
paste input "0971768119"
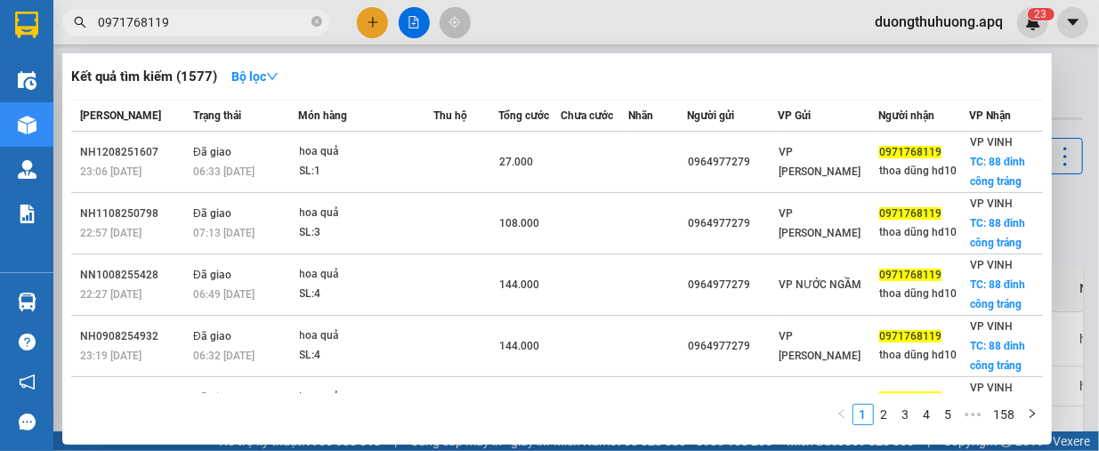
type input "0971768119"
click at [319, 14] on span at bounding box center [316, 22] width 11 height 17
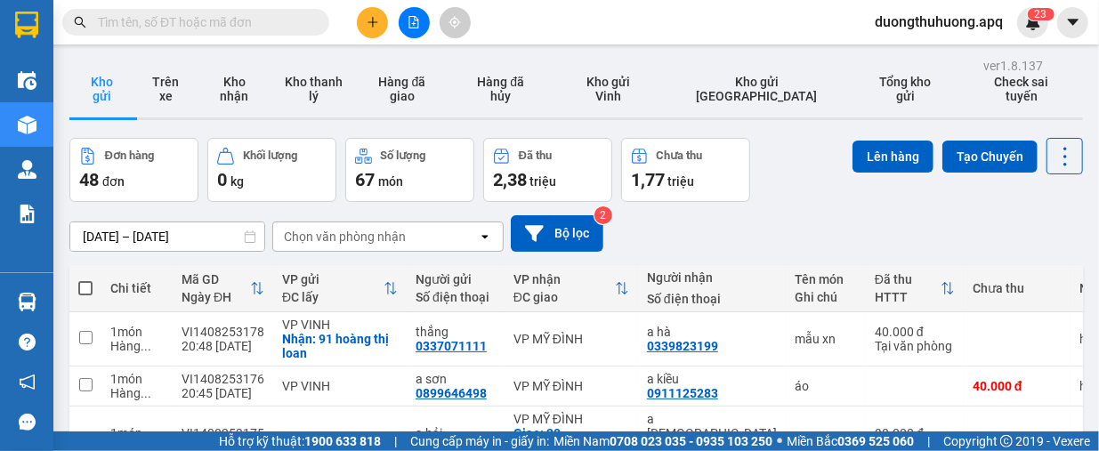
paste input "0913816866"
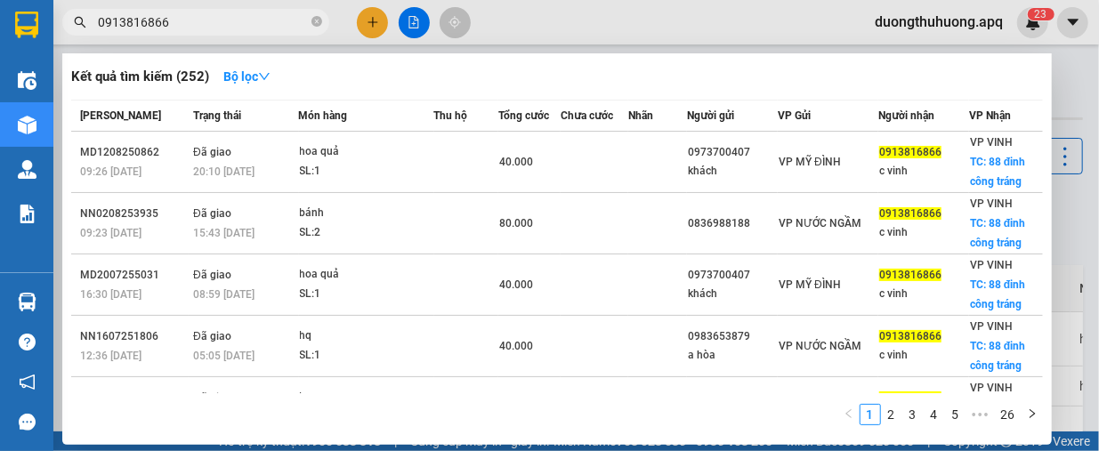
type input "0913816866"
click at [315, 24] on icon "close-circle" at bounding box center [316, 21] width 11 height 11
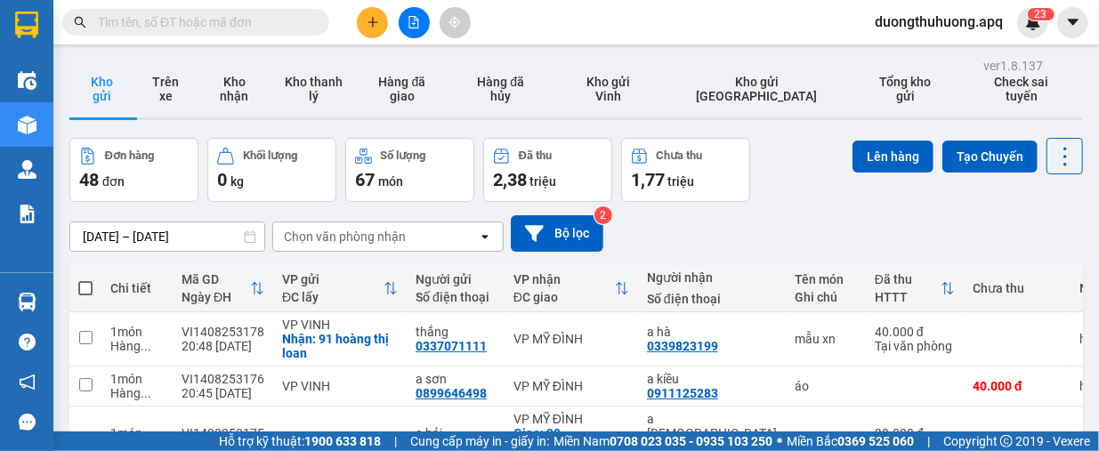
paste input "0389899999"
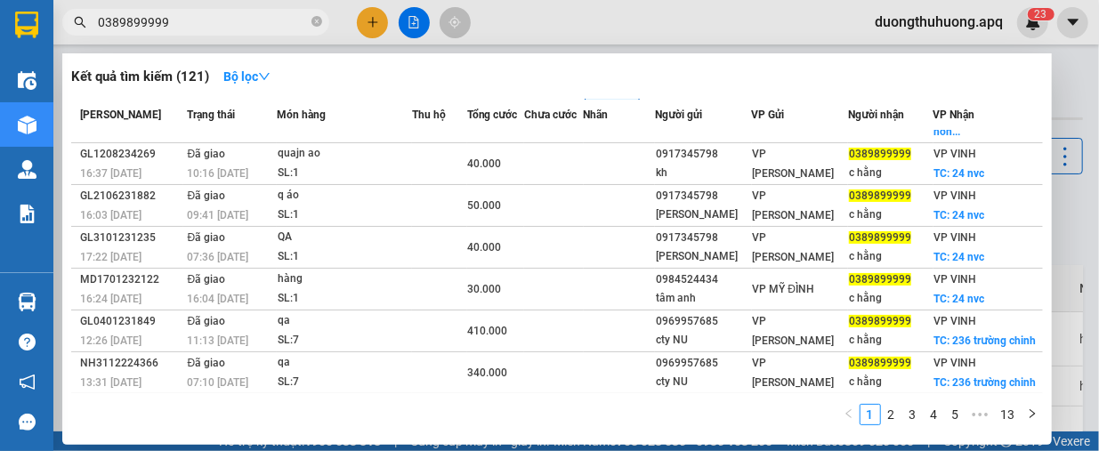
type input "0389899999"
click at [316, 22] on icon "close-circle" at bounding box center [316, 21] width 11 height 11
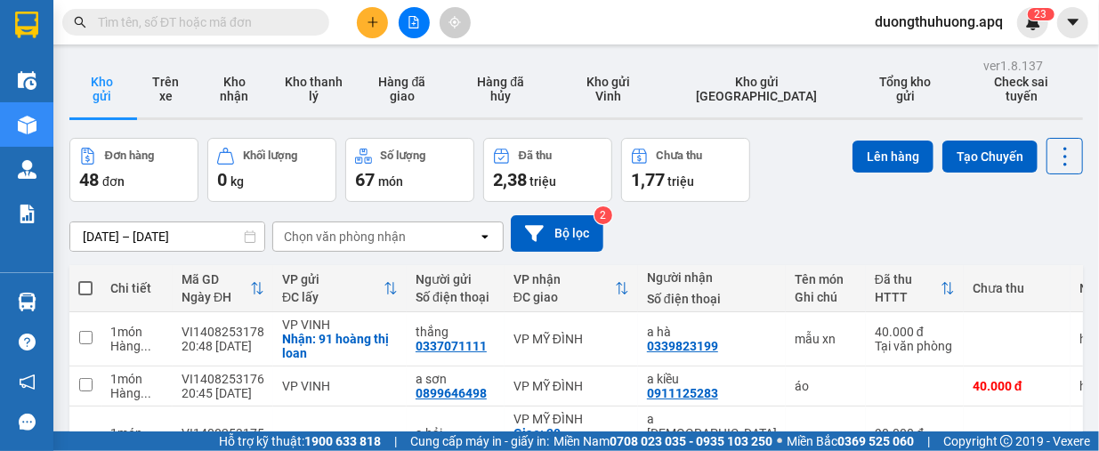
paste input "0913272621"
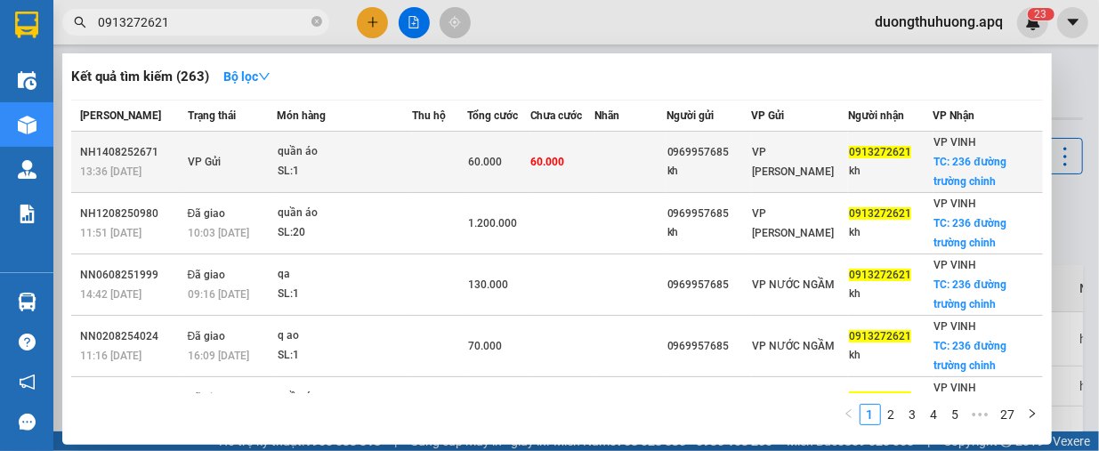
type input "0913272621"
click at [400, 153] on div "quần áo" at bounding box center [344, 152] width 133 height 20
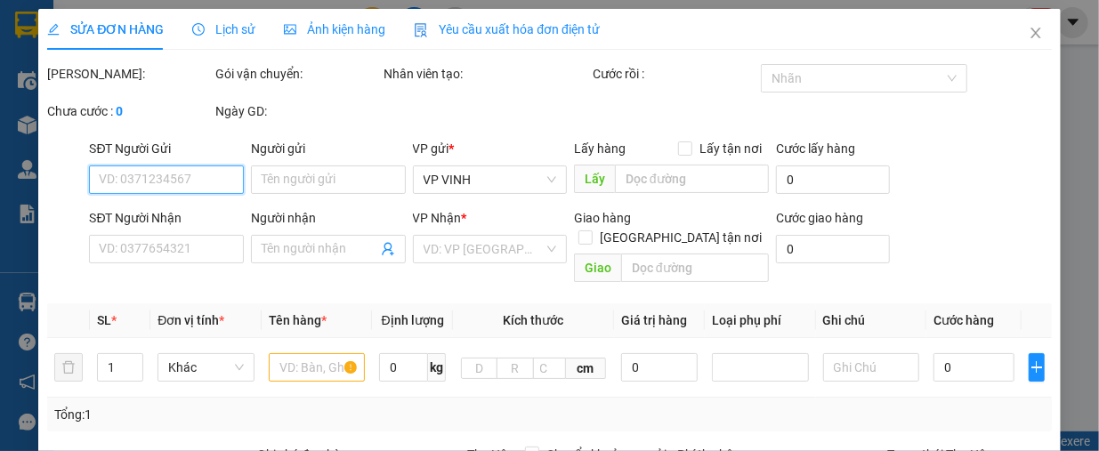
type input "0969957685"
type input "kh"
type input "0913272621"
type input "kh"
checkbox input "true"
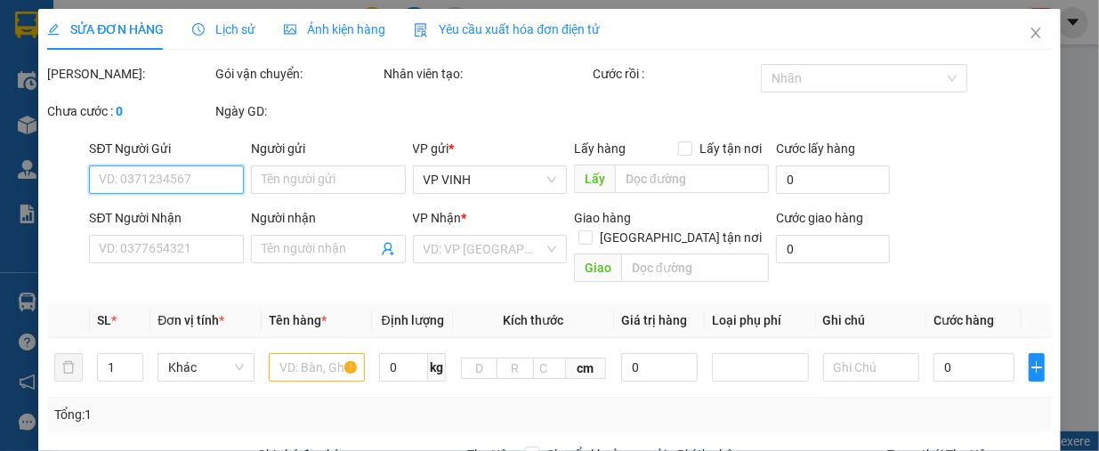
type input "236 đường trường chinh"
type input "60.000"
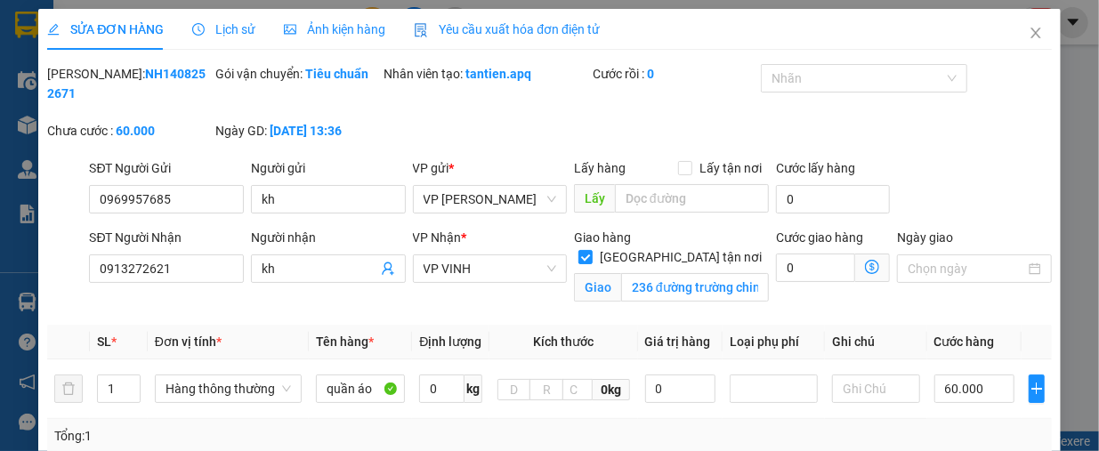
drag, startPoint x: 93, startPoint y: 72, endPoint x: 184, endPoint y: 72, distance: 90.8
click at [184, 72] on div "[PERSON_NAME]: NH1408252671" at bounding box center [129, 83] width 165 height 39
drag, startPoint x: 1027, startPoint y: 31, endPoint x: 319, endPoint y: 38, distance: 708.5
click at [1029, 38] on icon "close" at bounding box center [1036, 33] width 14 height 14
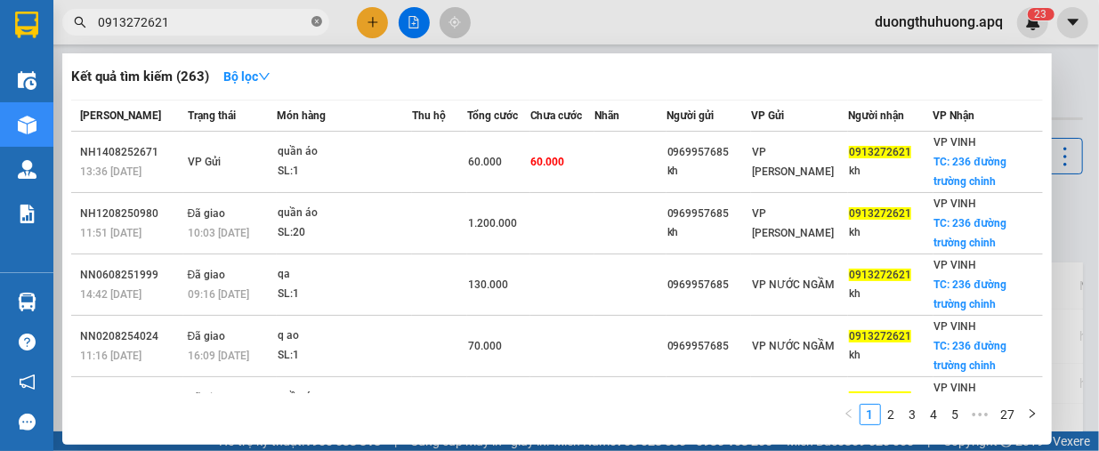
click at [315, 22] on icon "close-circle" at bounding box center [316, 21] width 11 height 11
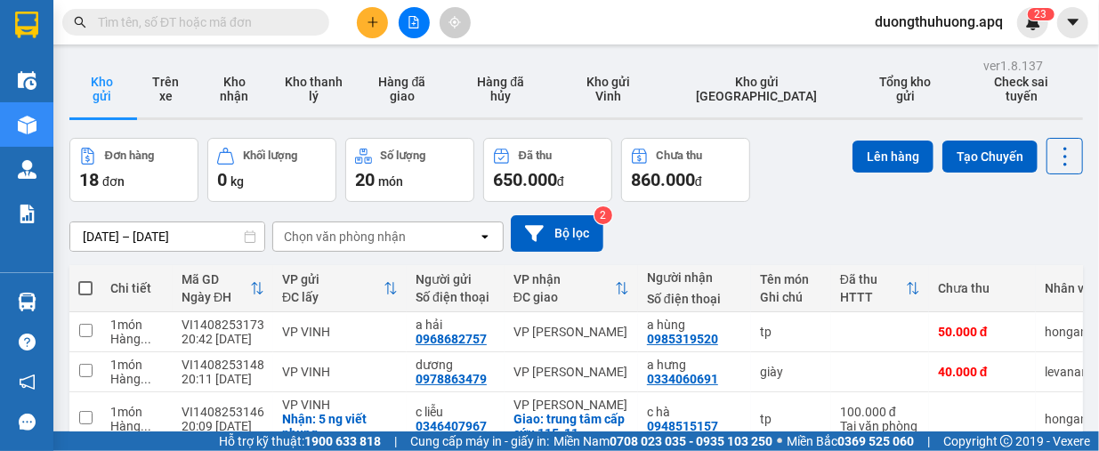
paste input "0366529948"
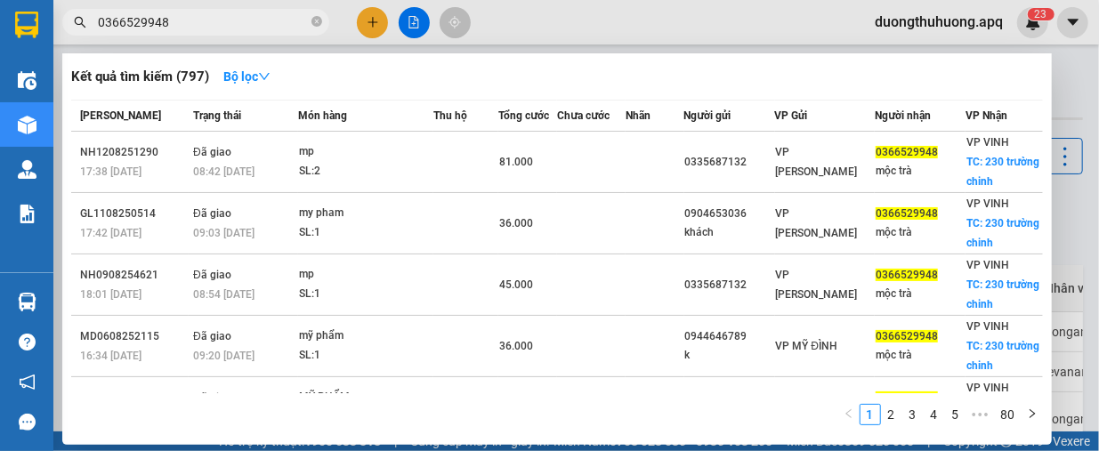
type input "0366529948"
click at [313, 27] on icon "close-circle" at bounding box center [316, 21] width 11 height 11
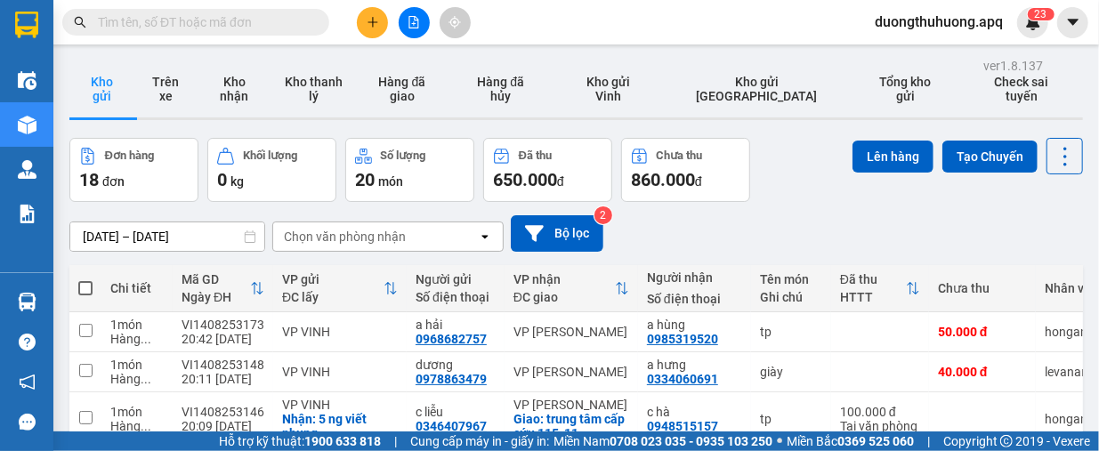
paste input "0832833444"
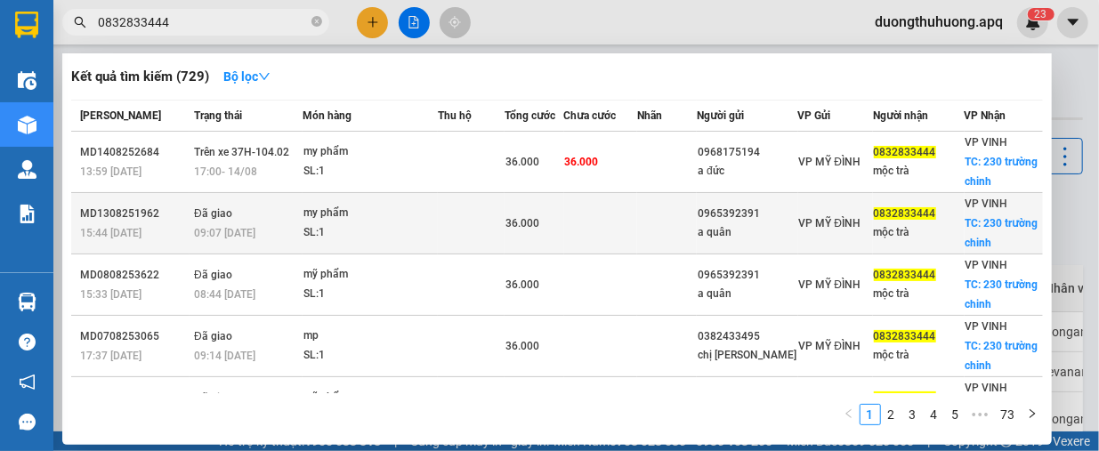
type input "0832833444"
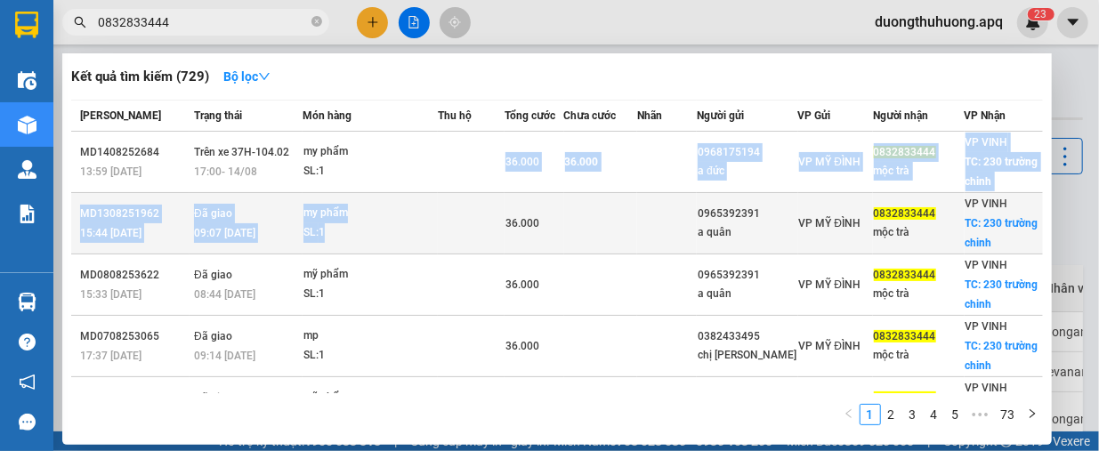
click at [443, 203] on tbody "MD1408252684 13:59 [DATE] Trên xe 37H-104.02 17:00 [DATE] my phẩm SL: 1 36.000 …" at bounding box center [557, 439] width 972 height 614
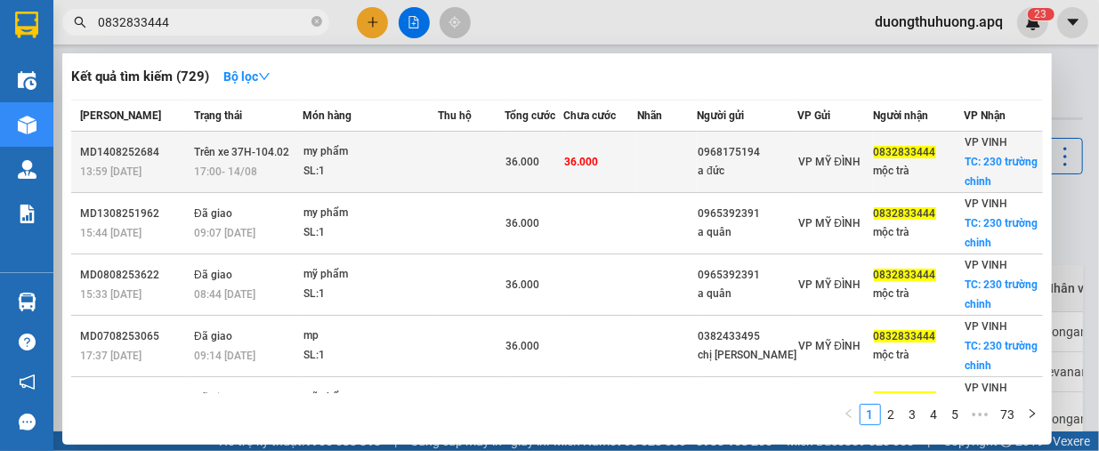
click at [287, 158] on td "Trên xe 37H-104.02 17:00 [DATE]" at bounding box center [246, 162] width 113 height 61
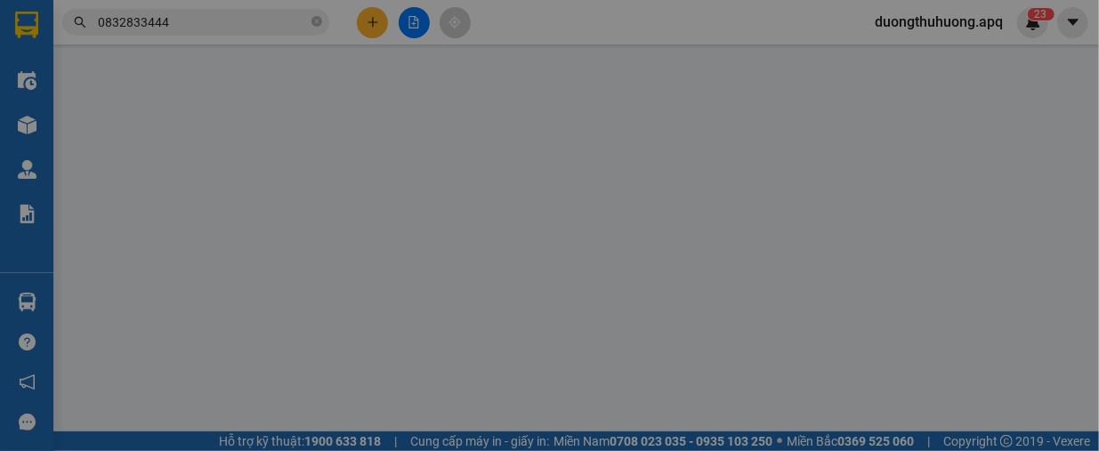
type input "0968175194"
type input "a đức"
type input "0832833444"
type input "mộc trà"
checkbox input "true"
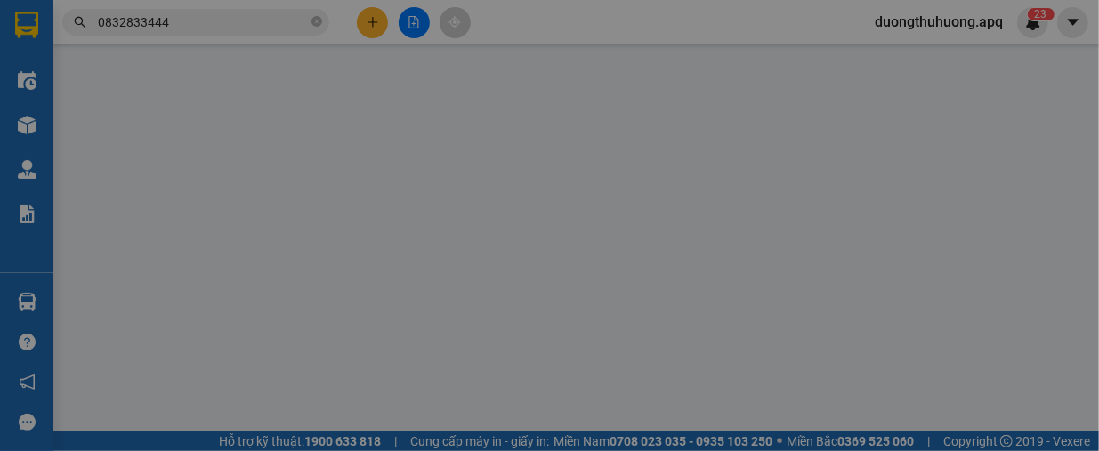
type input "230 trường chinh"
type input "36.000"
type input "10"
type input "36.000"
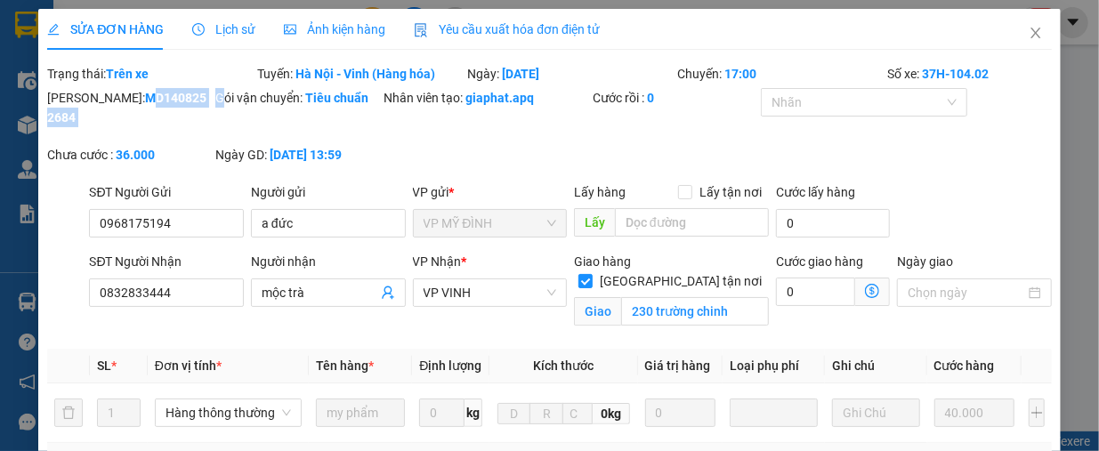
drag, startPoint x: 91, startPoint y: 100, endPoint x: 219, endPoint y: 115, distance: 129.0
click at [219, 115] on div "[PERSON_NAME]: MD1408252684 Gói vận chuyển: Tiêu chuẩn Nhân viên tạo: giaphat.a…" at bounding box center [549, 135] width 1008 height 94
click at [198, 112] on div "[PERSON_NAME]: MD1408252684" at bounding box center [129, 116] width 168 height 57
drag, startPoint x: 91, startPoint y: 99, endPoint x: 188, endPoint y: 93, distance: 97.2
click at [188, 93] on div "[PERSON_NAME]: MD1408252684" at bounding box center [129, 107] width 165 height 39
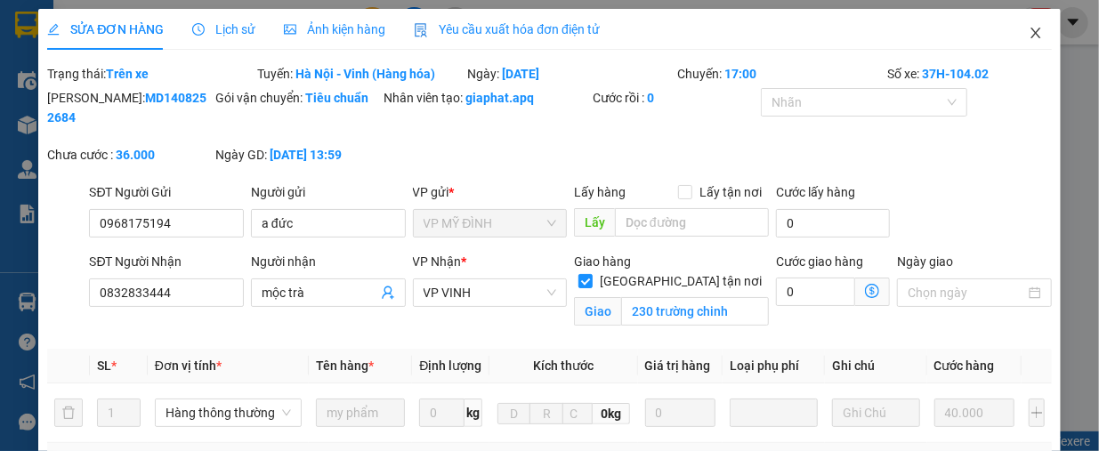
click at [1016, 26] on span "Close" at bounding box center [1036, 34] width 50 height 50
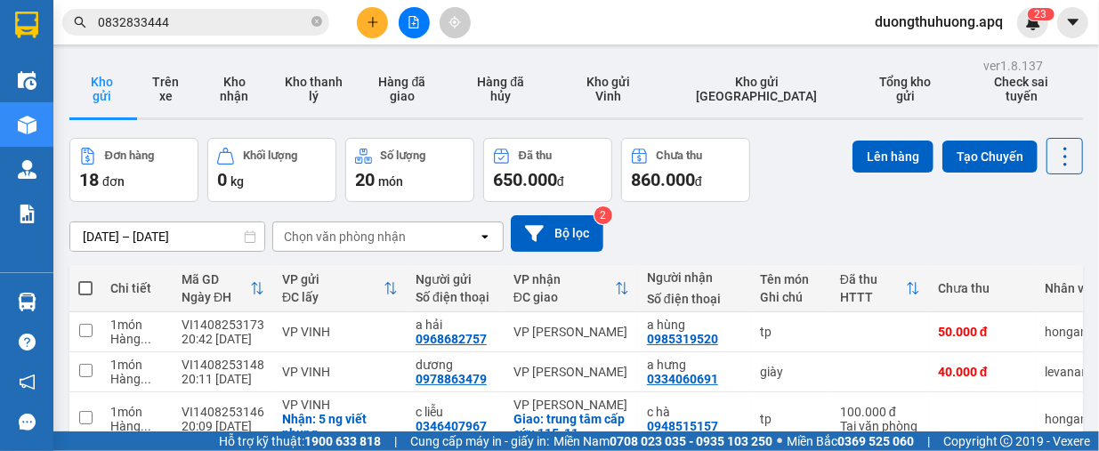
click at [311, 21] on span "0832833444" at bounding box center [195, 22] width 267 height 27
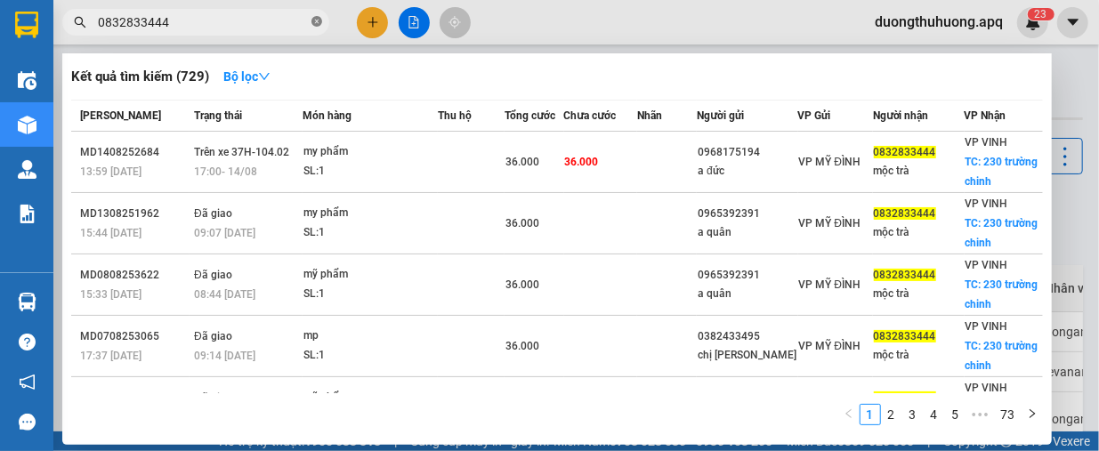
click at [318, 19] on icon "close-circle" at bounding box center [316, 21] width 11 height 11
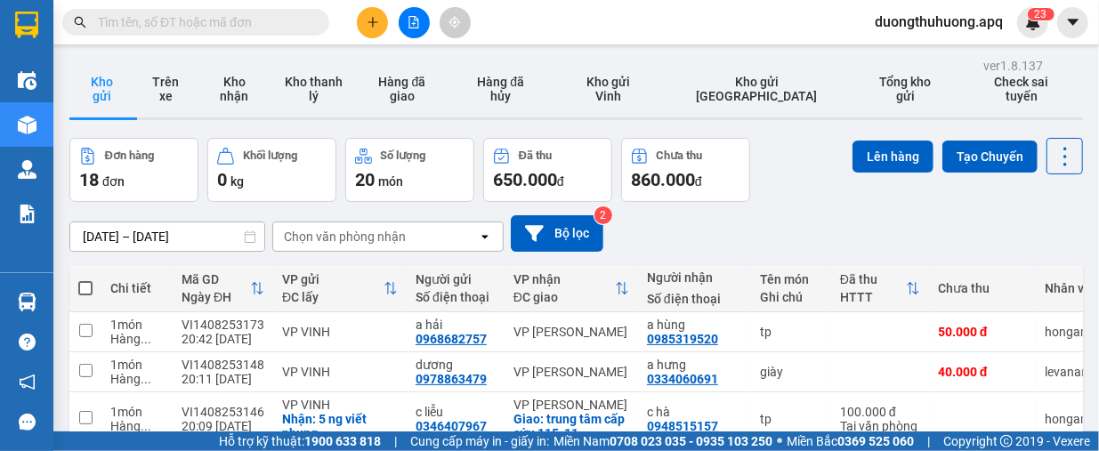
paste input "0971665999"
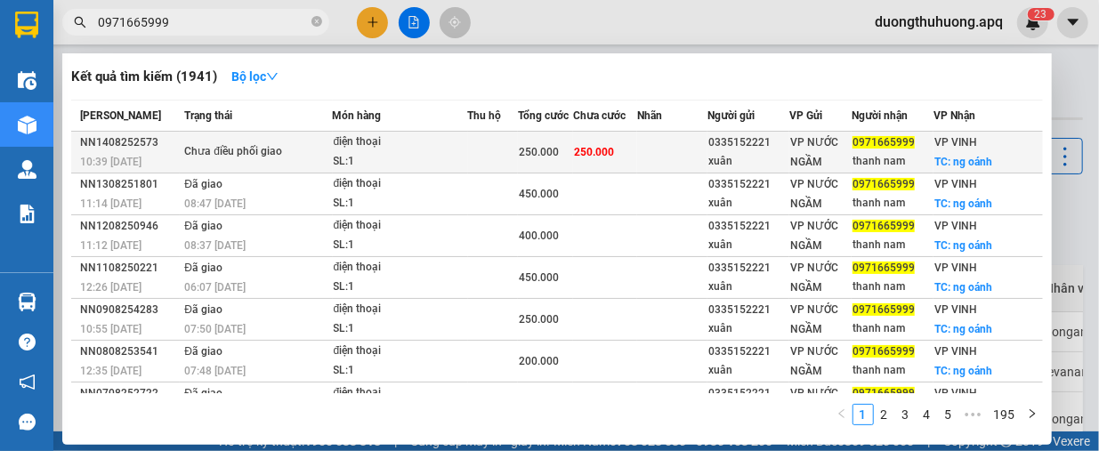
type input "0971665999"
click at [303, 157] on div "Chưa điều phối giao" at bounding box center [250, 152] width 133 height 20
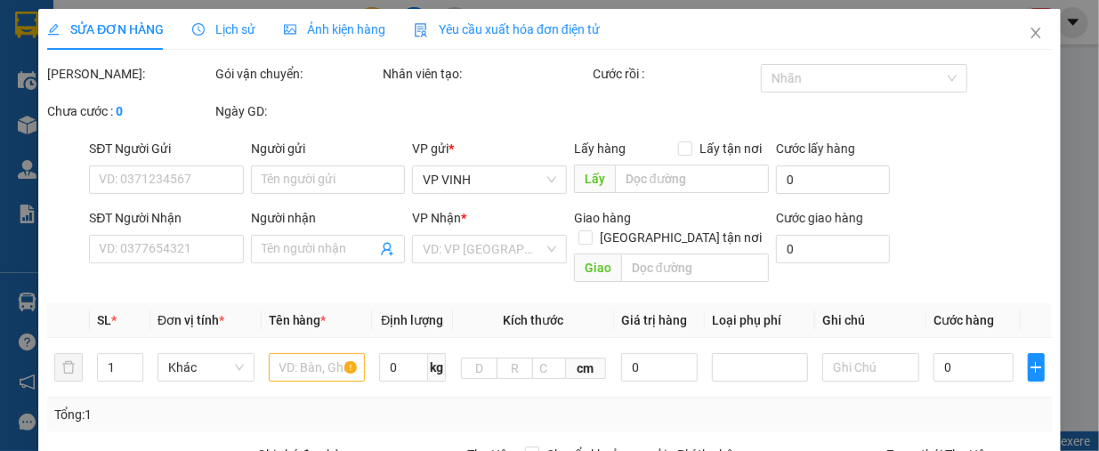
type input "0335152221"
type input "xuân"
type input "0971665999"
type input "thanh nam"
checkbox input "true"
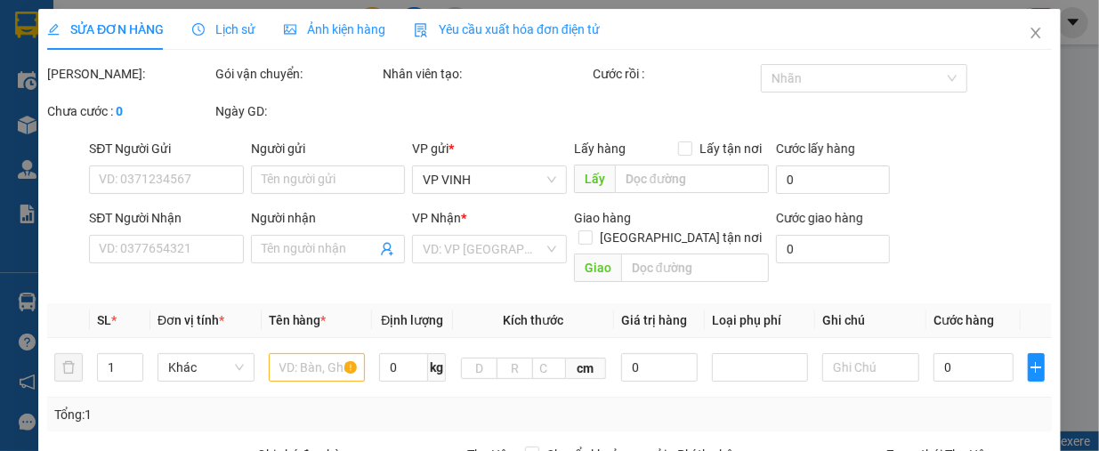
type input "ng oánh"
type input "250.000"
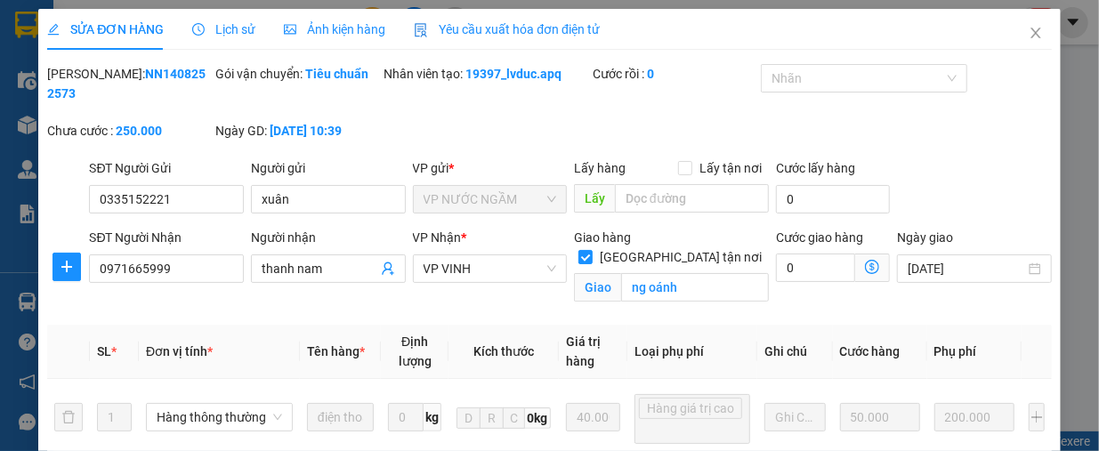
drag, startPoint x: 92, startPoint y: 77, endPoint x: 184, endPoint y: 71, distance: 92.8
click at [184, 71] on div "[PERSON_NAME]: NN1408252573" at bounding box center [129, 83] width 165 height 39
click at [1031, 29] on icon "close" at bounding box center [1036, 33] width 10 height 11
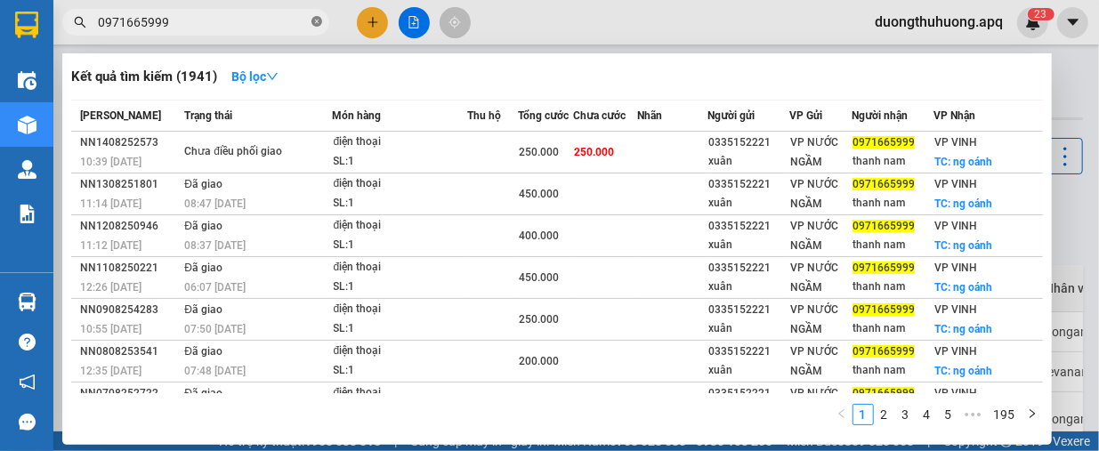
click at [315, 28] on span at bounding box center [316, 22] width 11 height 17
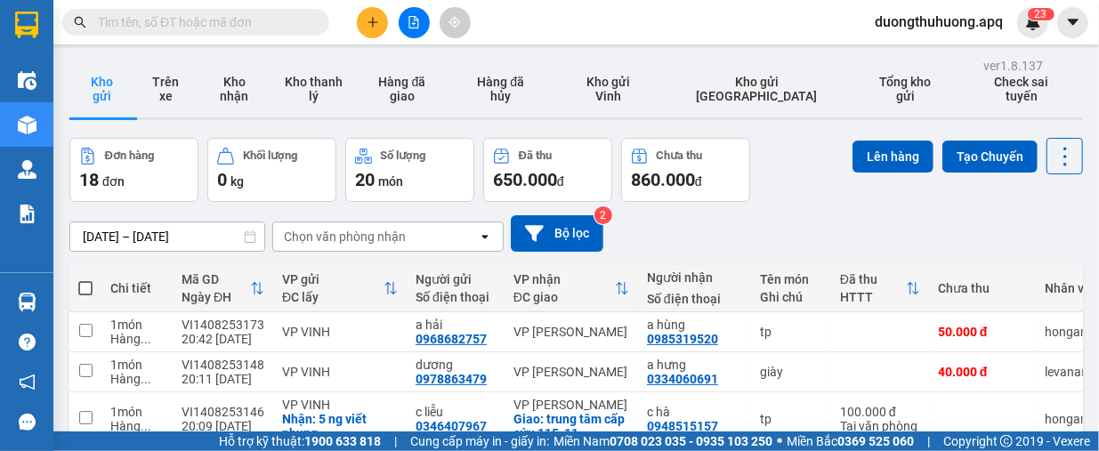
paste input "0984428888"
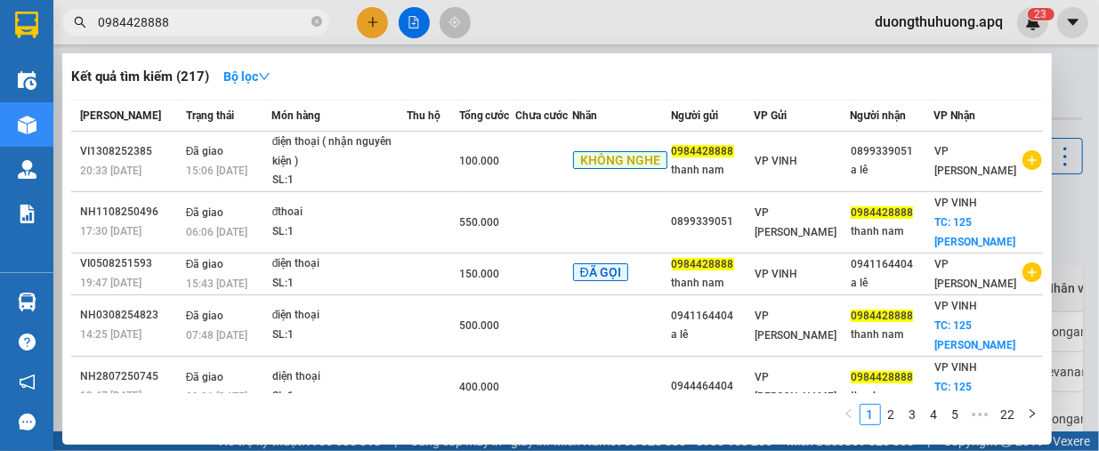
scroll to position [178, 0]
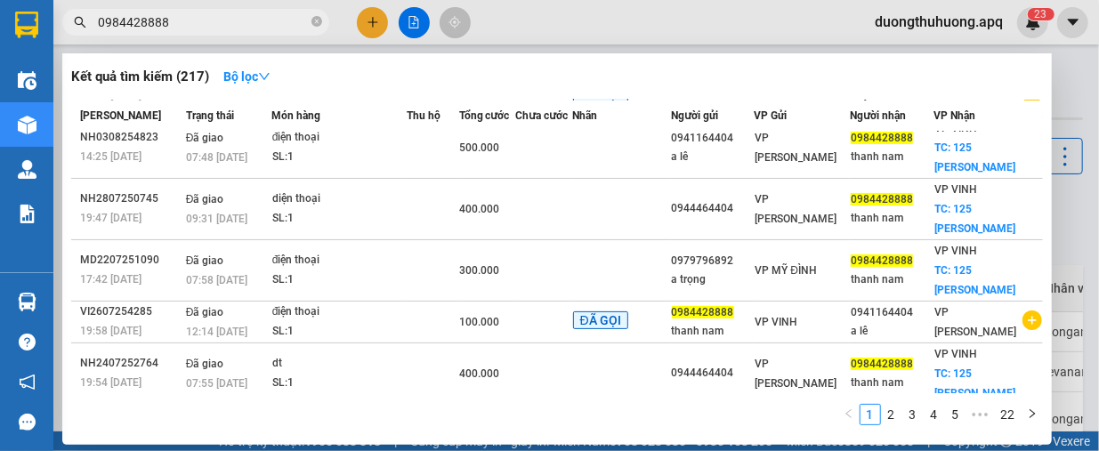
type input "0984428888"
